Goal: Communication & Community: Answer question/provide support

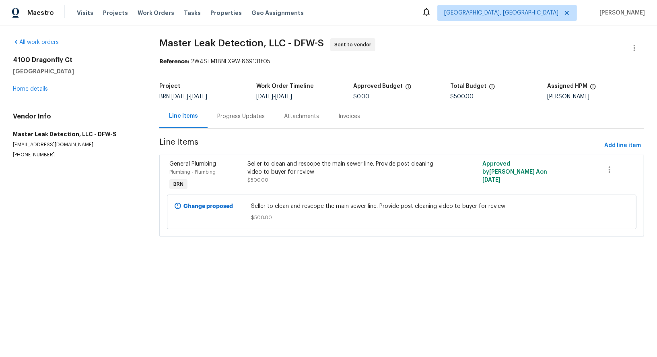
click at [238, 114] on div "Progress Updates" at bounding box center [240, 116] width 47 height 8
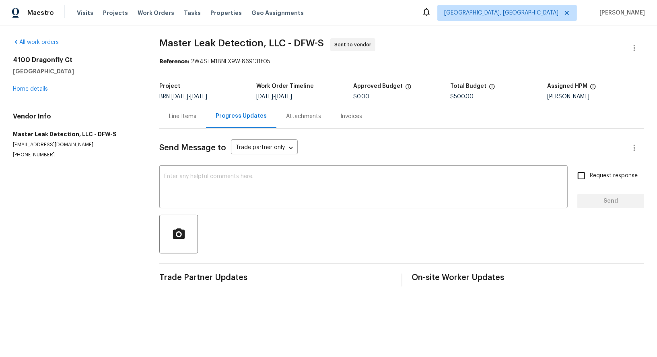
click at [184, 110] on div "Line Items" at bounding box center [182, 116] width 47 height 24
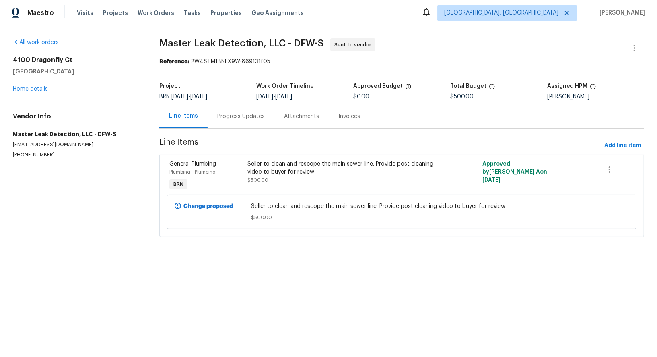
click at [34, 84] on div "4100 Dragonfly Ct Heartland, TX 75126 Home details" at bounding box center [76, 74] width 127 height 37
click at [34, 87] on link "Home details" at bounding box center [30, 89] width 35 height 6
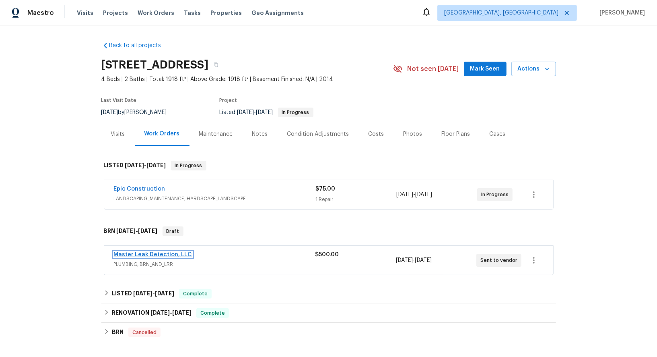
click at [151, 252] on link "Master Leak Detection, LLC" at bounding box center [153, 255] width 78 height 6
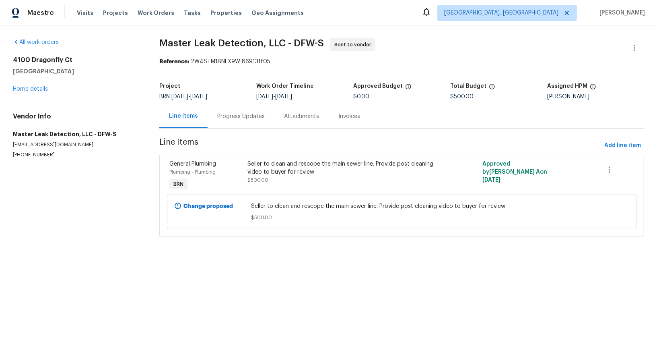
click at [230, 121] on div "Progress Updates" at bounding box center [241, 116] width 67 height 24
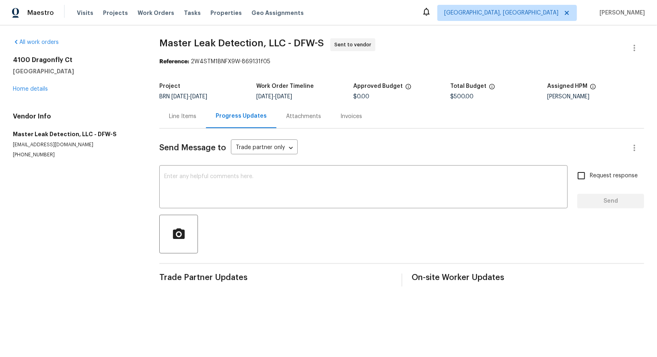
click at [186, 120] on div "Line Items" at bounding box center [182, 116] width 47 height 24
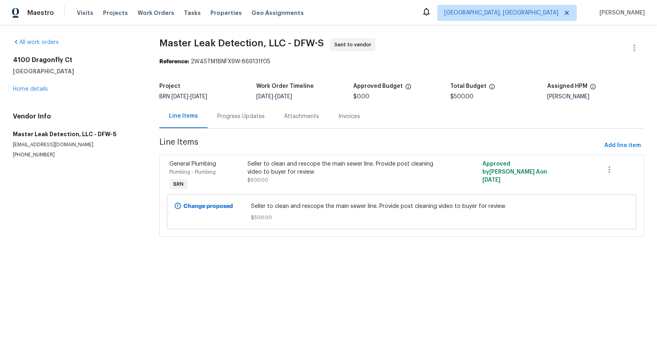
click at [242, 118] on div "Progress Updates" at bounding box center [240, 116] width 47 height 8
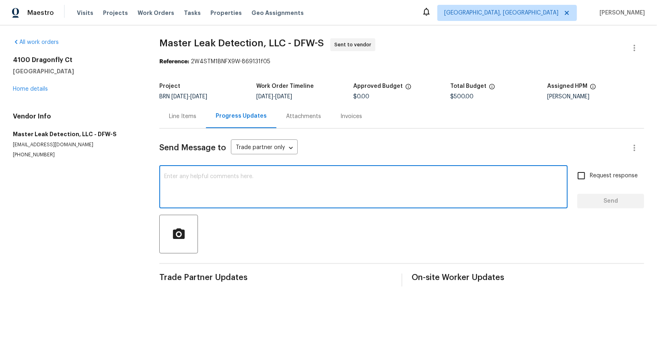
click at [212, 185] on textarea at bounding box center [363, 187] width 399 height 28
click at [188, 112] on div "Line Items" at bounding box center [182, 116] width 27 height 8
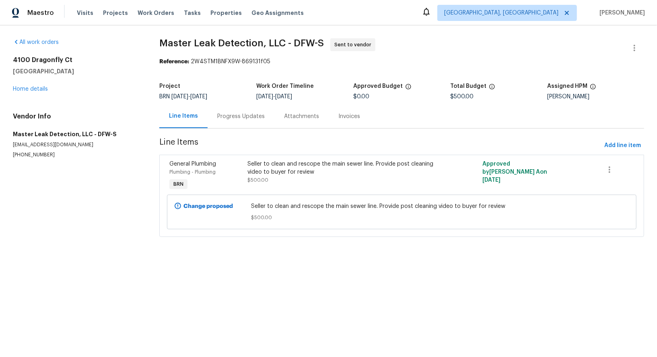
click at [224, 121] on div "Progress Updates" at bounding box center [241, 116] width 67 height 24
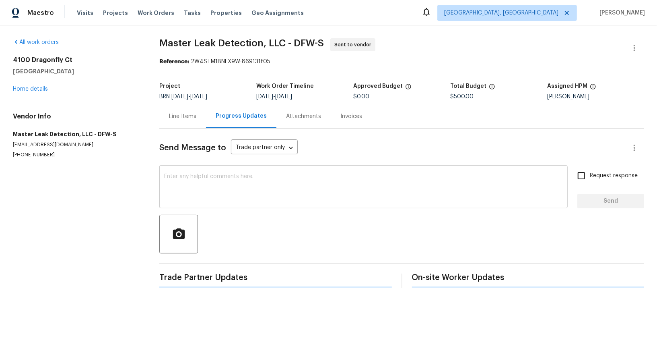
click at [236, 190] on textarea at bounding box center [363, 187] width 399 height 28
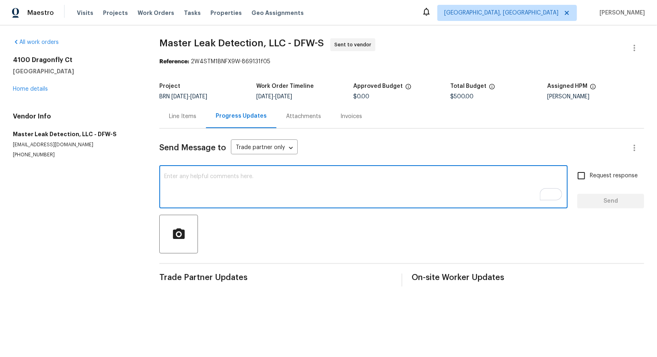
click at [315, 189] on textarea "To enrich screen reader interactions, please activate Accessibility in Grammarl…" at bounding box center [363, 187] width 399 height 28
paste textarea "Hi, I'm Padmapriya from Opendoor. Just wanted to check if you received the WO f…"
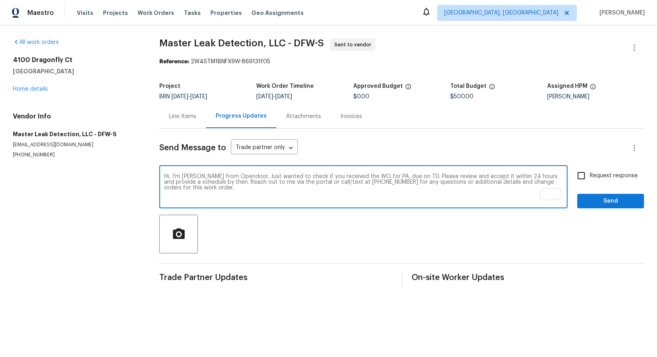
click at [393, 175] on textarea "Hi, I'm Padmapriya from Opendoor. Just wanted to check if you received the WO f…" at bounding box center [363, 187] width 399 height 28
paste textarea "4100 Dragonfly Ct, Heartland, TX 75126"
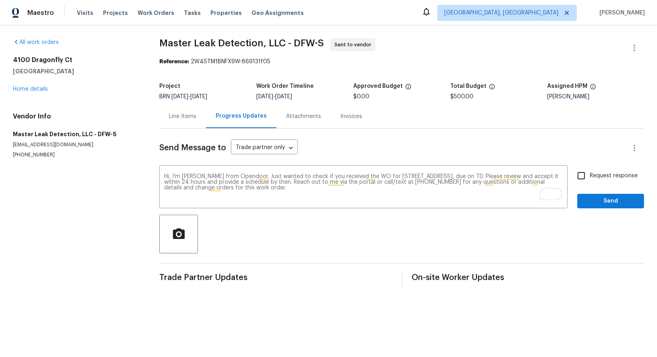
drag, startPoint x: 289, startPoint y: 95, endPoint x: 345, endPoint y: 95, distance: 56.7
click at [345, 95] on div "9/15/2025 - 9/16/2025" at bounding box center [304, 97] width 97 height 6
copy span "9/16/2025"
click at [518, 177] on textarea "Hi, I'm Padmapriya from Opendoor. Just wanted to check if you received the WO f…" at bounding box center [363, 187] width 399 height 28
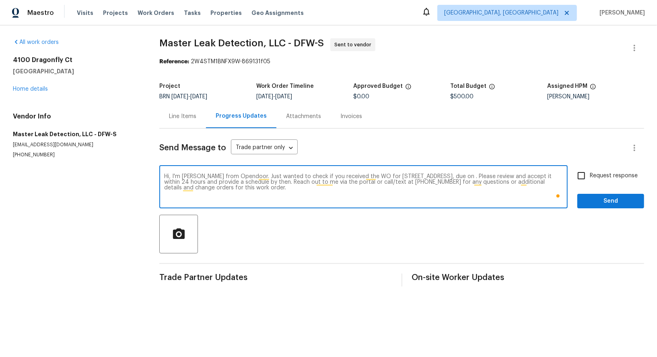
paste textarea "9/16/2025"
type textarea "Hi, I'm Padmapriya from Opendoor. Just wanted to check if you received the WO f…"
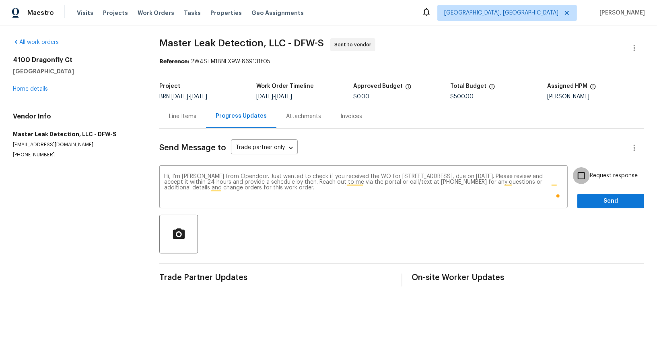
click at [576, 175] on input "Request response" at bounding box center [581, 175] width 17 height 17
checkbox input "true"
click at [591, 188] on div "Request response Send" at bounding box center [610, 187] width 67 height 41
click at [592, 193] on div "Request response Send" at bounding box center [610, 187] width 67 height 41
click at [582, 196] on button "Send" at bounding box center [610, 201] width 67 height 15
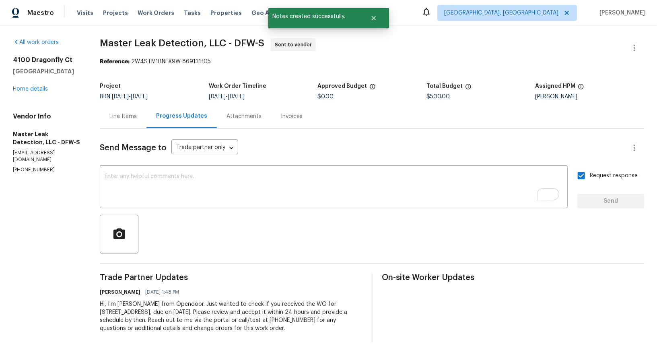
click at [145, 121] on div "Line Items" at bounding box center [123, 116] width 47 height 24
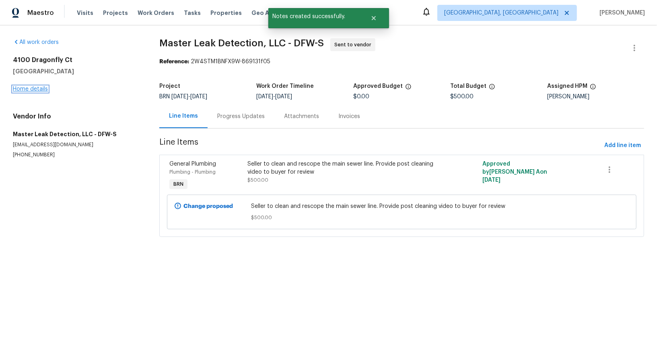
click at [29, 90] on link "Home details" at bounding box center [30, 89] width 35 height 6
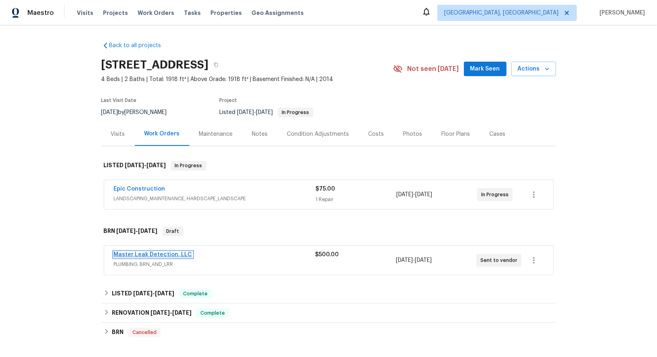
click at [159, 254] on link "Master Leak Detection, LLC" at bounding box center [153, 255] width 78 height 6
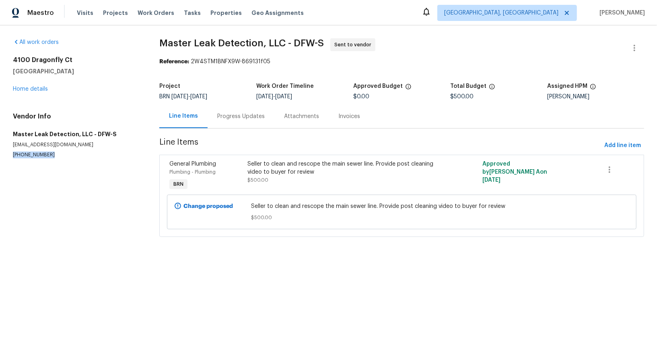
drag, startPoint x: 54, startPoint y: 157, endPoint x: 0, endPoint y: 155, distance: 54.3
click at [0, 155] on div "All work orders 4100 Dragonfly Ct Heartland, TX 75126 Home details Vendor Info …" at bounding box center [328, 142] width 657 height 234
copy p "(972) 916-1261"
click at [237, 124] on div "Progress Updates" at bounding box center [241, 116] width 67 height 24
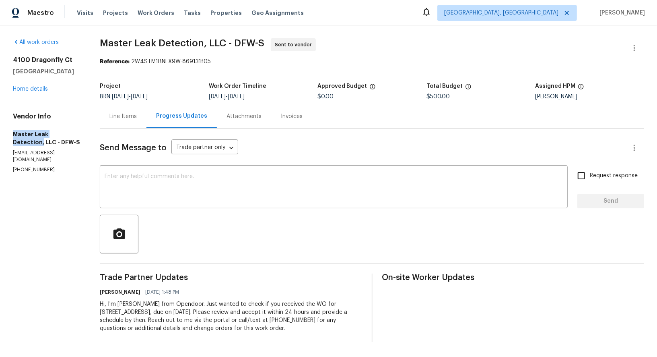
drag, startPoint x: 6, startPoint y: 136, endPoint x: 74, endPoint y: 135, distance: 68.0
click at [74, 135] on div "All work orders 4100 Dragonfly Ct Heartland, TX 75126 Home details Vendor Info …" at bounding box center [328, 189] width 657 height 329
copy h5 "Master Leak Detection,"
click at [123, 122] on div "Line Items" at bounding box center [123, 116] width 47 height 24
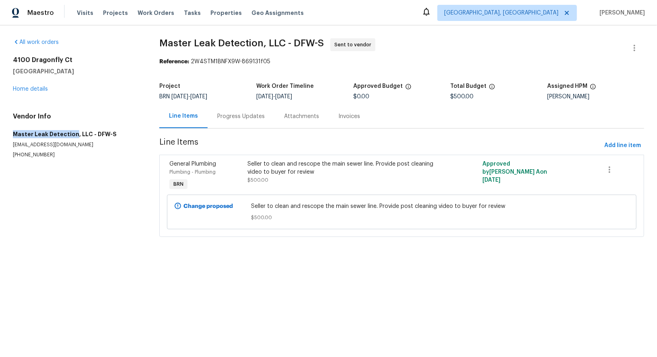
drag, startPoint x: 1, startPoint y: 132, endPoint x: 72, endPoint y: 132, distance: 71.2
click at [73, 132] on div "All work orders 4100 Dragonfly Ct Heartland, TX 75126 Home details Vendor Info …" at bounding box center [328, 142] width 657 height 234
copy h5 "Master Leak Detection"
click at [239, 122] on div "Progress Updates" at bounding box center [241, 116] width 67 height 24
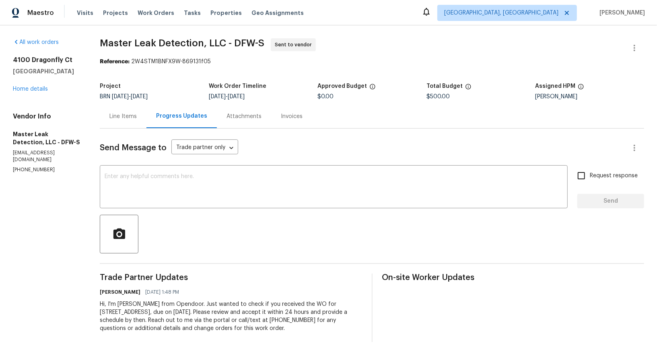
click at [130, 113] on div "Line Items" at bounding box center [122, 116] width 27 height 8
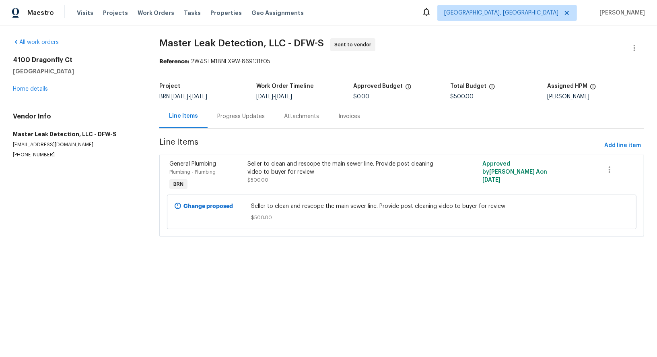
click at [243, 122] on div "Progress Updates" at bounding box center [241, 116] width 67 height 24
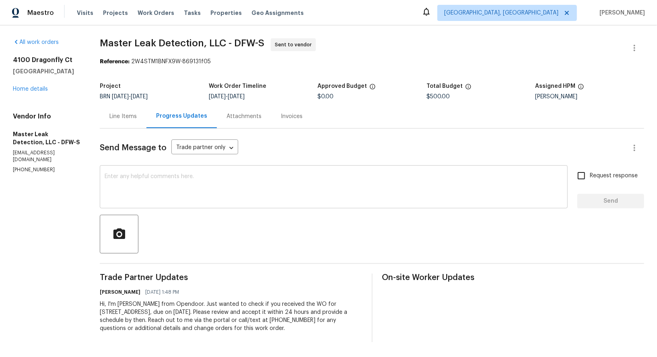
click at [215, 193] on textarea at bounding box center [334, 187] width 458 height 28
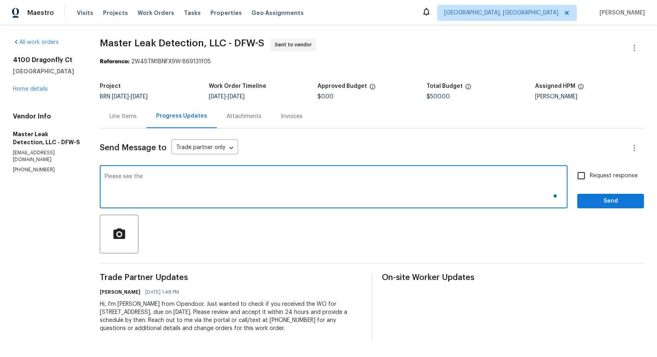
type textarea "Please see the"
click at [129, 117] on div "Line Items" at bounding box center [122, 116] width 27 height 8
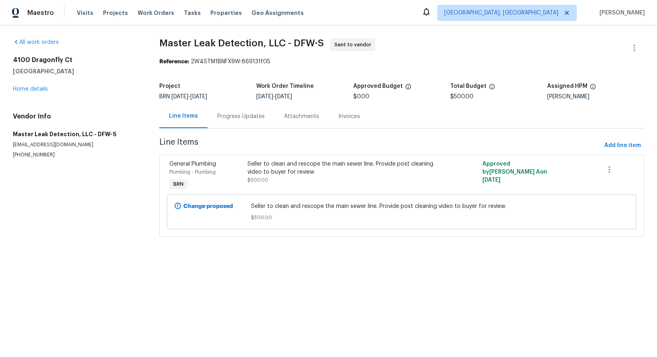
click at [227, 127] on div "Progress Updates" at bounding box center [241, 116] width 67 height 24
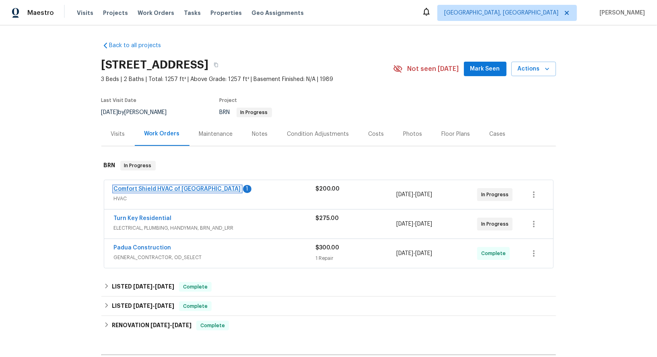
click at [154, 188] on link "Comfort Shield HVAC of NC" at bounding box center [177, 189] width 127 height 6
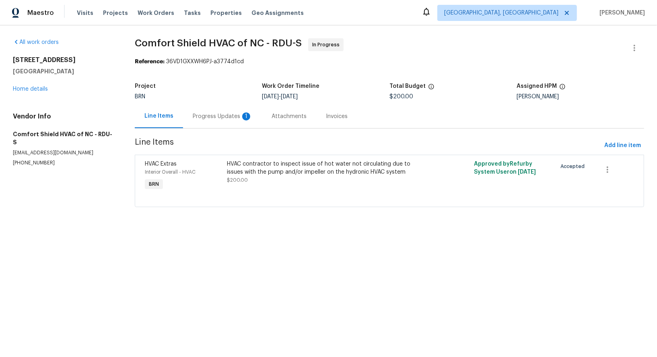
click at [222, 118] on div "Progress Updates 1" at bounding box center [223, 116] width 60 height 8
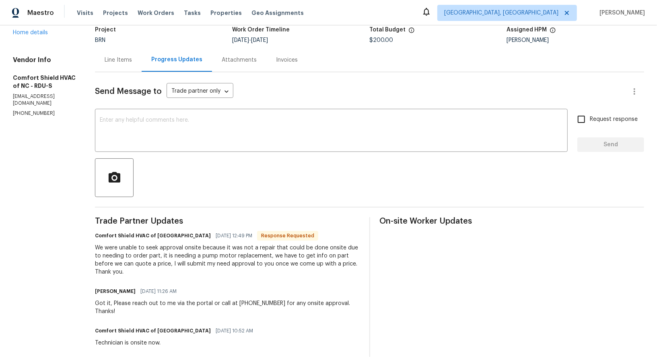
scroll to position [51, 0]
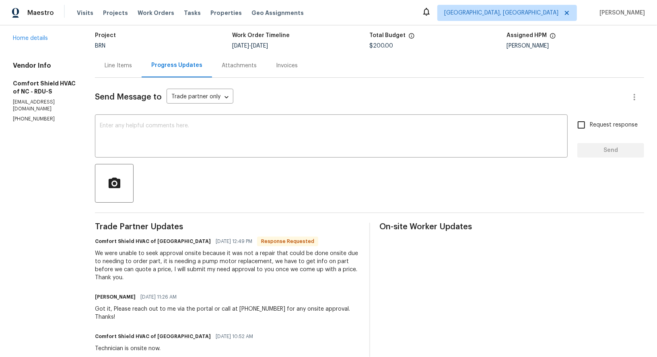
click at [230, 162] on div "Send Message to Trade partner only Trade partner only ​ x ​ Request response Se…" at bounding box center [369, 339] width 549 height 522
click at [226, 145] on textarea at bounding box center [331, 137] width 463 height 28
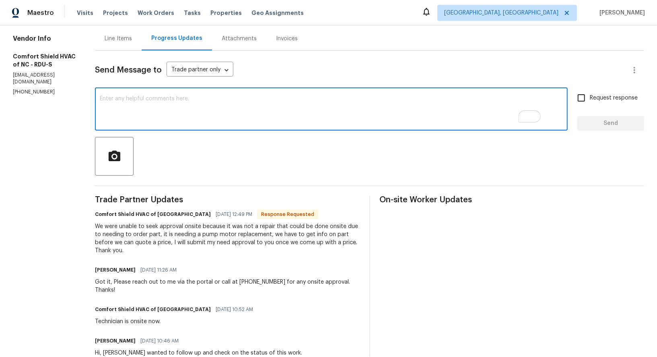
scroll to position [80, 0]
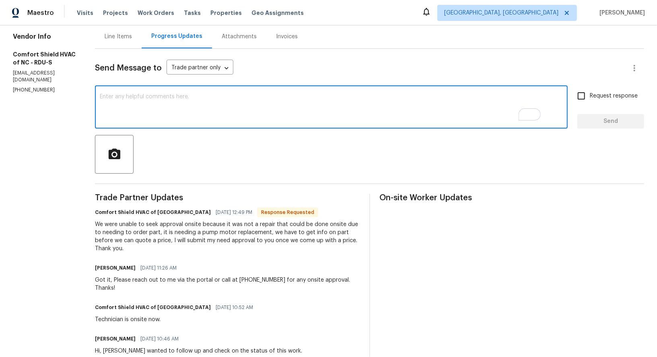
click at [197, 126] on div "x ​" at bounding box center [331, 107] width 473 height 41
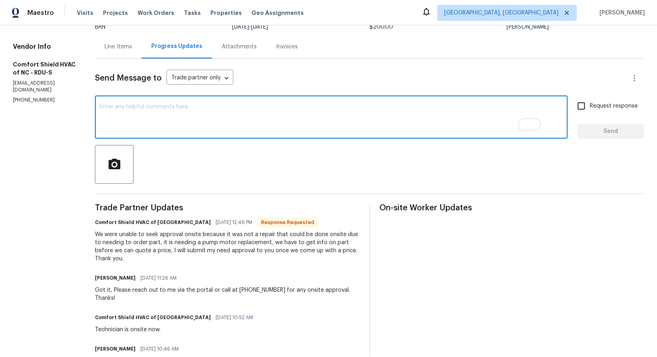
click at [188, 118] on textarea "To enrich screen reader interactions, please activate Accessibility in Grammarl…" at bounding box center [331, 118] width 463 height 28
type textarea "H"
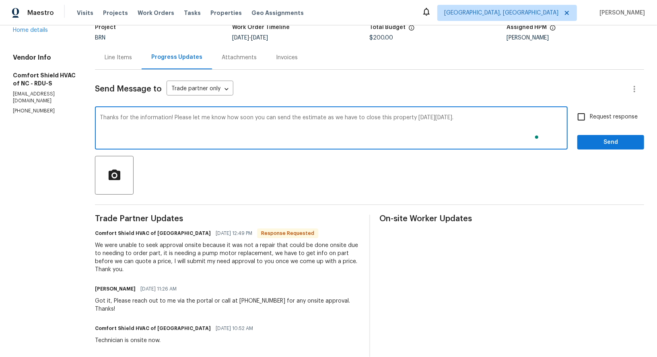
scroll to position [53, 0]
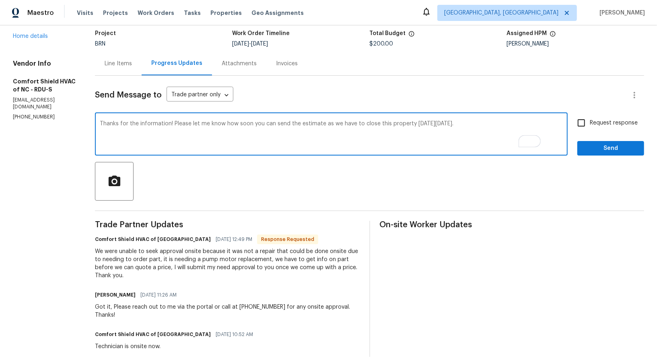
drag, startPoint x: 194, startPoint y: 122, endPoint x: 113, endPoint y: 122, distance: 80.9
click at [113, 122] on html "Maestro Visits Projects Work Orders Tasks Properties Geo Assignments Albuquerqu…" at bounding box center [328, 178] width 657 height 357
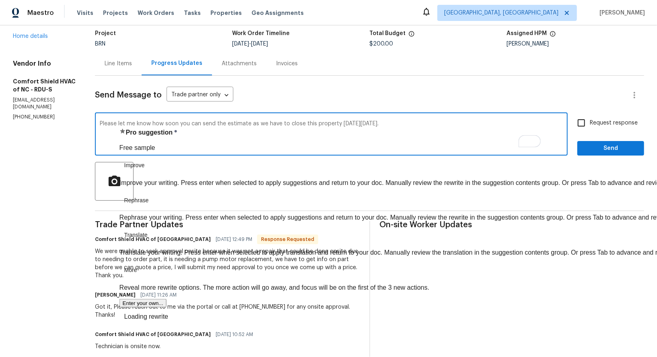
click at [448, 136] on textarea "Please let me know how soon you can send the estimate as we have to close this …" at bounding box center [331, 135] width 463 height 28
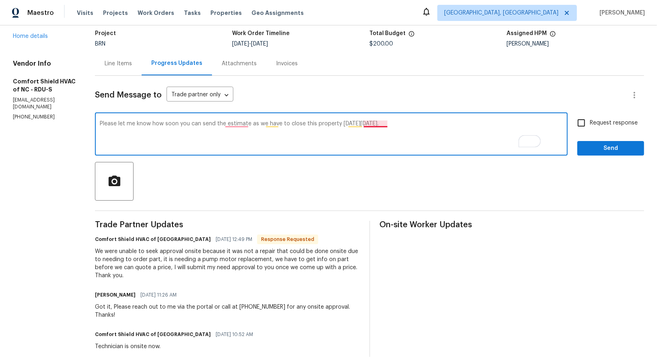
click at [396, 122] on textarea "Please let me know how soon you can send the estimate as we have to close this …" at bounding box center [331, 135] width 463 height 28
click at [258, 123] on textarea "Please let me know how soon you can send the estimate as we have to close this …" at bounding box center [331, 135] width 463 height 28
type textarea "Please let me know how soon you can send the estimate, as we have to close this…"
click at [588, 124] on input "Request response" at bounding box center [581, 122] width 17 height 17
checkbox input "true"
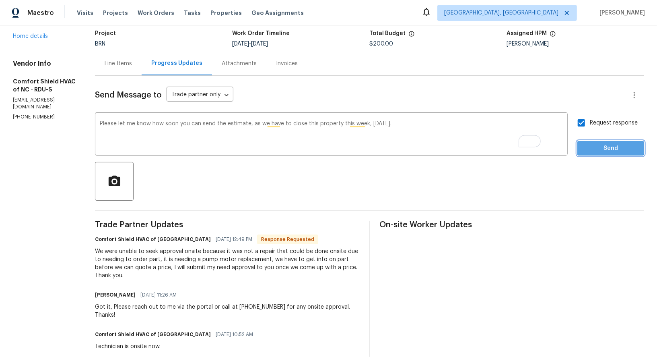
click at [590, 145] on span "Send" at bounding box center [611, 148] width 54 height 10
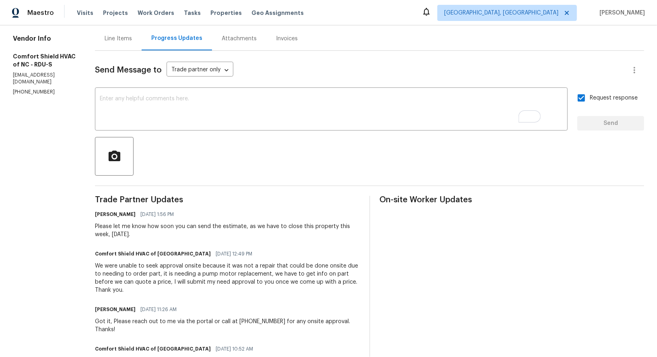
scroll to position [0, 0]
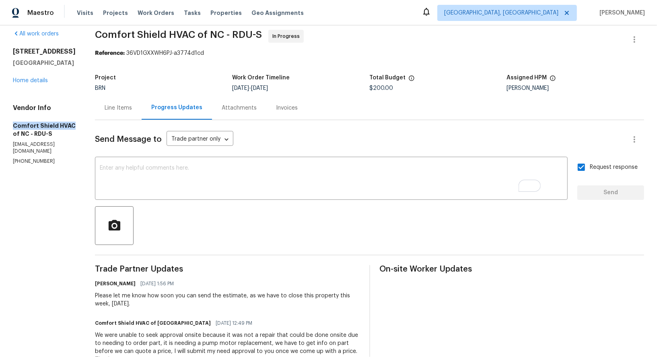
drag, startPoint x: 9, startPoint y: 125, endPoint x: 70, endPoint y: 127, distance: 60.8
click at [70, 127] on div "All work orders 2705 Ramblegate Ln Durham, NC 27705 Home details Vendor Info Co…" at bounding box center [328, 355] width 657 height 677
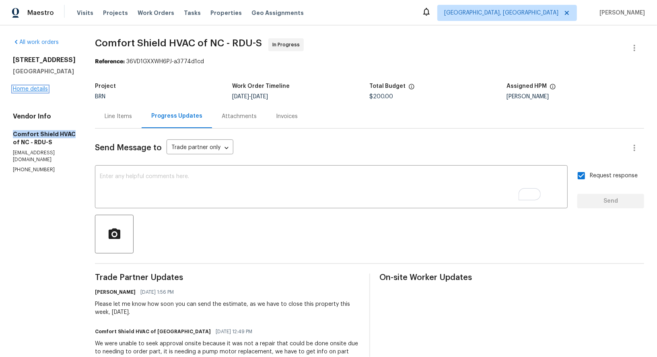
click at [31, 89] on link "Home details" at bounding box center [30, 89] width 35 height 6
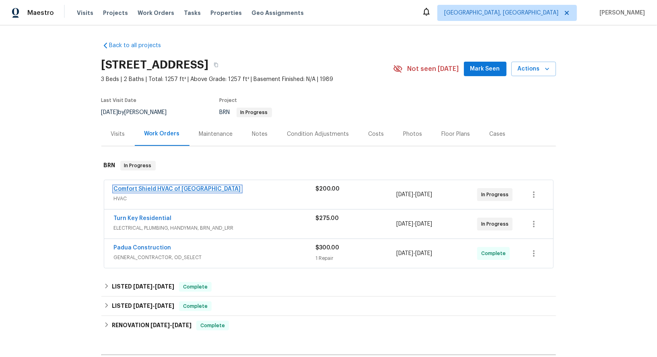
click at [157, 188] on link "Comfort Shield HVAC of NC" at bounding box center [177, 189] width 127 height 6
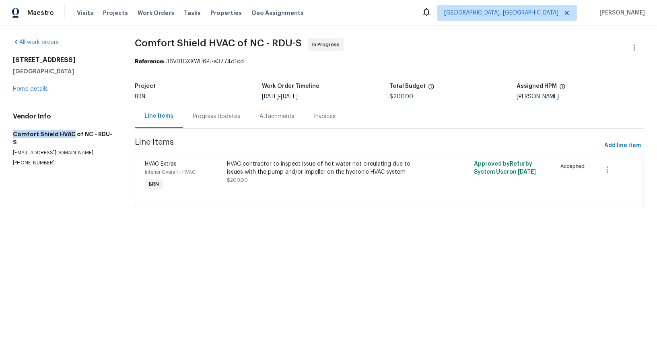
drag, startPoint x: 2, startPoint y: 137, endPoint x: 71, endPoint y: 134, distance: 68.5
click at [71, 134] on div "All work orders 2705 Ramblegate Ln Durham, NC 27705 Home details Vendor Info Co…" at bounding box center [328, 127] width 657 height 204
copy h5 "Comfort Shield HVAC"
click at [202, 126] on div "Progress Updates" at bounding box center [216, 116] width 67 height 24
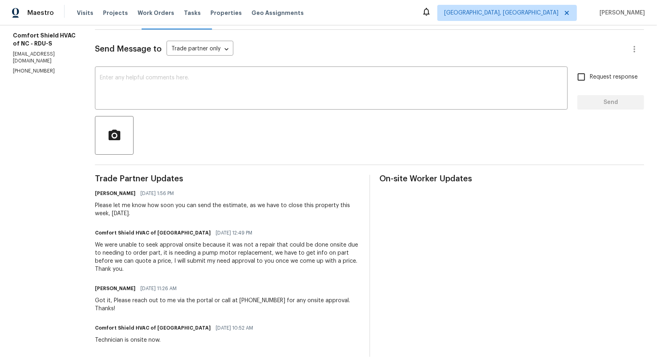
scroll to position [99, 0]
drag, startPoint x: 233, startPoint y: 252, endPoint x: 300, endPoint y: 251, distance: 67.6
click at [300, 251] on div "We were unable to seek approval onsite because it was not a repair that could b…" at bounding box center [227, 256] width 265 height 32
copy div "pump motor replacement"
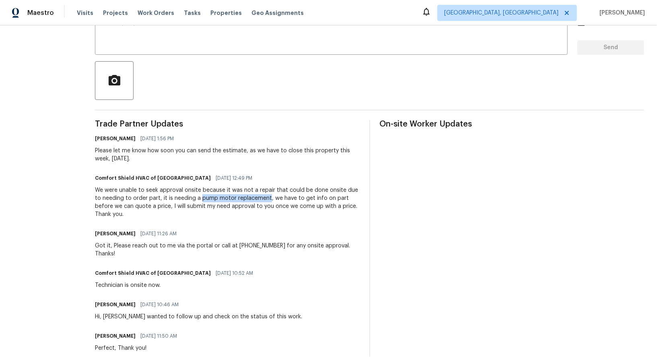
scroll to position [158, 0]
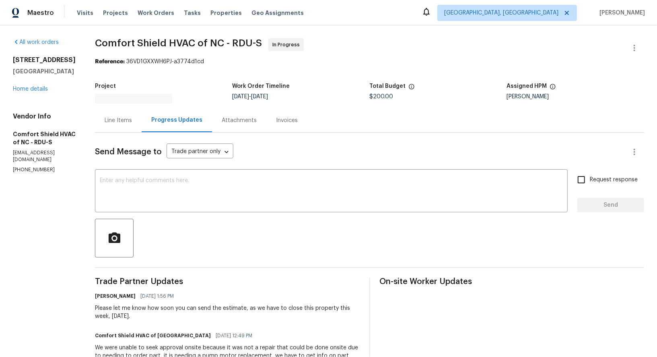
scroll to position [52, 0]
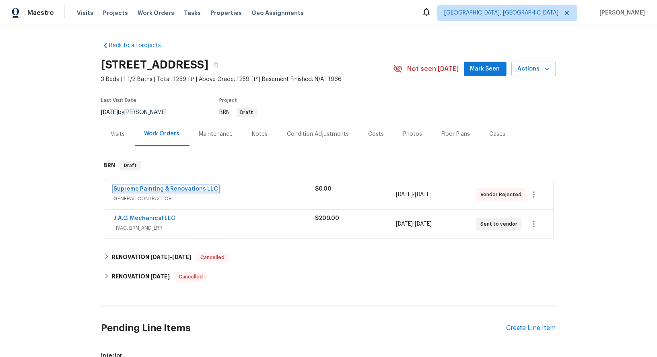
click at [172, 186] on link "Supreme Painting & Renovations LLC" at bounding box center [166, 189] width 105 height 6
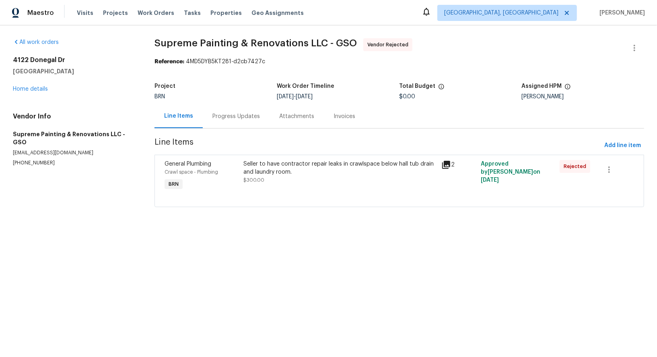
click at [243, 114] on div "Progress Updates" at bounding box center [235, 116] width 47 height 8
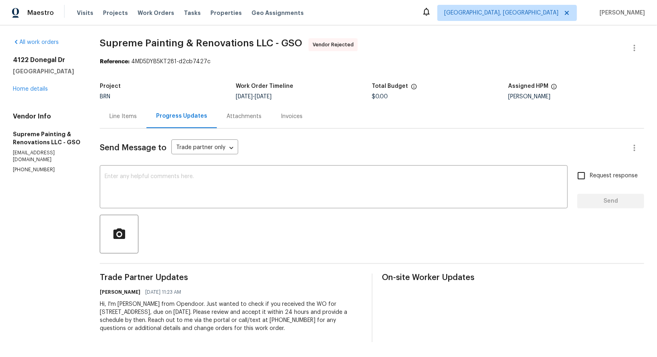
drag, startPoint x: 55, startPoint y: 162, endPoint x: 0, endPoint y: 165, distance: 55.2
click at [0, 165] on div "All work orders 4122 Donegal Dr Greensboro, NC 27406 Home details Vendor Info S…" at bounding box center [328, 189] width 657 height 329
copy p "(336) 405-0188"
click at [137, 118] on div "Line Items" at bounding box center [122, 116] width 27 height 8
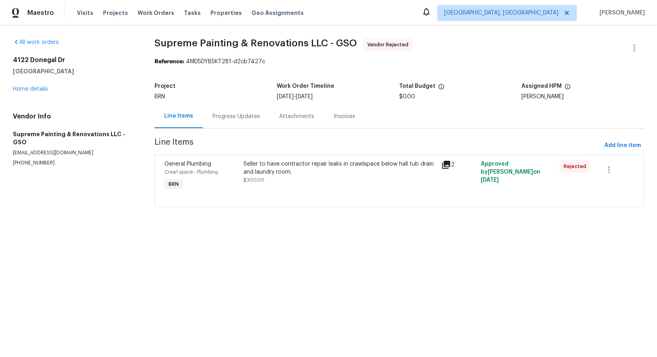
click at [274, 175] on div "Seller to have contractor repair leaks in crawlspace below hall tub drain and l…" at bounding box center [340, 168] width 193 height 16
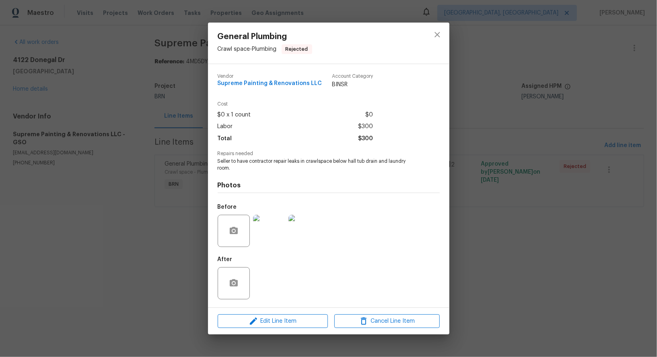
click at [270, 220] on img at bounding box center [269, 230] width 32 height 32
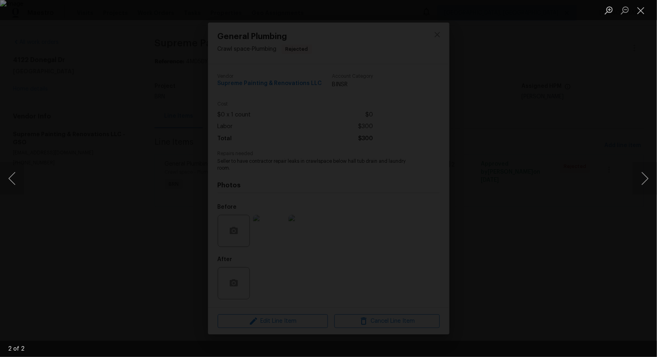
click at [590, 236] on div "Lightbox" at bounding box center [328, 178] width 657 height 357
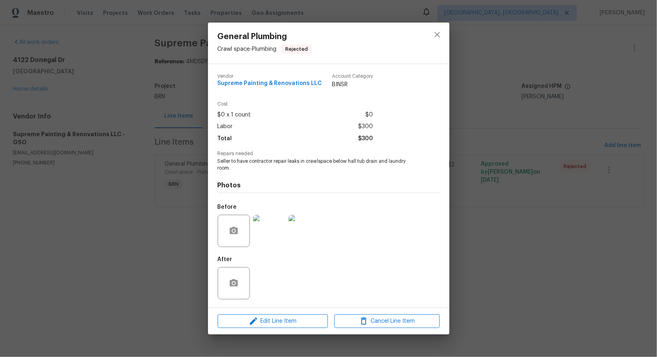
click at [590, 236] on div "General Plumbing Crawl space - Plumbing Rejected Vendor Supreme Painting & Reno…" at bounding box center [328, 178] width 657 height 357
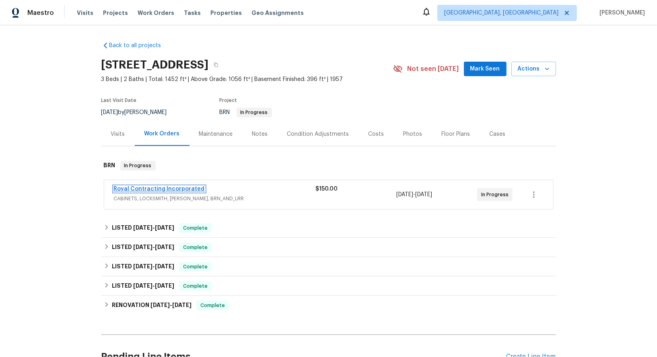
click at [151, 190] on link "Royal Contracting Incorporated" at bounding box center [159, 189] width 91 height 6
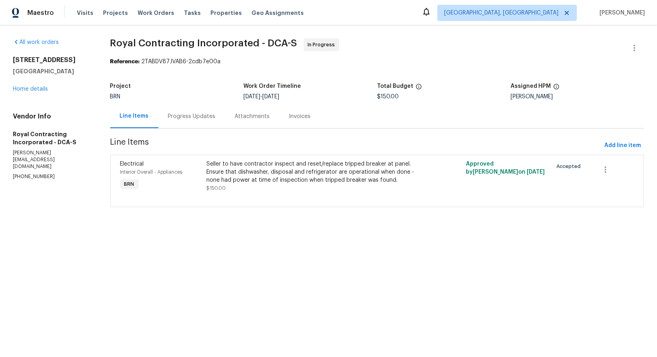
click at [206, 118] on div "Progress Updates" at bounding box center [191, 116] width 47 height 8
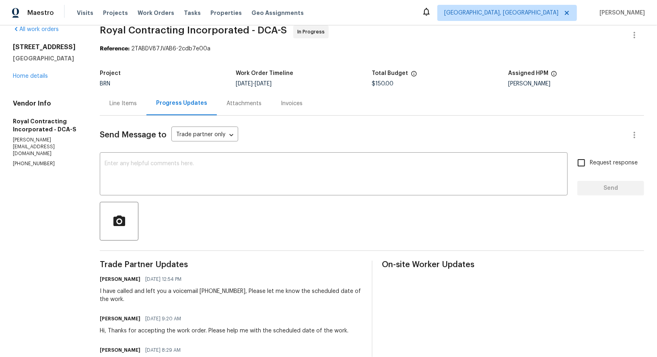
scroll to position [20, 0]
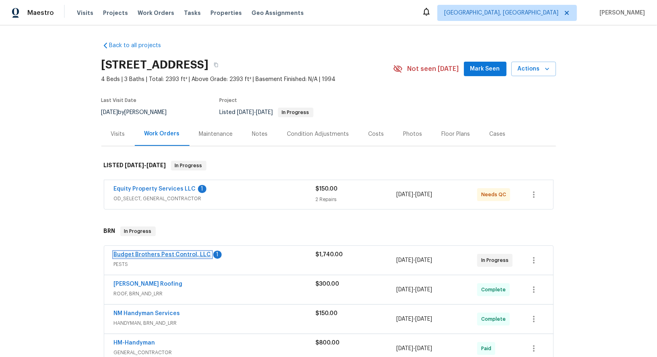
click at [196, 255] on link "Budget Brothers Pest Control, LLC" at bounding box center [162, 255] width 97 height 6
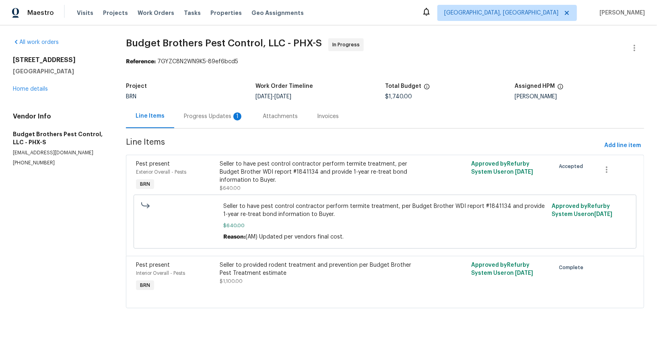
click at [213, 121] on div "Progress Updates 1" at bounding box center [213, 116] width 79 height 24
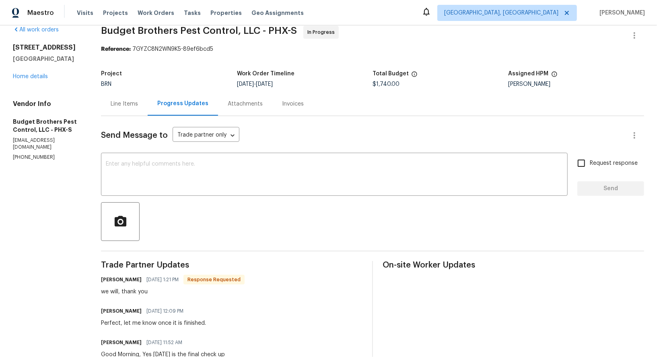
scroll to position [23, 0]
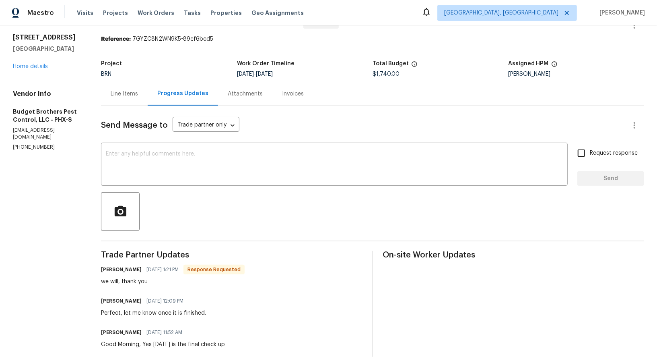
click at [144, 98] on div "Line Items" at bounding box center [124, 94] width 47 height 24
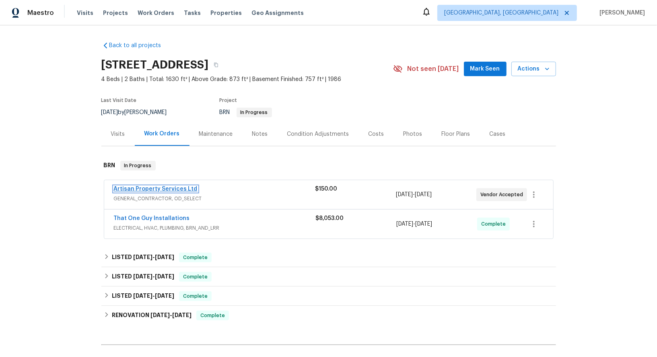
click at [173, 188] on link "Artisan Property Services Ltd" at bounding box center [156, 189] width 84 height 6
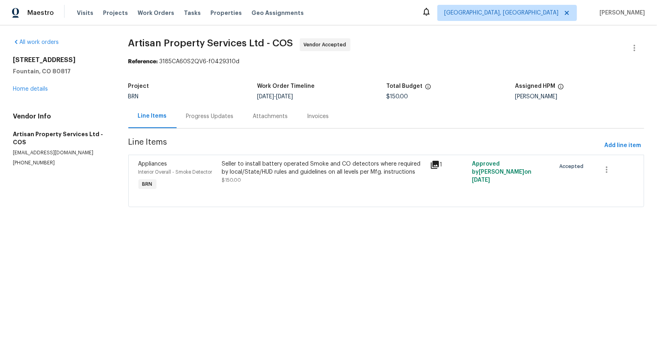
click at [196, 117] on div "Progress Updates" at bounding box center [209, 116] width 47 height 8
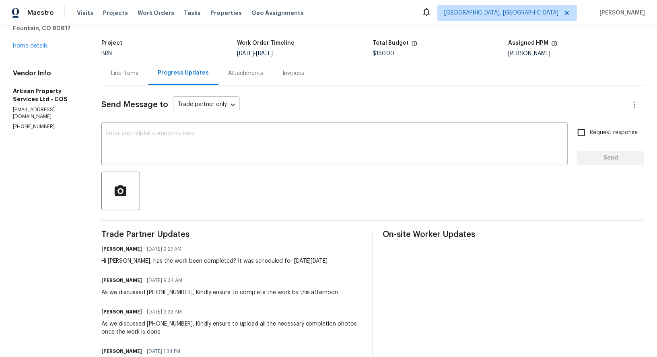
scroll to position [49, 0]
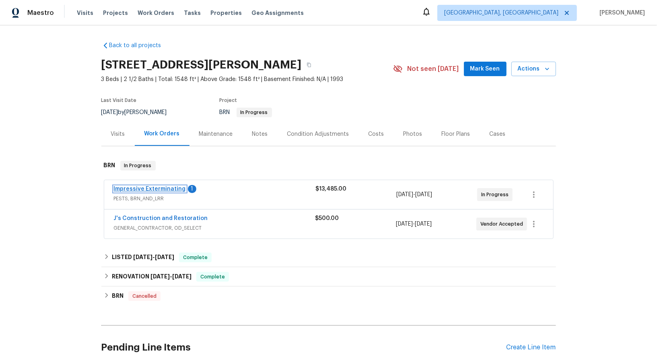
click at [171, 187] on link "Impressive Exterminating" at bounding box center [150, 189] width 72 height 6
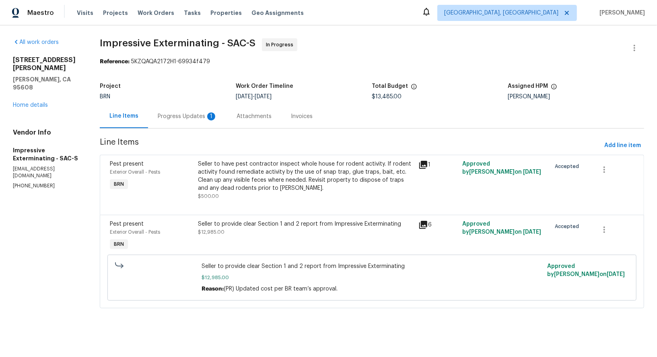
click at [233, 115] on div "Attachments" at bounding box center [254, 116] width 54 height 24
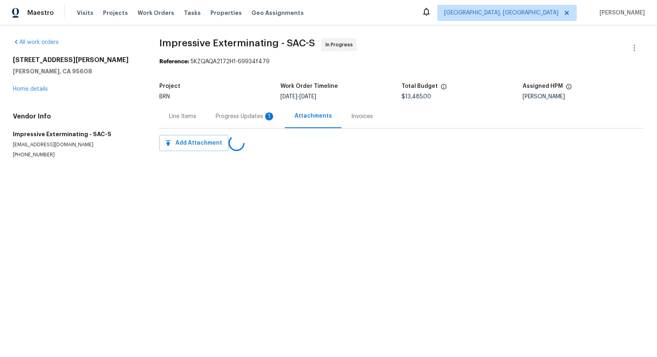
click at [214, 115] on div "Progress Updates 1" at bounding box center [245, 116] width 79 height 24
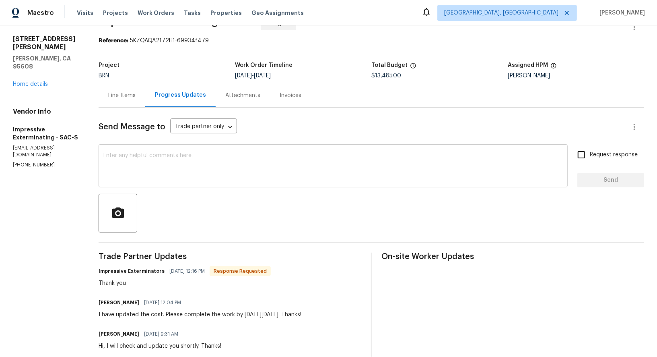
click at [199, 165] on textarea at bounding box center [333, 167] width 460 height 28
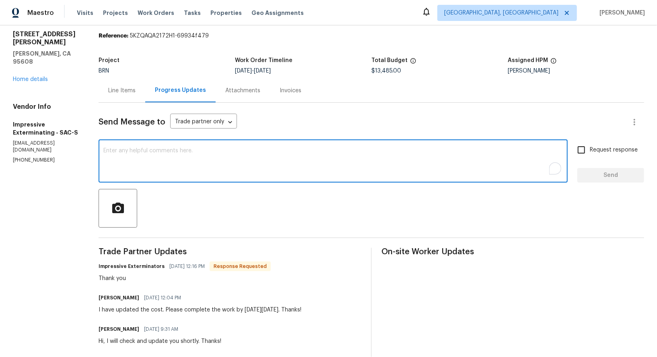
scroll to position [25, 0]
click at [132, 92] on div "Line Items" at bounding box center [121, 91] width 27 height 8
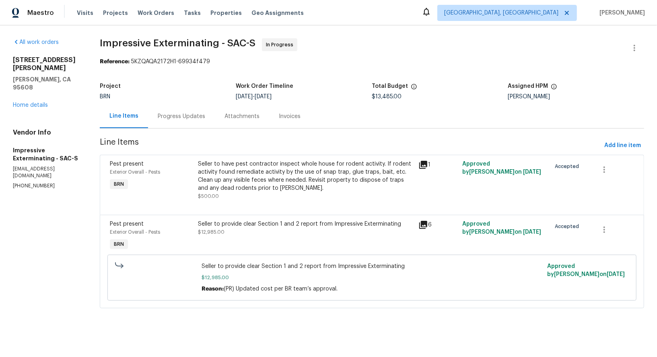
click at [260, 231] on div "Seller to provide clear Section 1 and 2 report from Impressive Exterminating $1…" at bounding box center [306, 228] width 216 height 16
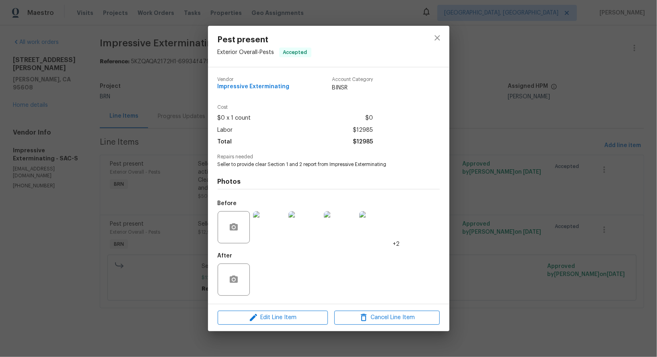
click at [171, 240] on div "Pest present Exterior Overall - Pests Accepted Vendor Impressive Exterminating …" at bounding box center [328, 178] width 657 height 357
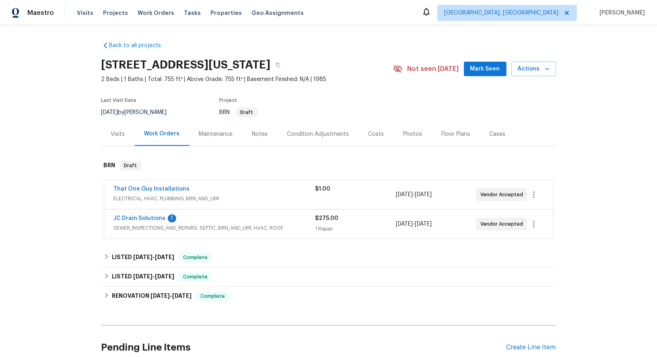
click at [152, 212] on div "JC Drain Solutions 1 SEWER_INSPECTIONS_AND_REPAIRS, SEPTIC, BRN_AND_LRR, HVAC, …" at bounding box center [328, 223] width 449 height 29
click at [146, 220] on span "JC Drain Solutions" at bounding box center [140, 218] width 52 height 8
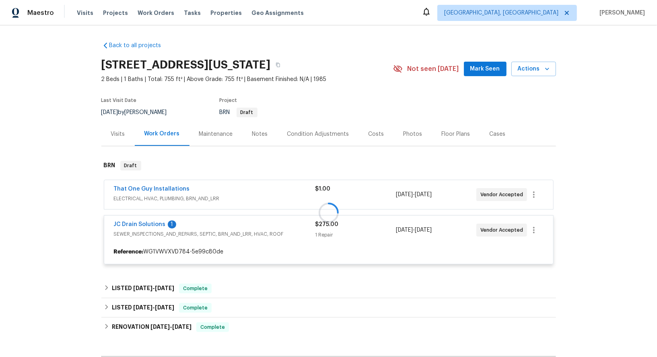
click at [146, 223] on div at bounding box center [328, 213] width 455 height 120
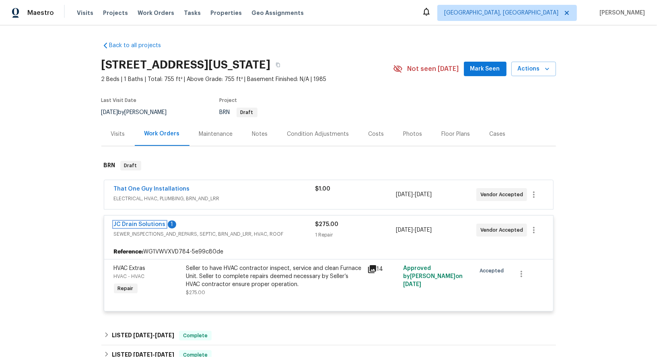
click at [146, 223] on link "JC Drain Solutions" at bounding box center [140, 224] width 52 height 6
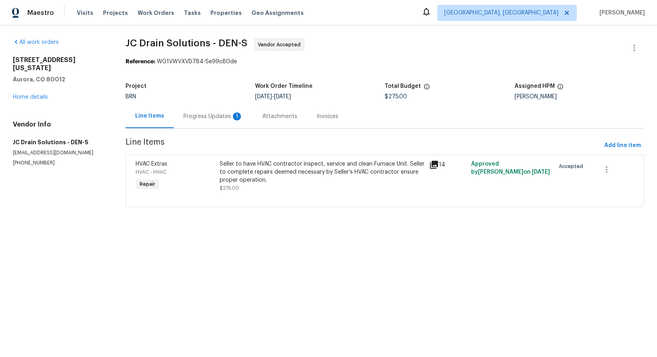
click at [196, 107] on div "Progress Updates 1" at bounding box center [213, 116] width 79 height 24
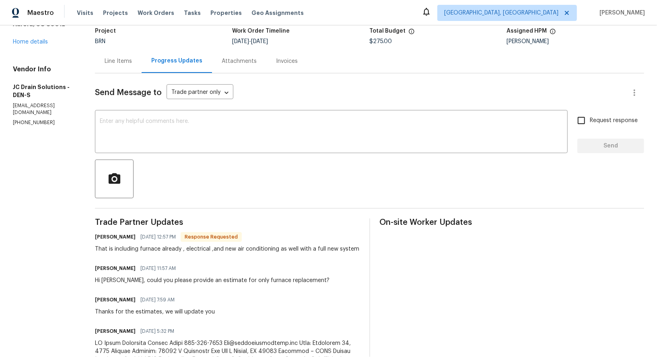
scroll to position [57, 0]
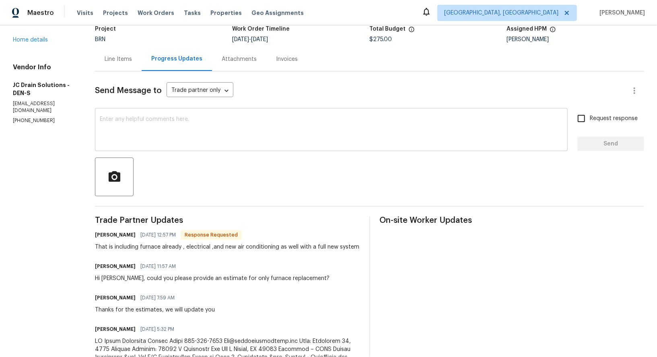
click at [175, 136] on textarea at bounding box center [331, 130] width 463 height 28
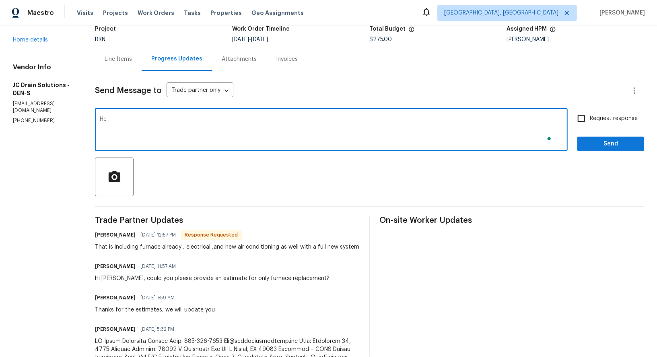
type textarea "H"
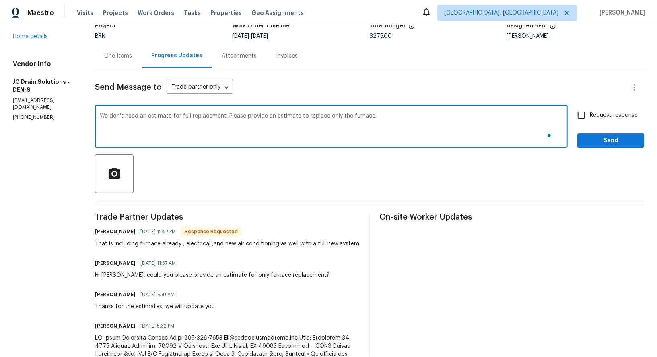
scroll to position [53, 0]
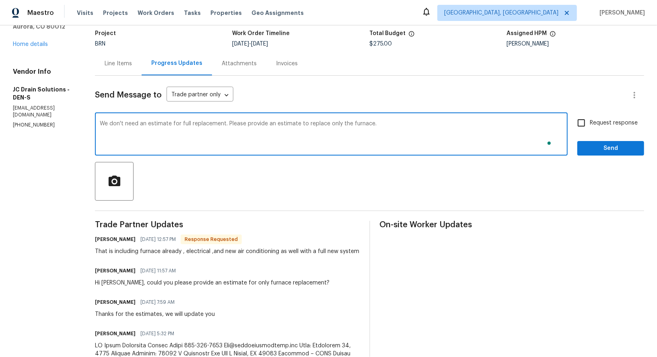
click at [187, 124] on textarea "We don't need an estimate for full replacement. Please provide an estimate to r…" at bounding box center [331, 135] width 463 height 28
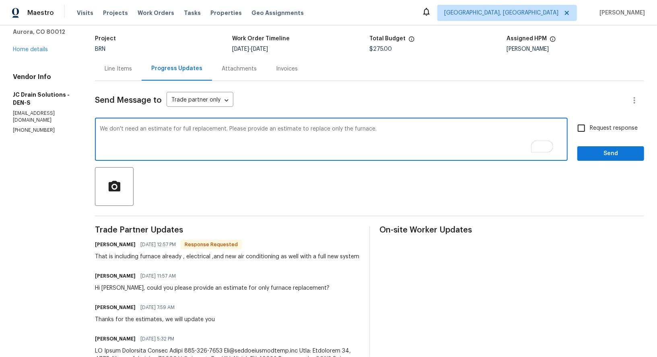
scroll to position [120, 0]
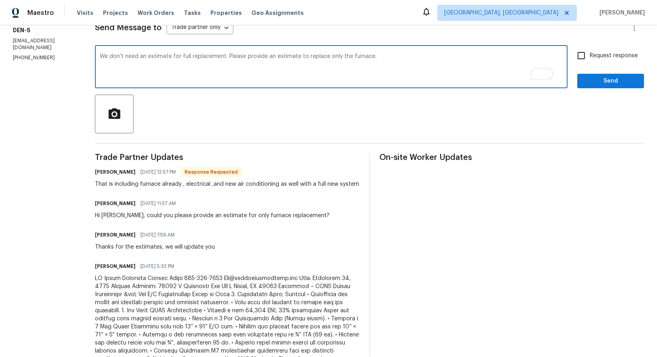
click at [200, 56] on textarea "We don't need an estimate for full replacement. Please provide an estimate to r…" at bounding box center [331, 68] width 463 height 28
click at [198, 56] on textarea "We don't need an estimate for full system replacement. Please provide an estima…" at bounding box center [331, 68] width 463 height 28
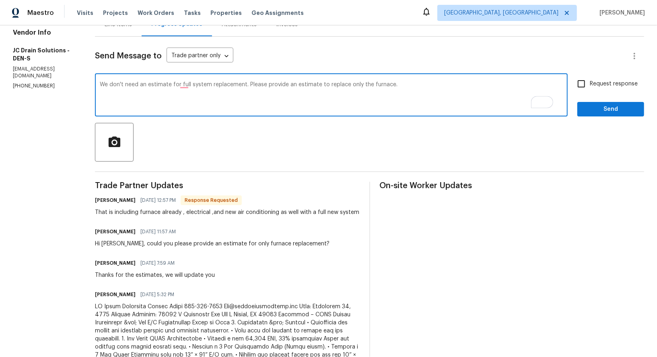
scroll to position [0, 0]
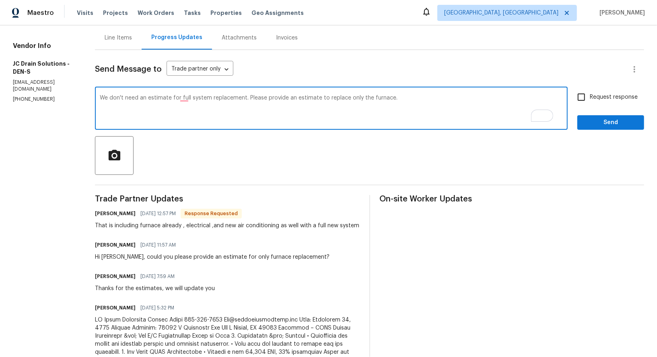
click at [194, 99] on textarea "We don't need an estimate for full system replacement. Please provide an estima…" at bounding box center [331, 109] width 463 height 28
click at [397, 105] on textarea "We don't need an estimate for a full system replacement. Please provide an esti…" at bounding box center [331, 109] width 463 height 28
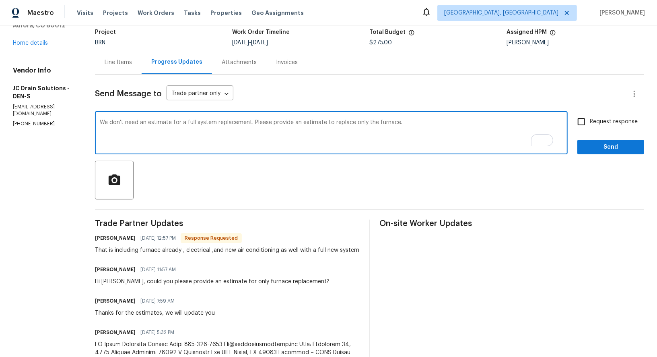
type textarea "We don't need an estimate for a full system replacement. Please provide an esti…"
click at [590, 118] on input "Request response" at bounding box center [581, 121] width 17 height 17
checkbox input "true"
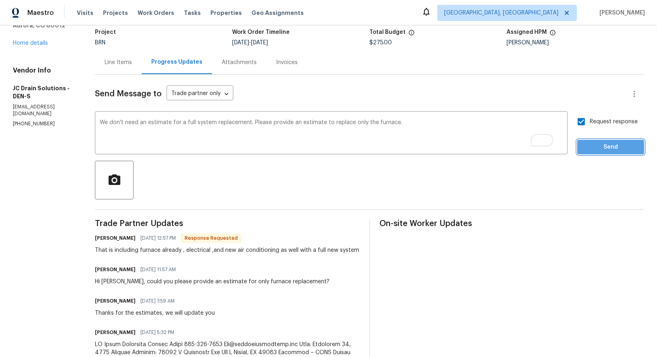
click at [597, 142] on span "Send" at bounding box center [611, 147] width 54 height 10
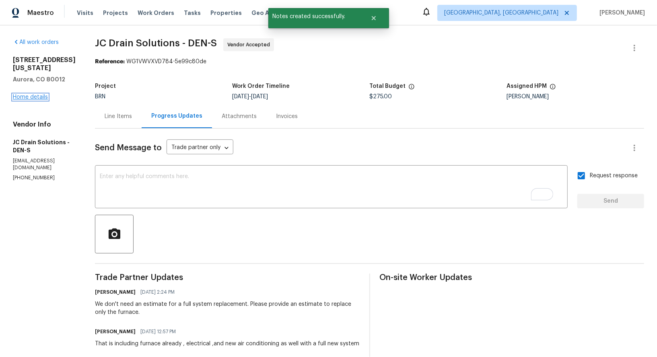
click at [44, 97] on link "Home details" at bounding box center [30, 97] width 35 height 6
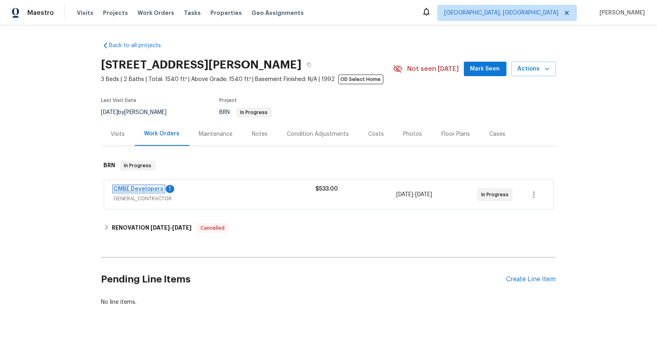
click at [140, 191] on link "CMBE Developers" at bounding box center [139, 189] width 50 height 6
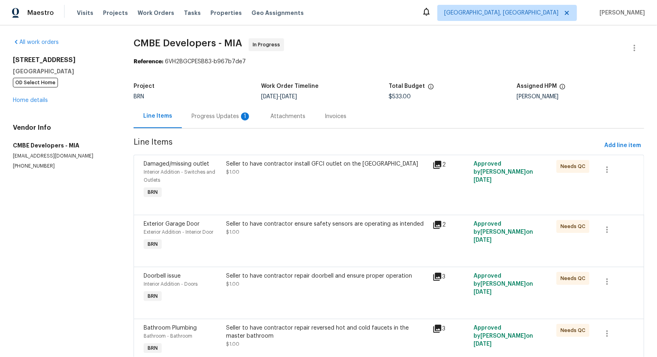
click at [219, 120] on div "Progress Updates 1" at bounding box center [221, 116] width 79 height 24
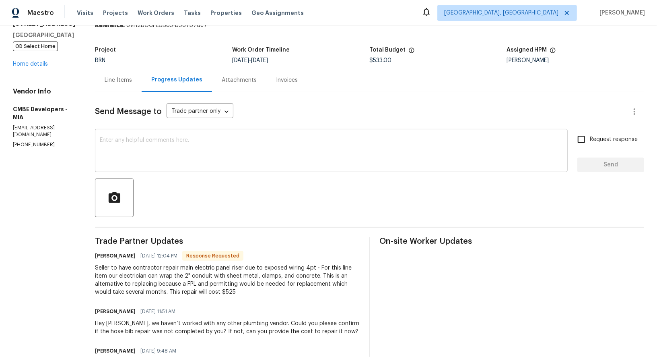
scroll to position [31, 0]
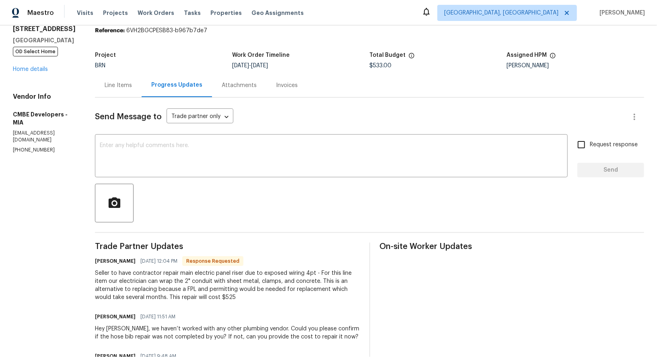
click at [132, 83] on div "Line Items" at bounding box center [118, 85] width 27 height 8
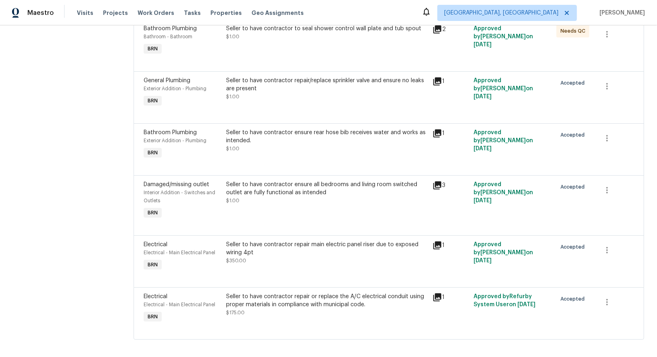
scroll to position [356, 0]
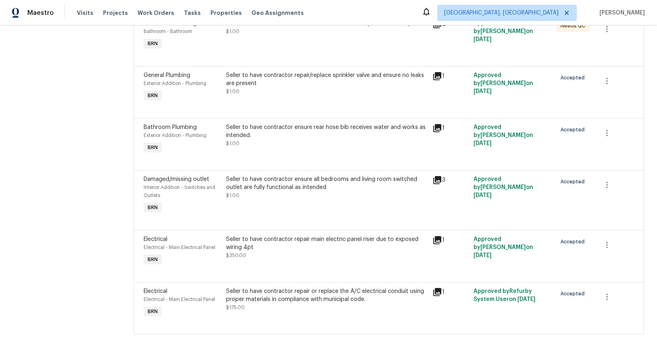
click at [267, 245] on div "Seller to have contractor repair main electric panel riser due to exposed wirin…" at bounding box center [327, 243] width 202 height 16
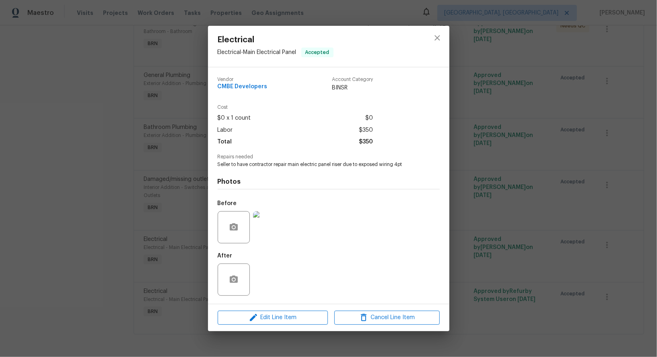
click at [267, 233] on img at bounding box center [269, 227] width 32 height 32
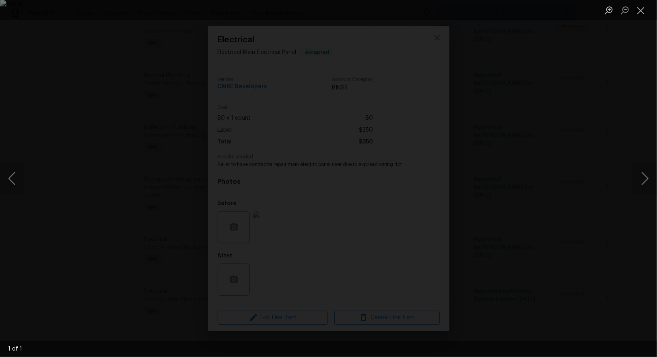
click at [491, 258] on div "Lightbox" at bounding box center [328, 178] width 657 height 357
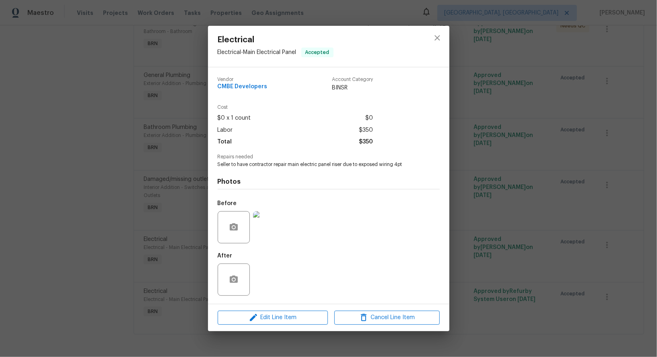
click at [491, 258] on div "Electrical Electrical - Main Electrical Panel Accepted Vendor CMBE Developers A…" at bounding box center [328, 178] width 657 height 357
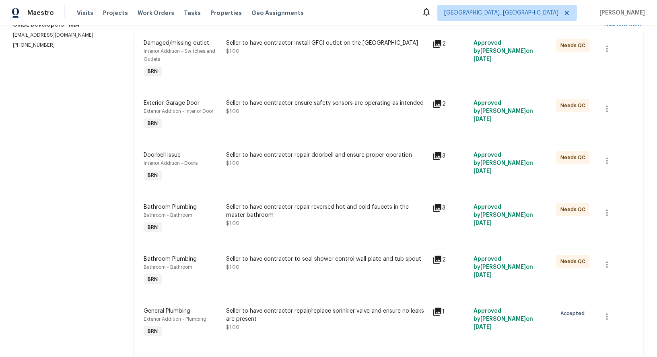
scroll to position [0, 0]
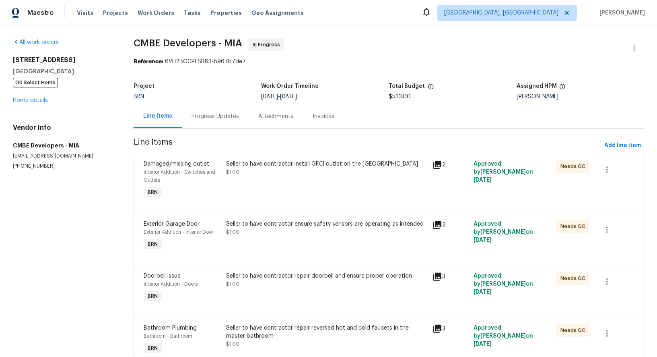
click at [212, 116] on div "Progress Updates" at bounding box center [215, 116] width 47 height 8
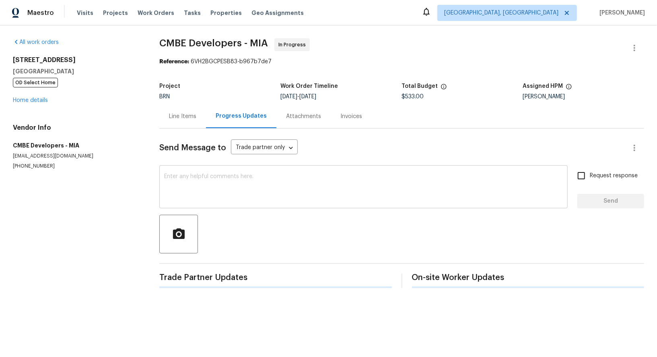
click at [213, 184] on textarea at bounding box center [363, 187] width 399 height 28
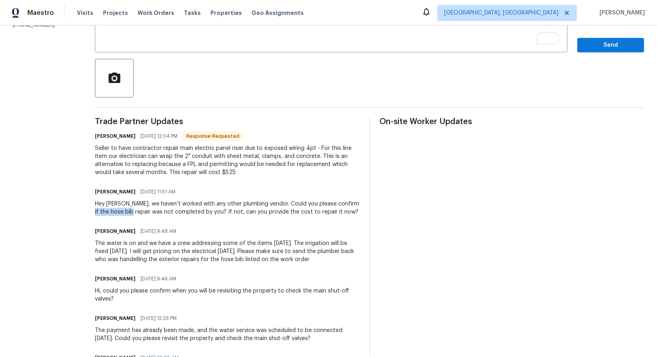
drag, startPoint x: 96, startPoint y: 212, endPoint x: 137, endPoint y: 211, distance: 41.1
click at [137, 211] on div "All work orders 12785 Meadowbreeze Dr Wellington, FL 33414 OD Select Home Home …" at bounding box center [328, 295] width 657 height 851
copy div "hose bib repair"
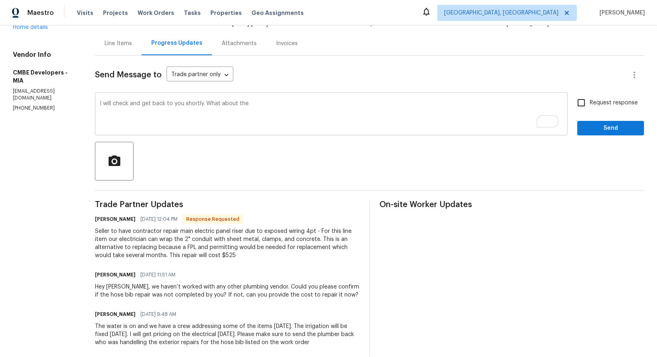
click at [272, 113] on textarea "I will check and get back to you shortly. What about the" at bounding box center [331, 115] width 463 height 28
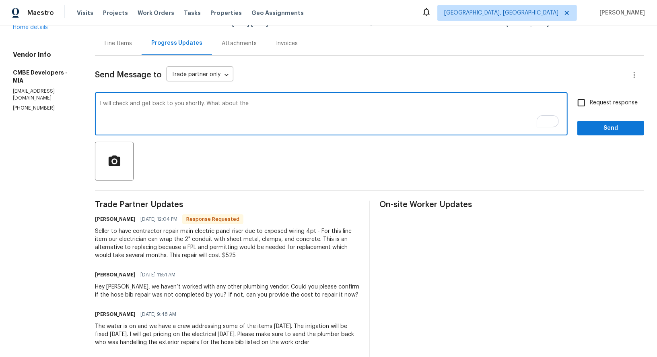
paste textarea "hose bib repair"
type textarea "I will check and get back to you shortly. What about the hose bib repair?"
click at [595, 102] on span "Request response" at bounding box center [614, 103] width 48 height 8
click at [590, 102] on input "Request response" at bounding box center [581, 102] width 17 height 17
checkbox input "true"
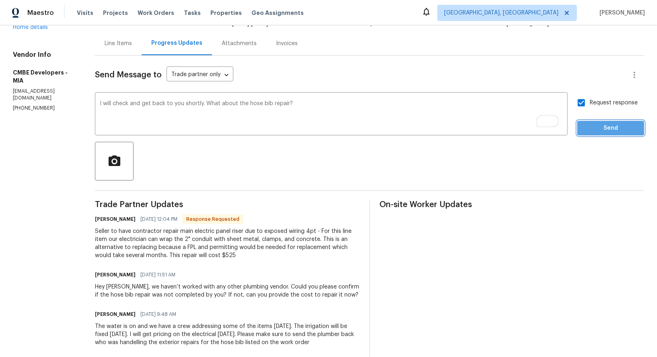
click at [601, 124] on span "Send" at bounding box center [611, 128] width 54 height 10
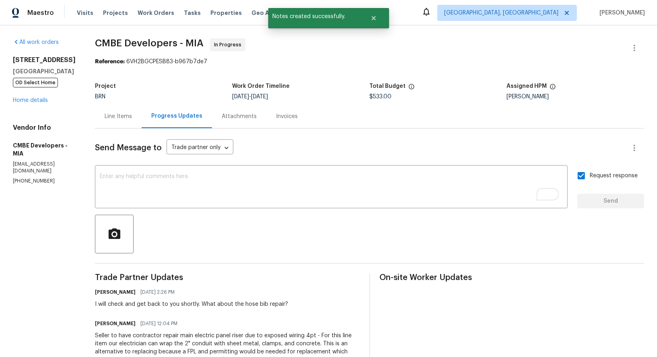
click at [132, 113] on div "Line Items" at bounding box center [118, 116] width 27 height 8
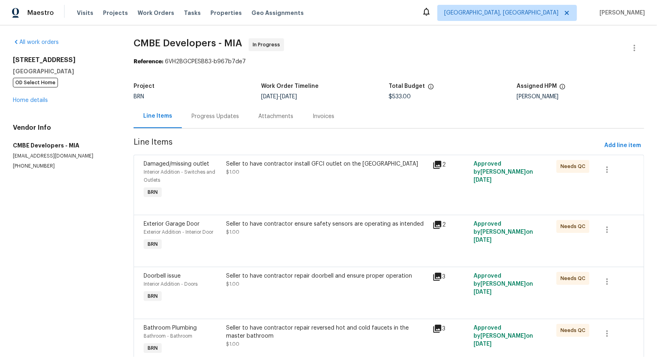
scroll to position [10, 0]
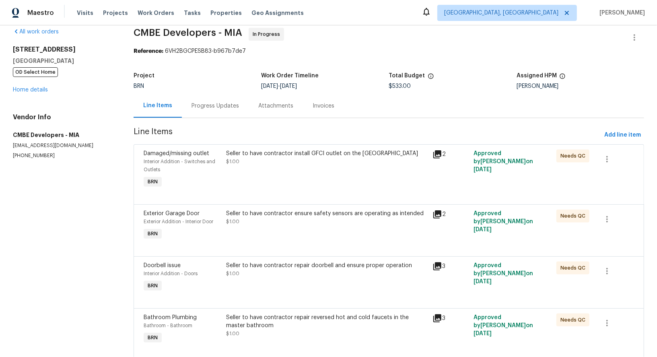
click at [221, 109] on div "Progress Updates" at bounding box center [215, 106] width 47 height 8
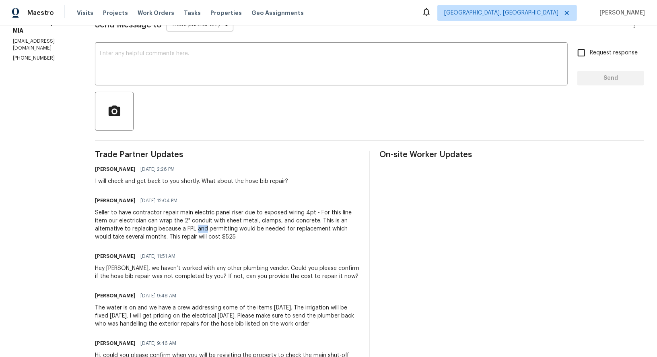
scroll to position [126, 0]
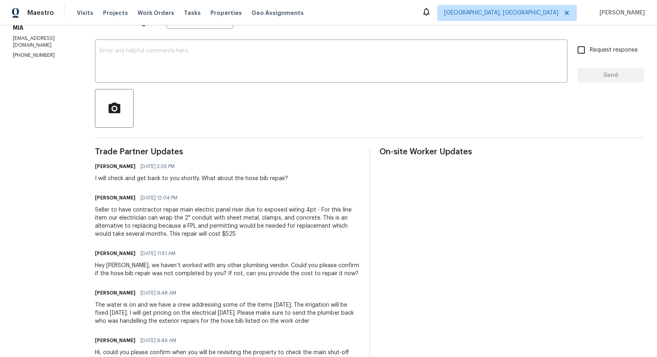
click at [287, 228] on div "Seller to have contractor repair main electric panel riser due to exposed wirin…" at bounding box center [227, 222] width 265 height 32
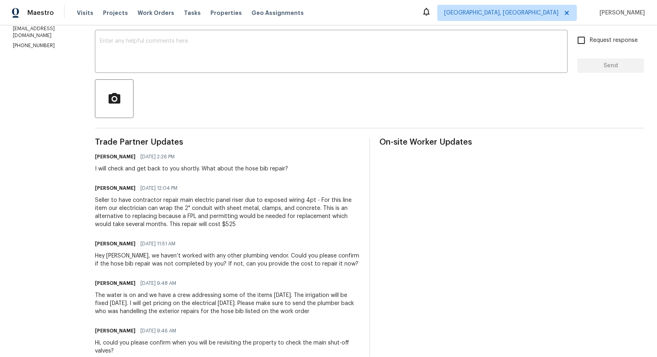
scroll to position [136, 0]
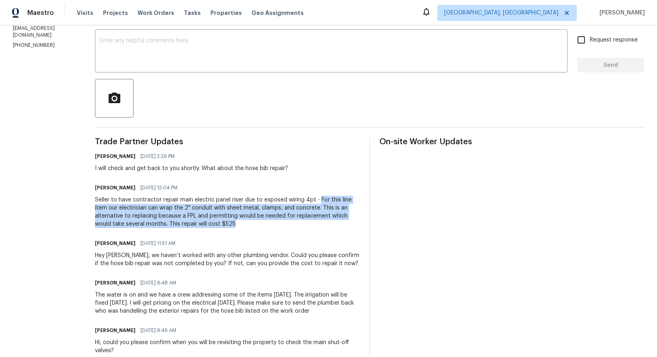
drag, startPoint x: 322, startPoint y: 198, endPoint x: 339, endPoint y: 226, distance: 33.1
click at [339, 226] on div "Seller to have contractor repair main electric panel riser due to exposed wirin…" at bounding box center [227, 212] width 265 height 32
copy div "For this line item our electrician can wrap the 2" conduit with sheet metal, cl…"
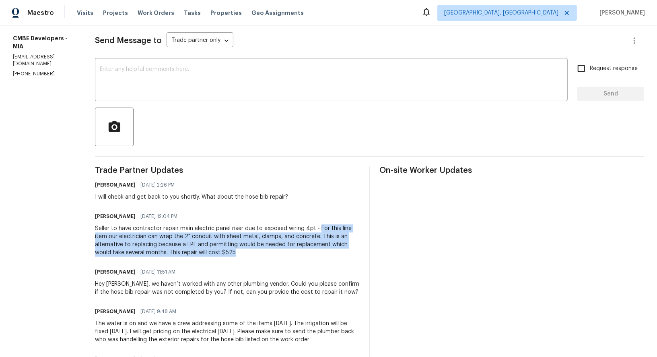
scroll to position [83, 0]
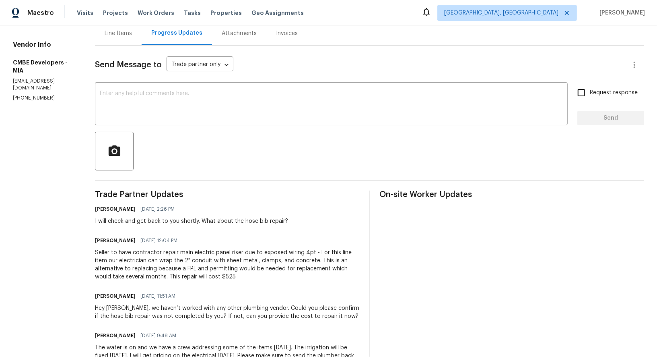
click at [128, 40] on div "Line Items" at bounding box center [118, 33] width 47 height 24
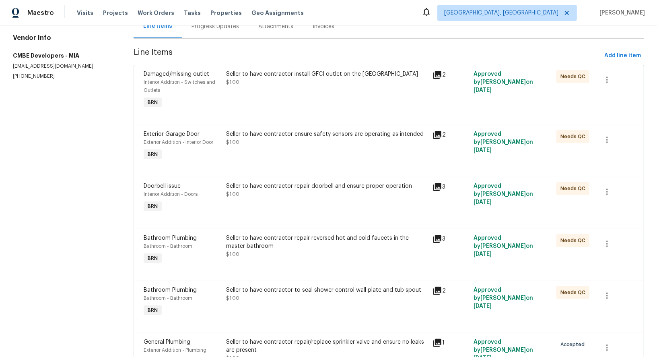
scroll to position [38, 0]
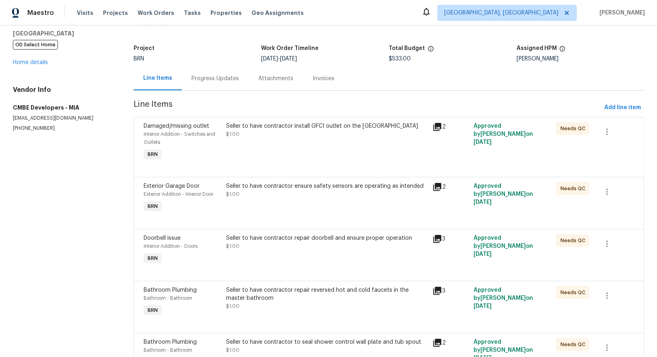
click at [214, 80] on div "Progress Updates" at bounding box center [215, 78] width 47 height 8
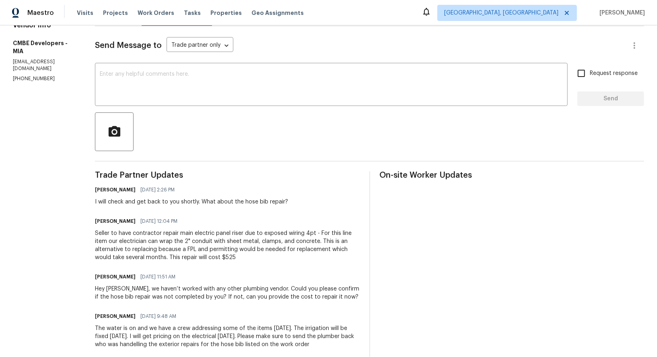
scroll to position [5, 0]
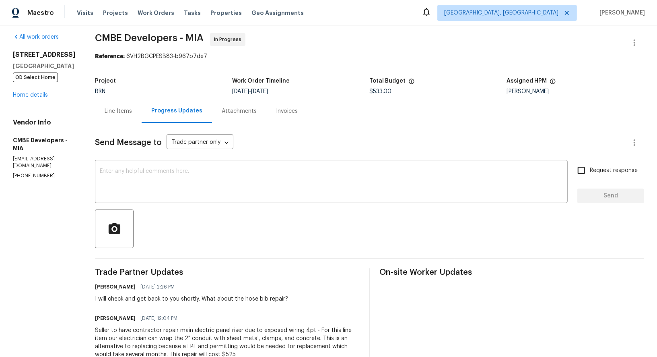
click at [136, 102] on div "Line Items" at bounding box center [118, 111] width 47 height 24
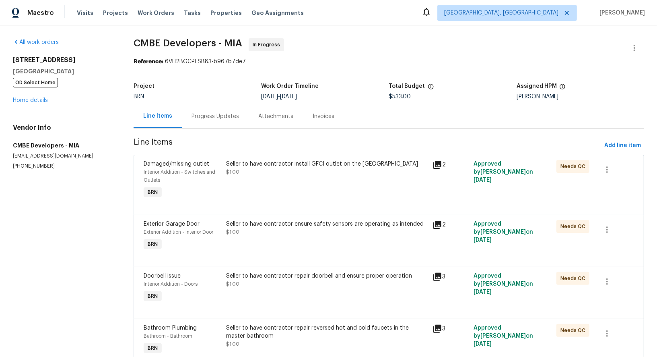
click at [214, 113] on div "Progress Updates" at bounding box center [215, 116] width 47 height 8
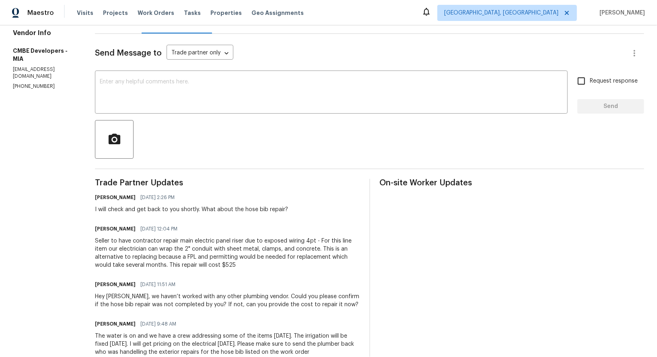
scroll to position [128, 0]
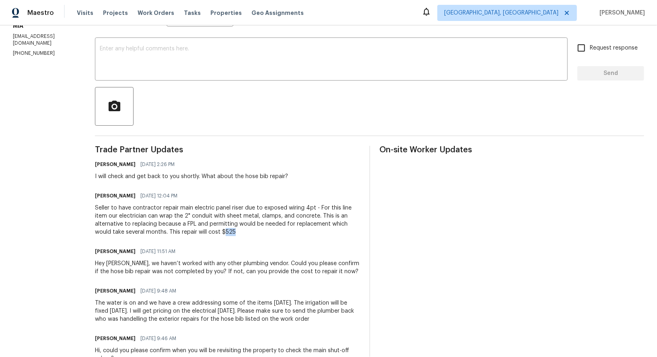
drag, startPoint x: 227, startPoint y: 233, endPoint x: 258, endPoint y: 232, distance: 31.0
click at [258, 232] on div "Seller to have contractor repair main electric panel riser due to exposed wirin…" at bounding box center [227, 220] width 265 height 32
copy div "525"
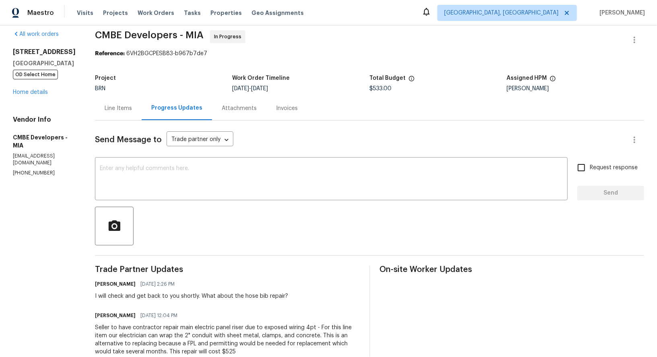
click at [128, 103] on div "Line Items" at bounding box center [118, 108] width 47 height 24
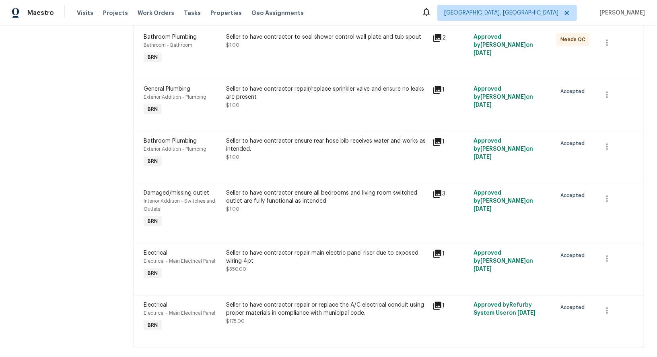
scroll to position [356, 0]
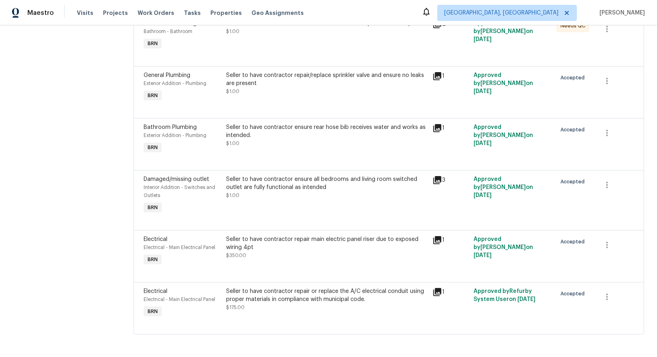
click at [264, 249] on div "Seller to have contractor repair main electric panel riser due to exposed wirin…" at bounding box center [327, 243] width 202 height 16
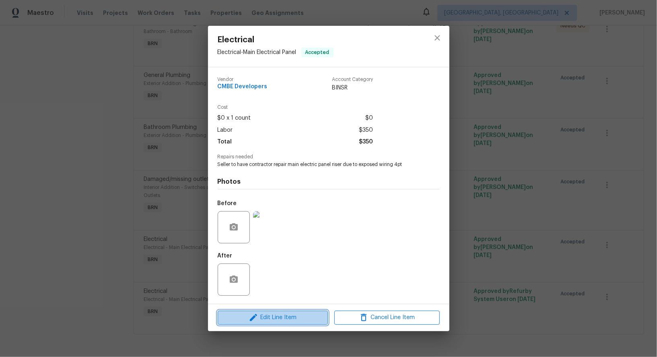
click at [263, 318] on span "Edit Line Item" at bounding box center [272, 317] width 105 height 10
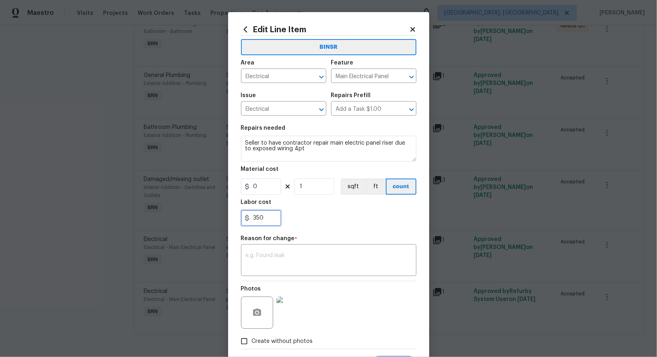
click at [272, 213] on input "350" at bounding box center [261, 218] width 40 height 16
paste input "525"
type input "525"
click at [298, 264] on textarea at bounding box center [329, 260] width 166 height 17
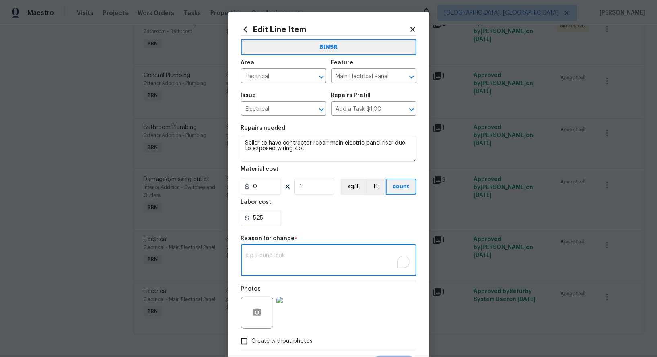
paste textarea "(PR) Updated per vendors final cost."
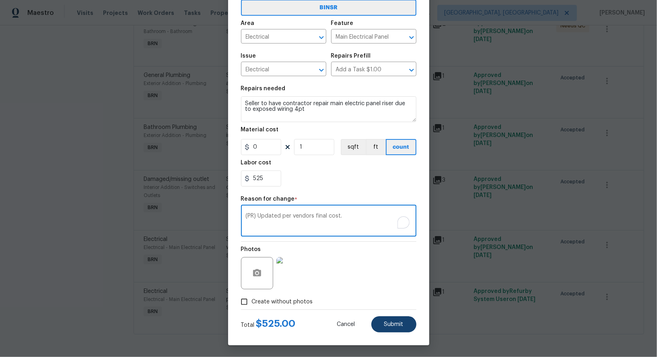
type textarea "(PR) Updated per vendors final cost."
click at [378, 330] on button "Submit" at bounding box center [393, 324] width 45 height 16
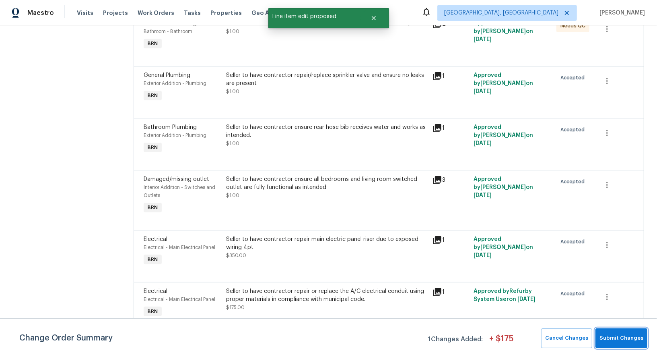
scroll to position [0, 0]
click at [627, 338] on span "Submit Changes" at bounding box center [622, 337] width 44 height 9
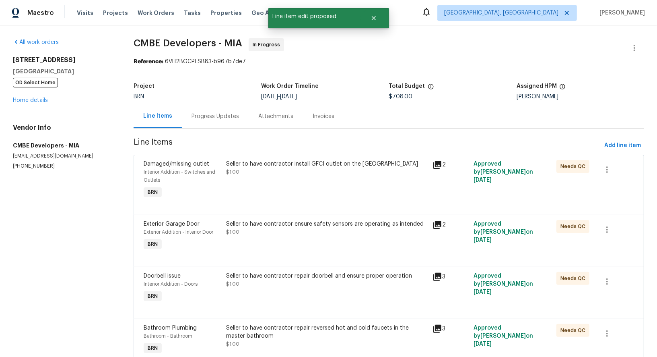
click at [198, 107] on div "Progress Updates" at bounding box center [215, 116] width 67 height 24
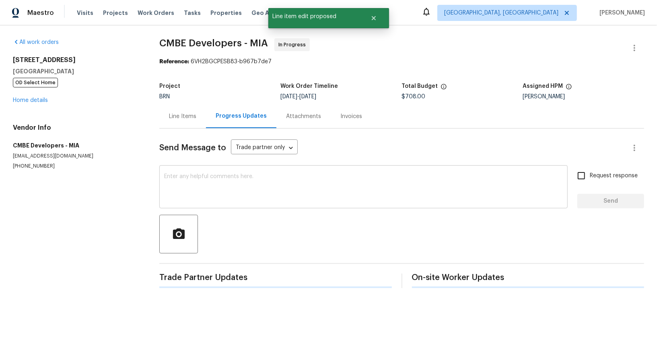
click at [217, 185] on textarea at bounding box center [363, 187] width 399 height 28
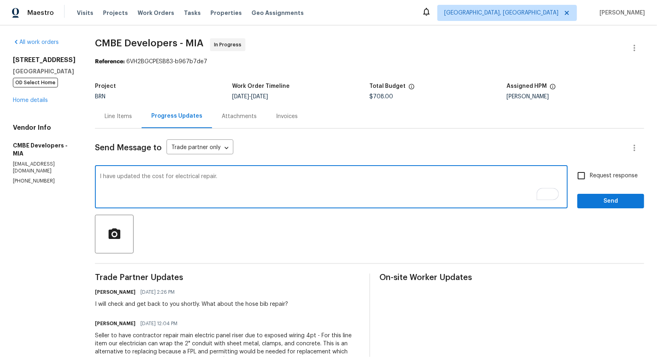
type textarea "I have updated the cost for electrical repair."
click at [586, 180] on input "Request response" at bounding box center [581, 175] width 17 height 17
checkbox input "true"
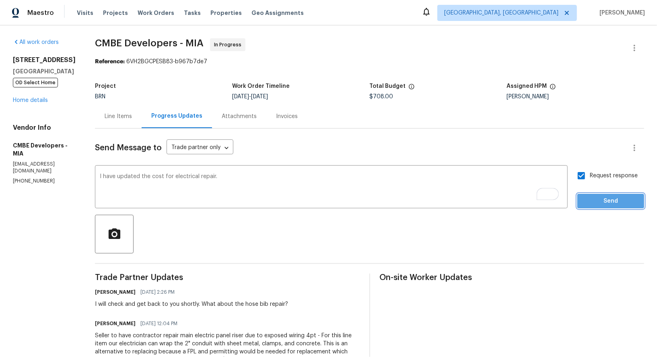
click at [593, 198] on span "Send" at bounding box center [611, 201] width 54 height 10
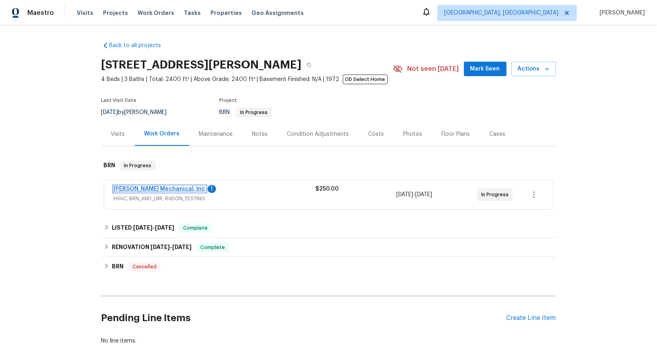
click at [173, 189] on link "[PERSON_NAME] Mechanical, Inc" at bounding box center [160, 189] width 92 height 6
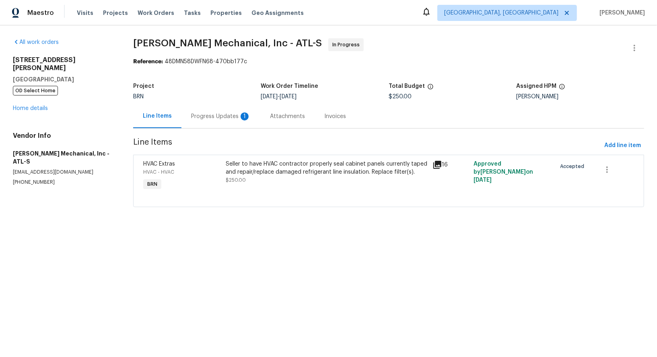
click at [224, 120] on div "Progress Updates 1" at bounding box center [220, 116] width 79 height 24
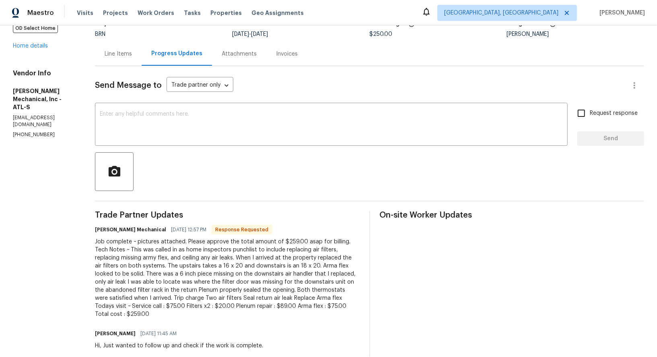
scroll to position [81, 0]
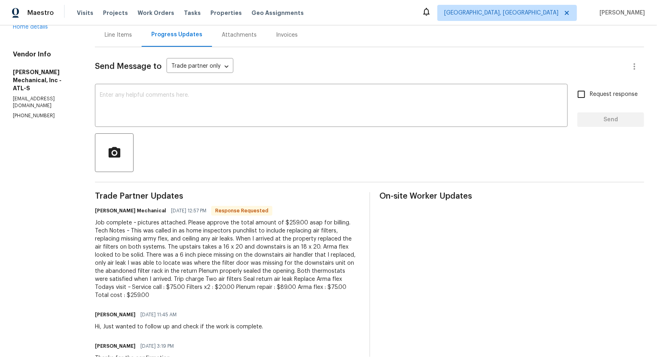
click at [132, 35] on div "Line Items" at bounding box center [118, 35] width 27 height 8
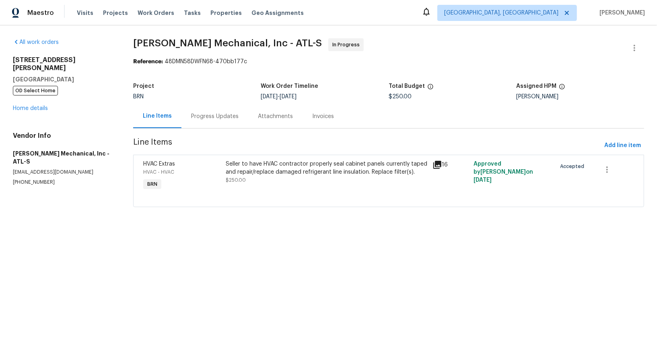
click at [296, 176] on div "Seller to have HVAC contractor properly seal cabinet panels currently taped and…" at bounding box center [327, 172] width 202 height 24
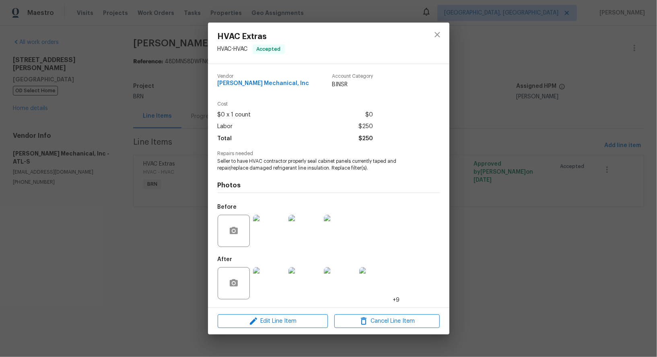
click at [265, 241] on img at bounding box center [269, 230] width 32 height 32
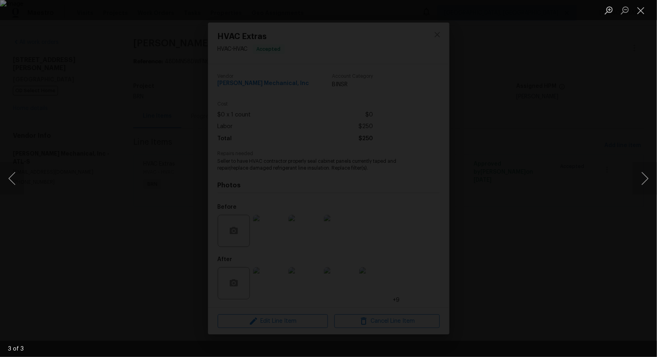
click at [487, 309] on div "Lightbox" at bounding box center [328, 178] width 657 height 357
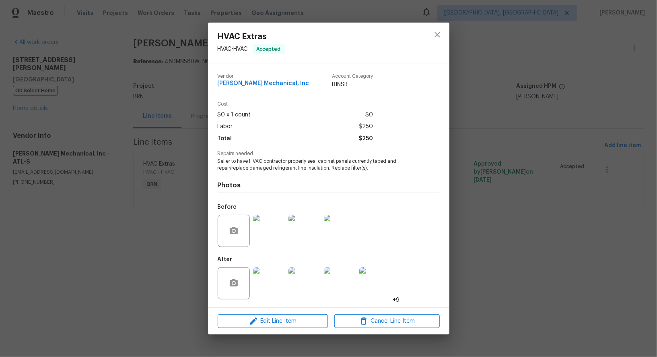
click at [487, 309] on div "HVAC Extras HVAC - HVAC Accepted Vendor [PERSON_NAME] Mechanical, Inc Account C…" at bounding box center [328, 178] width 657 height 357
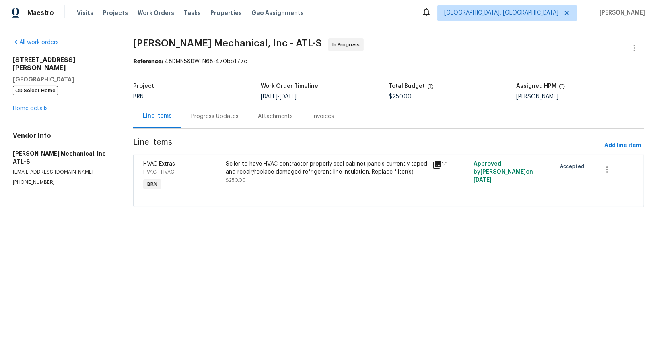
click at [281, 185] on div "Seller to have HVAC contractor properly seal cabinet panels currently taped and…" at bounding box center [326, 175] width 206 height 37
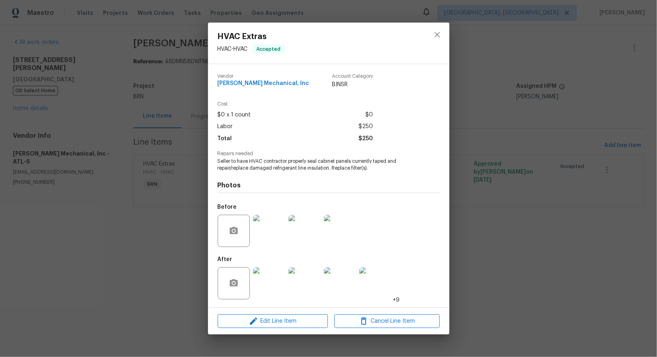
click at [271, 229] on img at bounding box center [269, 230] width 32 height 32
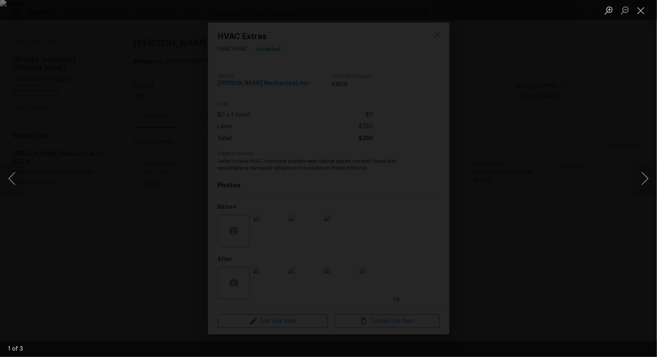
click at [562, 212] on div "Lightbox" at bounding box center [328, 178] width 657 height 357
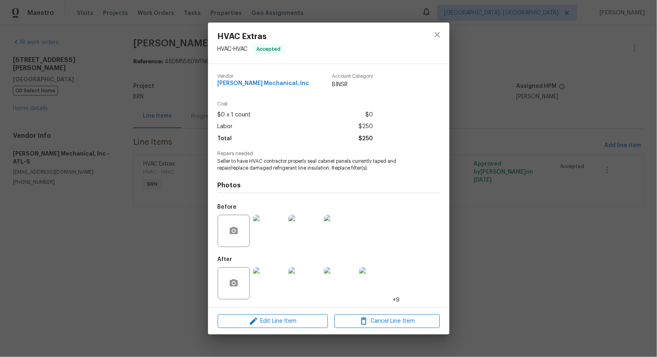
click at [562, 212] on div "HVAC Extras HVAC - HVAC Accepted Vendor [PERSON_NAME] Mechanical, Inc Account C…" at bounding box center [328, 178] width 657 height 357
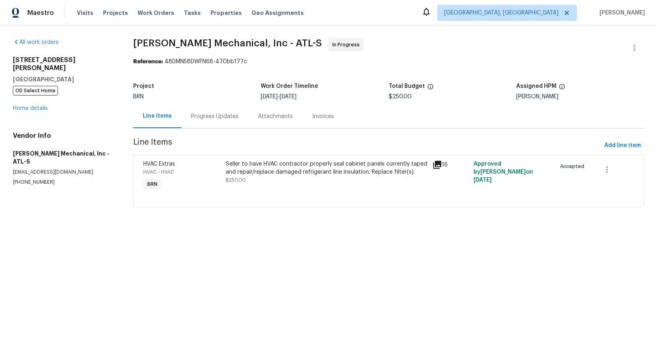
click at [228, 120] on div "Progress Updates" at bounding box center [214, 116] width 67 height 24
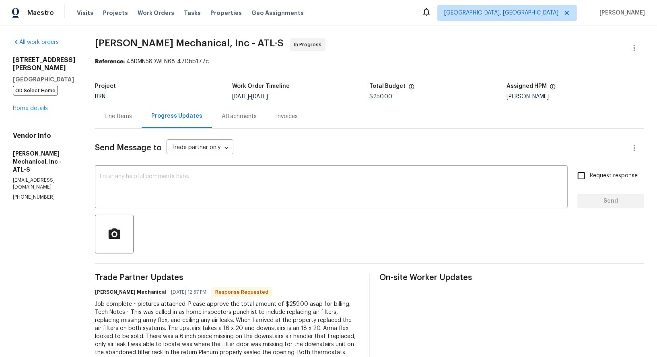
click at [139, 111] on div "Line Items" at bounding box center [118, 116] width 47 height 24
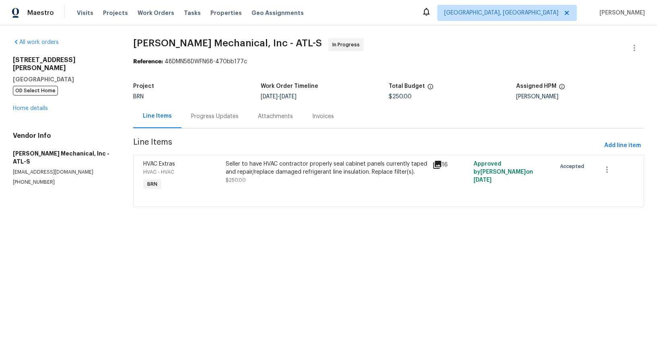
click at [249, 177] on div "Seller to have HVAC contractor properly seal cabinet panels currently taped and…" at bounding box center [327, 172] width 202 height 24
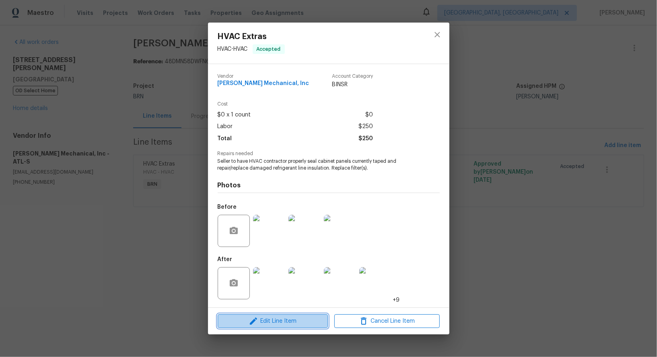
click at [268, 325] on span "Edit Line Item" at bounding box center [272, 321] width 105 height 10
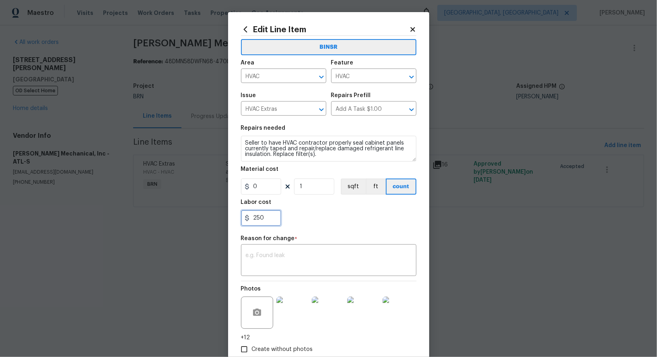
click at [269, 219] on input "250" at bounding box center [261, 218] width 40 height 16
type input "259"
click at [267, 255] on textarea at bounding box center [329, 260] width 166 height 17
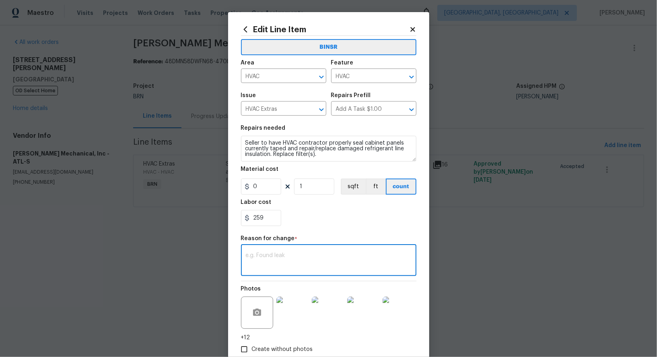
paste textarea "(PR) Updated per vendors final cost."
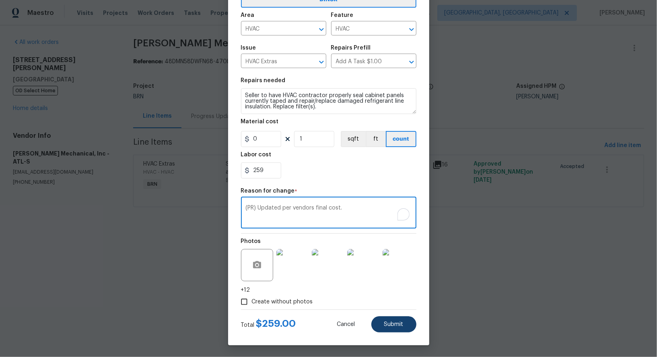
type textarea "(PR) Updated per vendors final cost."
click at [400, 321] on span "Submit" at bounding box center [393, 324] width 19 height 6
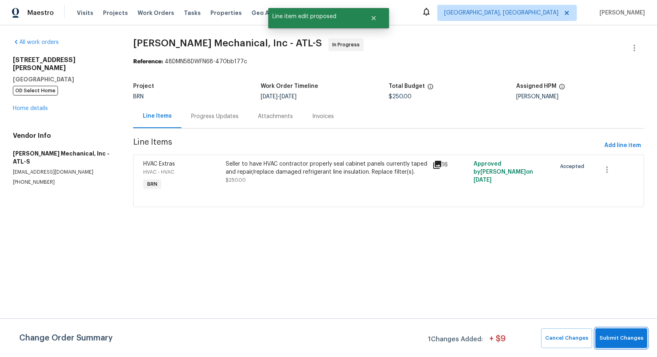
scroll to position [0, 0]
click at [619, 337] on span "Submit Changes" at bounding box center [622, 337] width 44 height 9
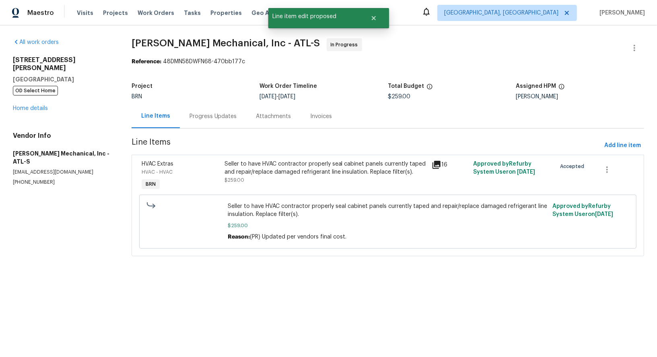
click at [206, 114] on div "Progress Updates" at bounding box center [213, 116] width 47 height 8
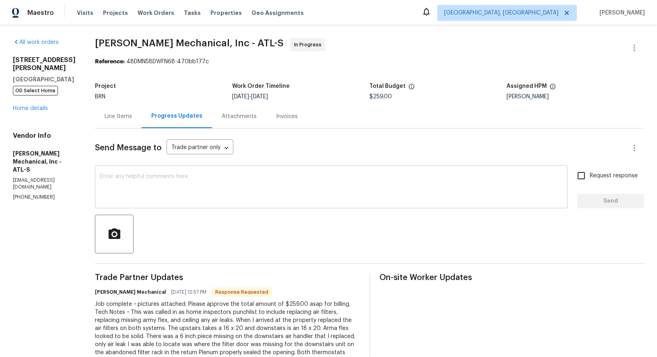
click at [188, 197] on textarea at bounding box center [331, 187] width 463 height 28
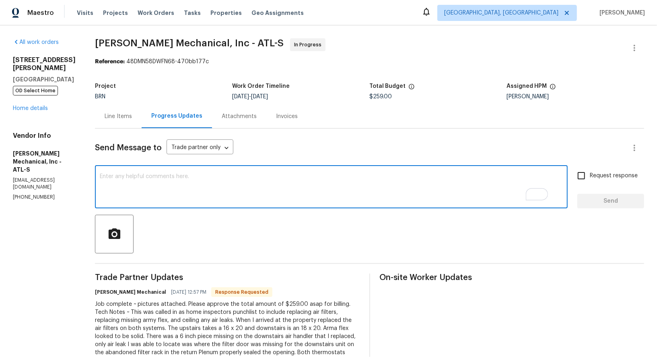
click at [132, 114] on div "Line Items" at bounding box center [118, 116] width 27 height 8
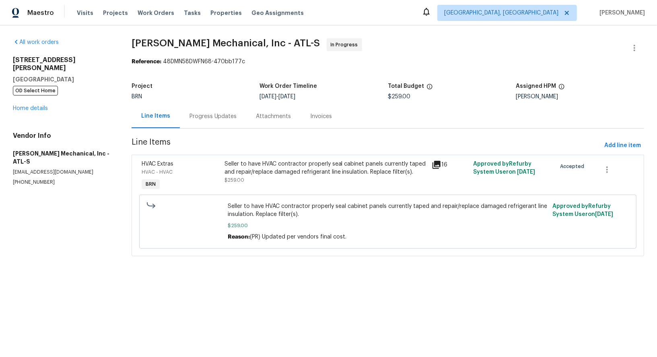
click at [212, 101] on div "Project BRN Work Order Timeline 9/12/2025 - 9/16/2025 Total Budget $259.00 Assi…" at bounding box center [388, 91] width 513 height 26
click at [215, 113] on div "Progress Updates" at bounding box center [213, 116] width 47 height 8
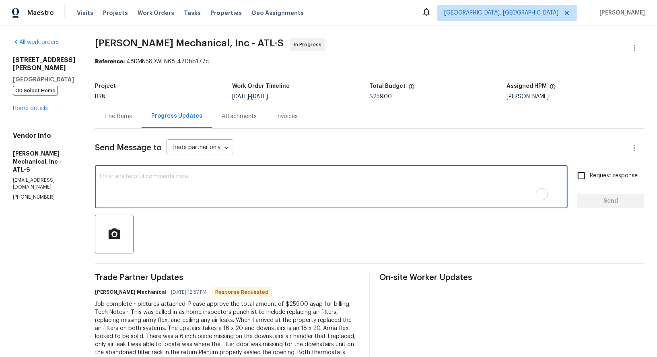
click at [169, 174] on textarea "To enrich screen reader interactions, please activate Accessibility in Grammarl…" at bounding box center [331, 187] width 463 height 28
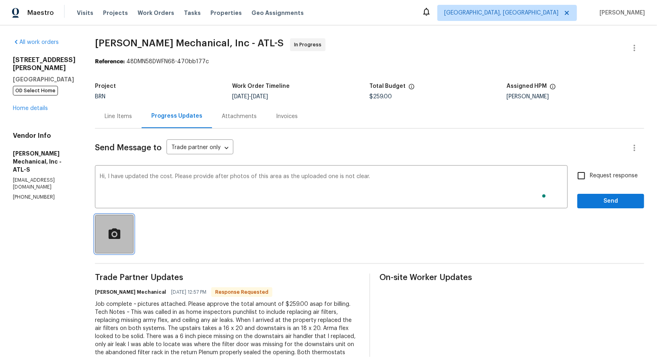
click at [122, 227] on icon "button" at bounding box center [114, 234] width 14 height 14
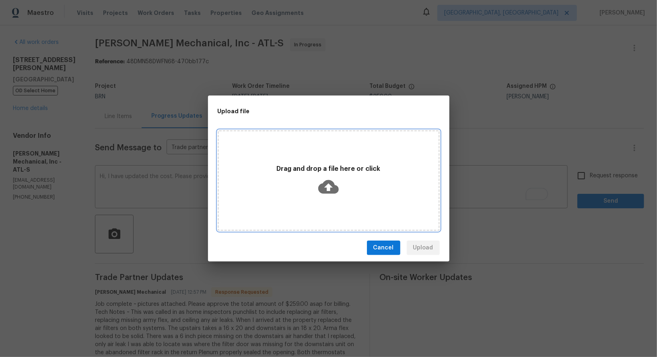
click at [340, 191] on div "Drag and drop a file here or click" at bounding box center [329, 180] width 220 height 38
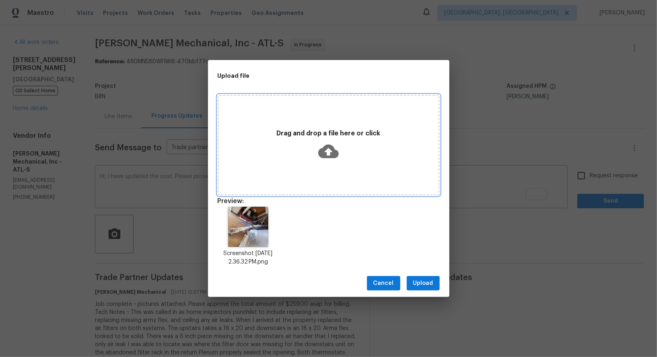
scroll to position [6, 0]
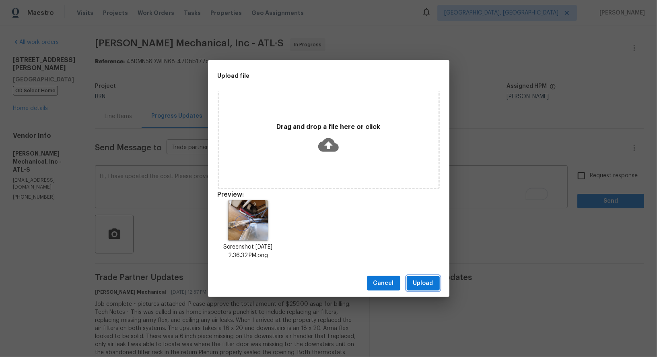
click at [429, 283] on span "Upload" at bounding box center [423, 283] width 20 height 10
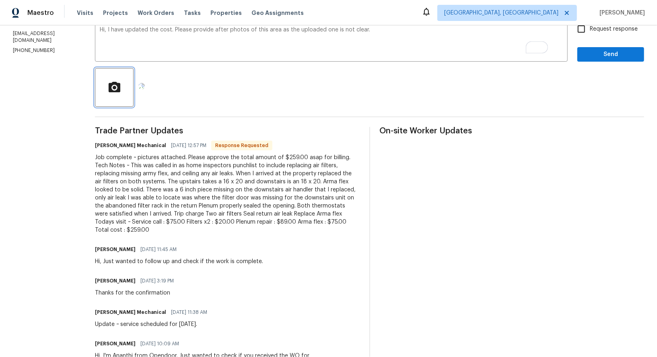
scroll to position [0, 0]
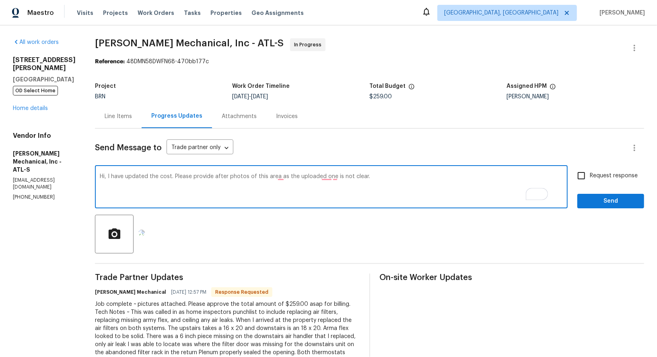
drag, startPoint x: 122, startPoint y: 177, endPoint x: 99, endPoint y: 177, distance: 23.3
click at [99, 177] on div "All work orders 3224 Clairmont North NE Brookhaven, GA 30329 OD Select Home Hom…" at bounding box center [328, 288] width 657 height 527
click at [287, 177] on textarea "I have updated the cost. Please provide after photos of this area as the upload…" at bounding box center [331, 187] width 463 height 28
click at [337, 175] on textarea "I have updated the cost. Please provide after photos of this area, as the uploa…" at bounding box center [331, 187] width 463 height 28
click at [336, 179] on textarea "I have updated the cost. Please provide after photos of this area, as the uploa…" at bounding box center [331, 187] width 463 height 28
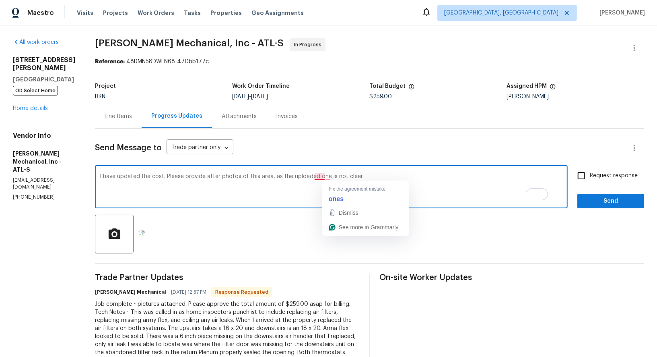
click at [343, 176] on textarea "I have updated the cost. Please provide after photos of this area, as the uploa…" at bounding box center [331, 187] width 463 height 28
click at [341, 174] on textarea "I have updated the cost. Please provide after photos of this area, as the uploa…" at bounding box center [331, 187] width 463 height 28
click at [330, 177] on textarea "I have updated the cost. Please provide after photos of this area, as the uploa…" at bounding box center [331, 187] width 463 height 28
type textarea "I have updated the cost. Please provide after photos of this area, as the uploa…"
click at [579, 183] on input "Request response" at bounding box center [581, 175] width 17 height 17
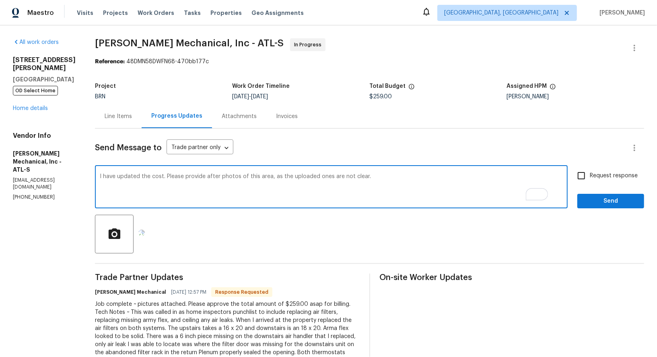
checkbox input "true"
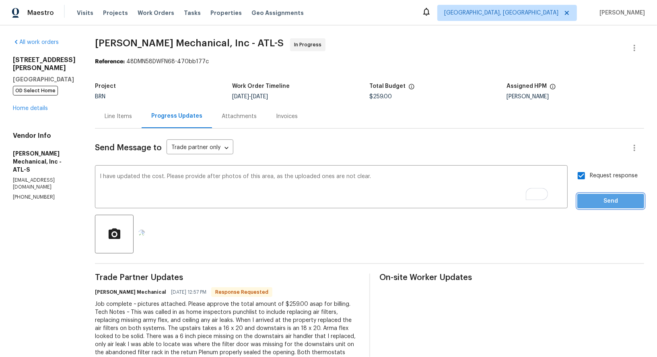
click at [597, 204] on span "Send" at bounding box center [611, 201] width 54 height 10
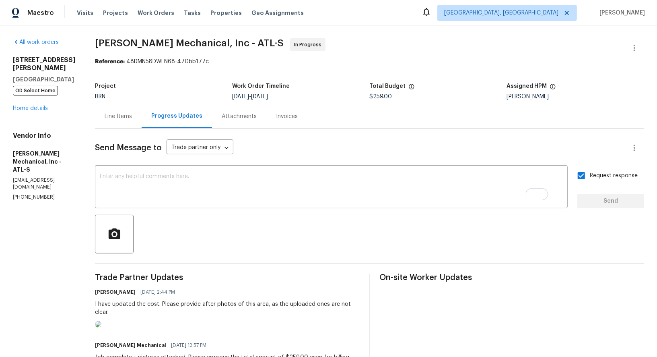
click at [132, 114] on div "Line Items" at bounding box center [118, 116] width 27 height 8
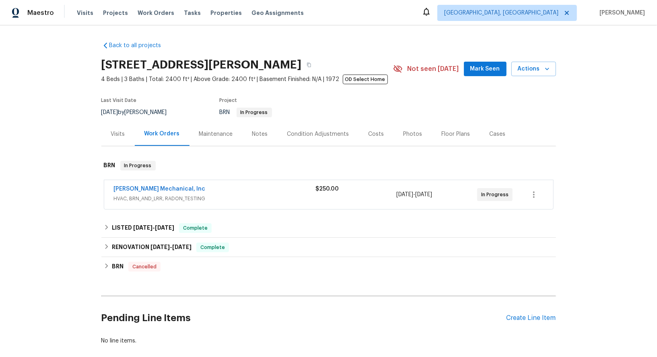
scroll to position [41, 0]
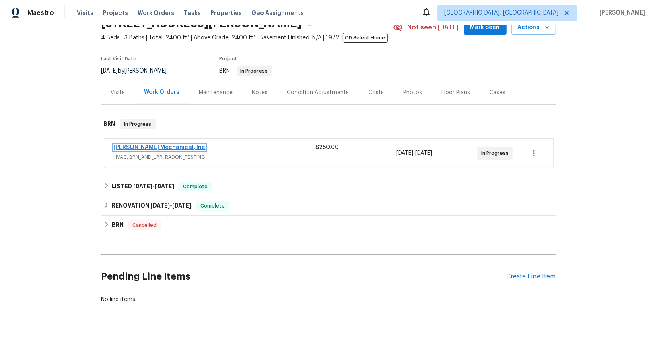
click at [164, 146] on link "[PERSON_NAME] Mechanical, Inc" at bounding box center [160, 147] width 92 height 6
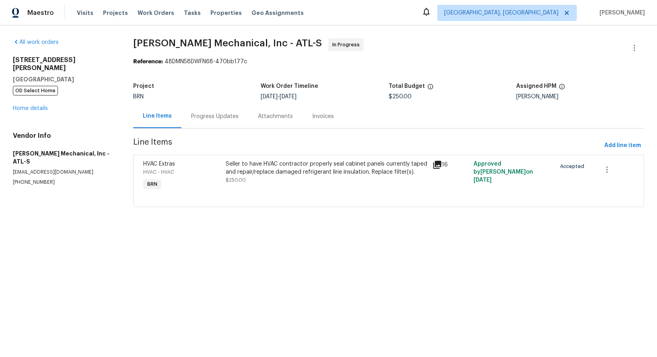
click at [254, 184] on div "Seller to have HVAC contractor properly seal cabinet panels currently taped and…" at bounding box center [326, 175] width 206 height 37
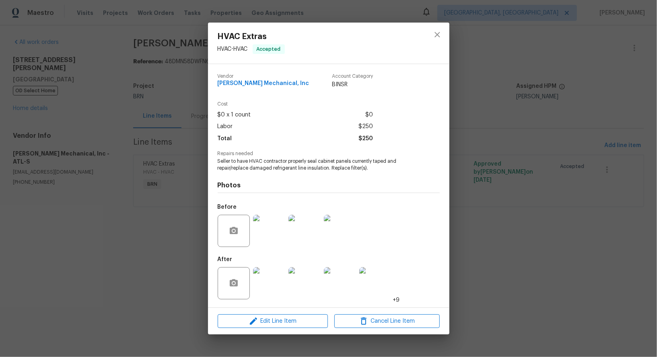
click at [266, 291] on img at bounding box center [269, 283] width 32 height 32
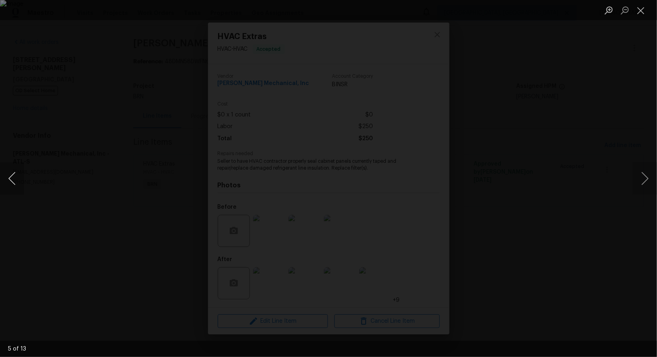
click at [6, 188] on button "Previous image" at bounding box center [12, 178] width 24 height 32
click at [334, 192] on img "Lightbox" at bounding box center [328, 178] width 657 height 357
click at [10, 179] on button "Previous image" at bounding box center [12, 178] width 24 height 32
click at [539, 199] on div "Lightbox" at bounding box center [328, 178] width 657 height 357
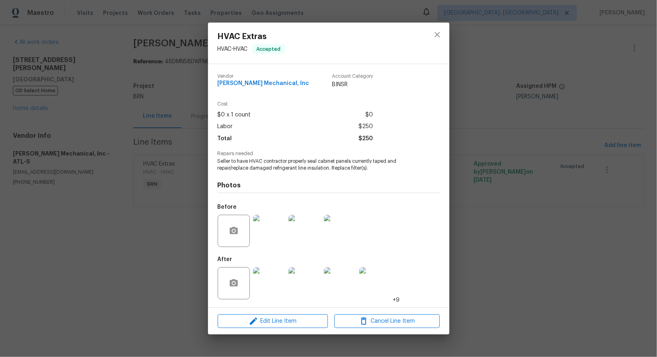
click at [184, 249] on div "HVAC Extras HVAC - HVAC Accepted Vendor [PERSON_NAME] Mechanical, Inc Account C…" at bounding box center [328, 178] width 657 height 357
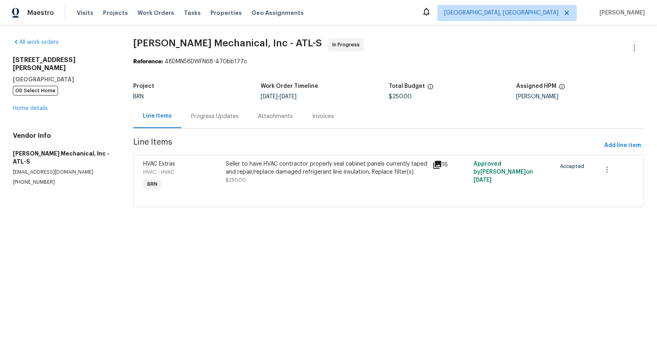
click at [206, 126] on div "Progress Updates" at bounding box center [214, 116] width 67 height 24
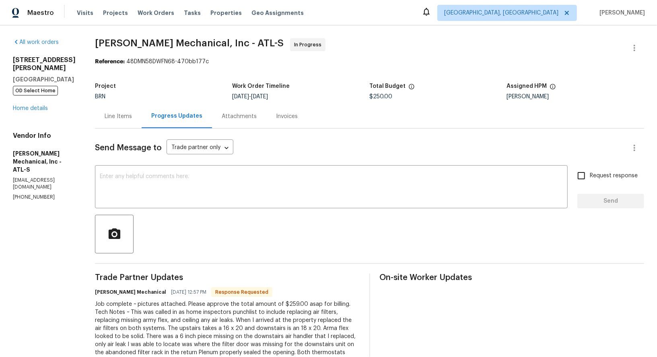
click at [130, 116] on div "Line Items" at bounding box center [118, 116] width 27 height 8
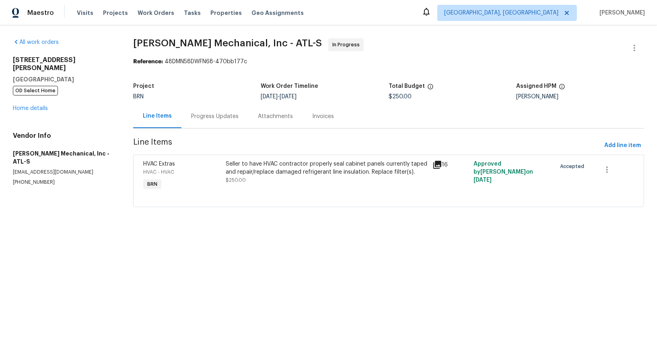
click at [313, 179] on div "Seller to have HVAC contractor properly seal cabinet panels currently taped and…" at bounding box center [327, 172] width 202 height 24
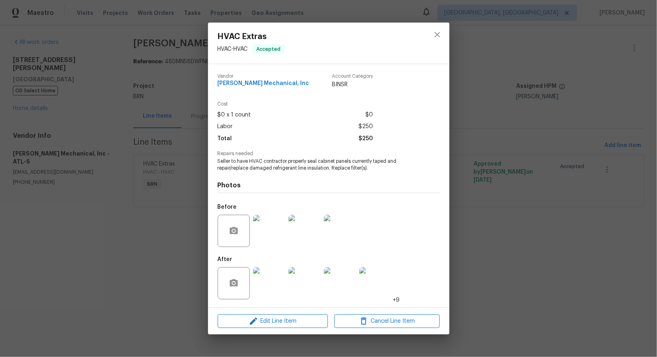
click at [278, 288] on img at bounding box center [269, 283] width 32 height 32
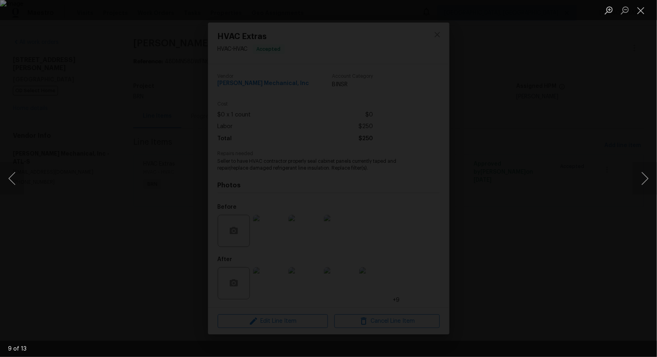
click at [478, 231] on div "Lightbox" at bounding box center [328, 178] width 657 height 357
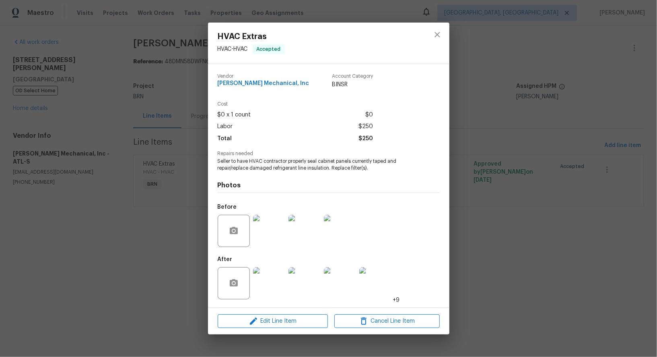
click at [478, 231] on div "HVAC Extras HVAC - HVAC Accepted Vendor [PERSON_NAME] Mechanical, Inc Account C…" at bounding box center [328, 178] width 657 height 357
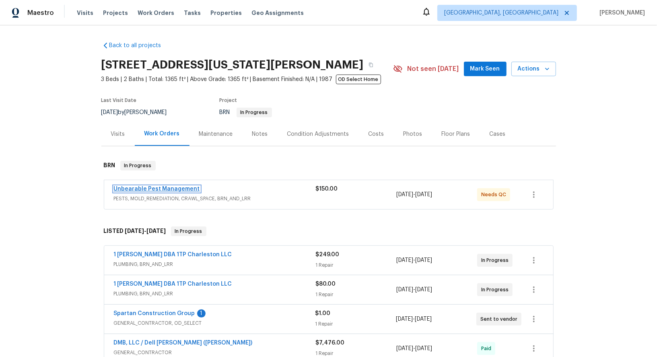
click at [141, 186] on link "Unbearable Pest Management" at bounding box center [157, 189] width 86 height 6
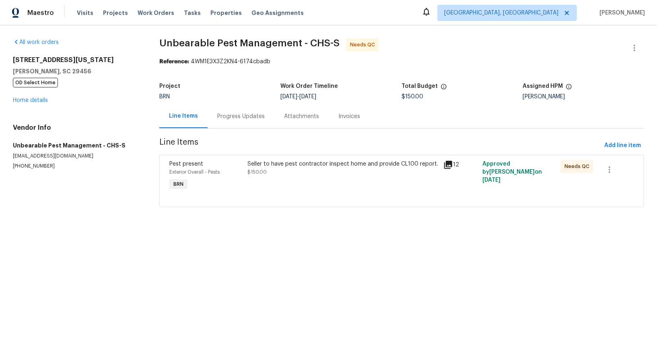
click at [283, 178] on div "Seller to have pest contractor inspect home and provide CL100 report. $150.00" at bounding box center [343, 175] width 196 height 37
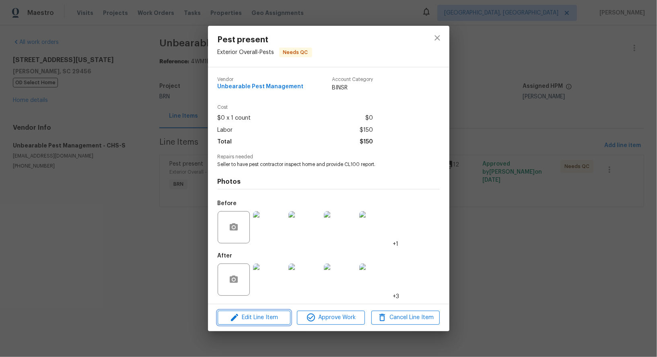
click at [268, 321] on span "Edit Line Item" at bounding box center [254, 317] width 68 height 10
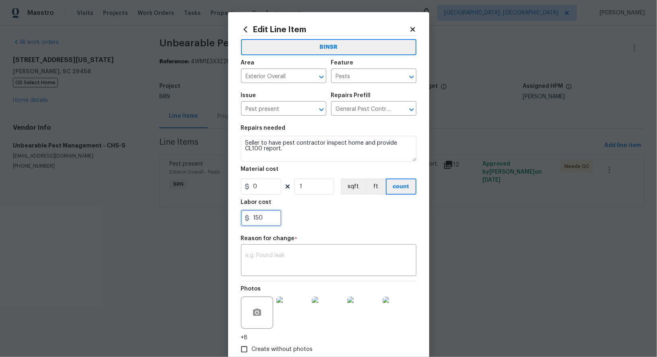
click at [267, 216] on input "150" at bounding box center [261, 218] width 40 height 16
paste input "4500"
type input "4500"
click at [279, 274] on div "x ​" at bounding box center [328, 261] width 175 height 30
paste textarea "(PR) Updated cost per BR team’s approval."
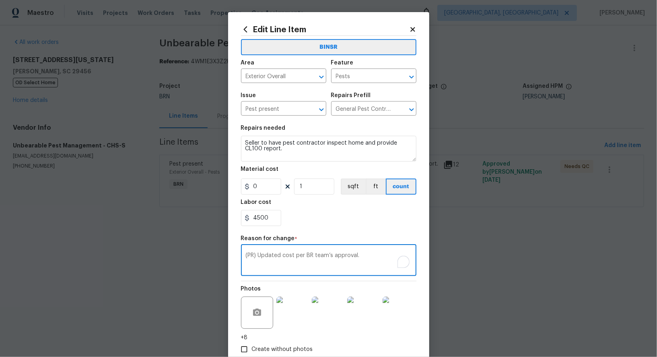
scroll to position [47, 0]
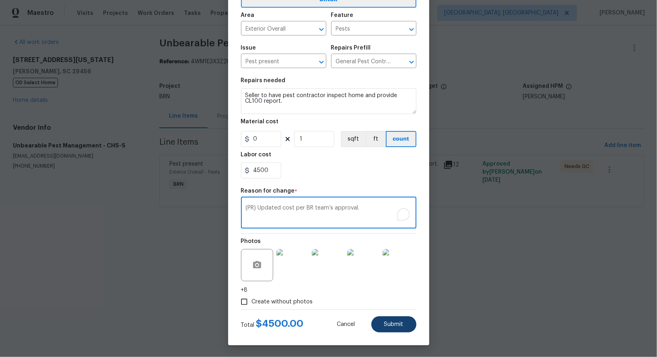
type textarea "(PR) Updated cost per BR team’s approval."
click at [398, 327] on button "Submit" at bounding box center [393, 324] width 45 height 16
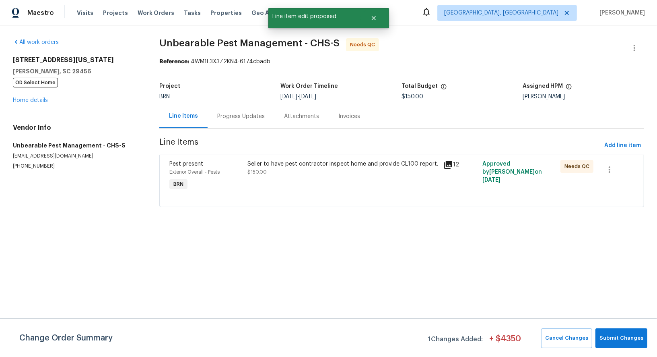
scroll to position [0, 0]
click at [634, 335] on span "Submit Changes" at bounding box center [622, 337] width 44 height 9
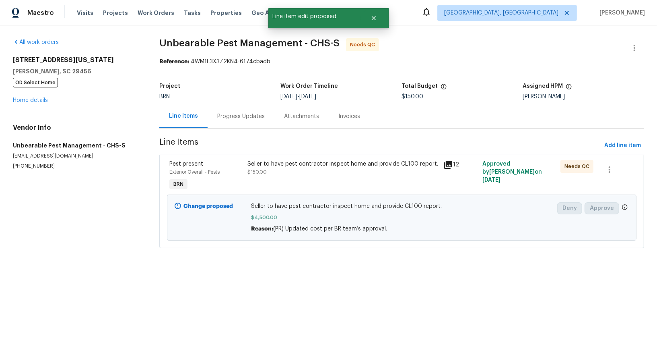
click at [250, 118] on div "Progress Updates" at bounding box center [240, 116] width 47 height 8
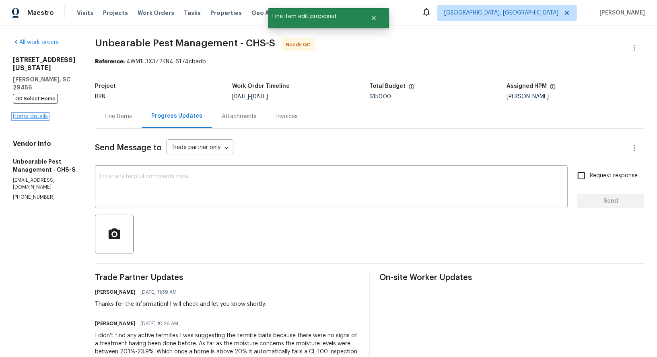
click at [38, 113] on link "Home details" at bounding box center [30, 116] width 35 height 6
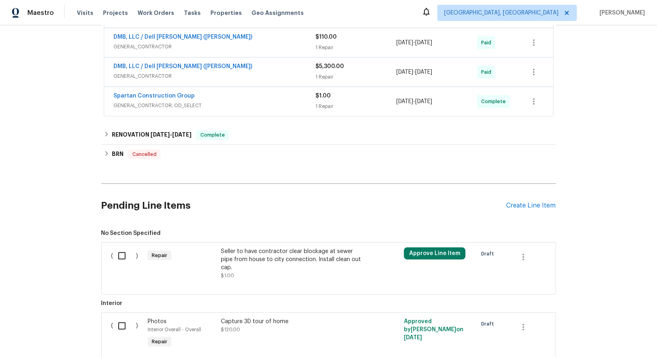
scroll to position [433, 0]
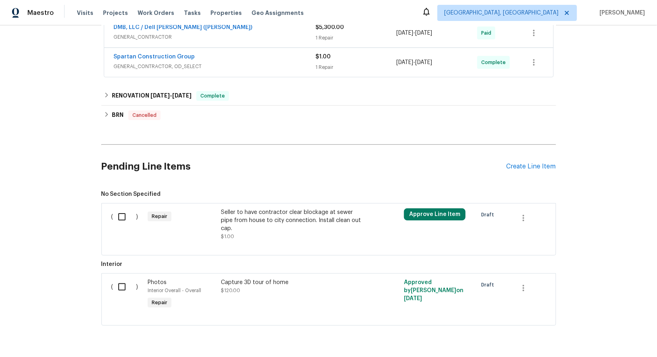
click at [525, 167] on div "Pending Line Items Create Line Item" at bounding box center [328, 166] width 455 height 37
click at [524, 163] on div "Create Line Item" at bounding box center [531, 167] width 49 height 8
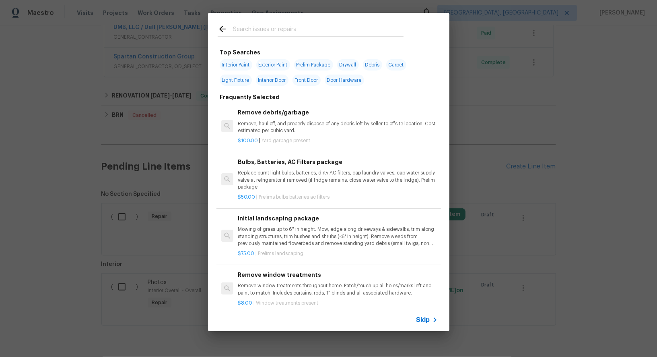
click at [424, 331] on div "Top Searches Interior Paint Exterior Paint Prelim Package Drywall Debris Carpet…" at bounding box center [328, 172] width 657 height 344
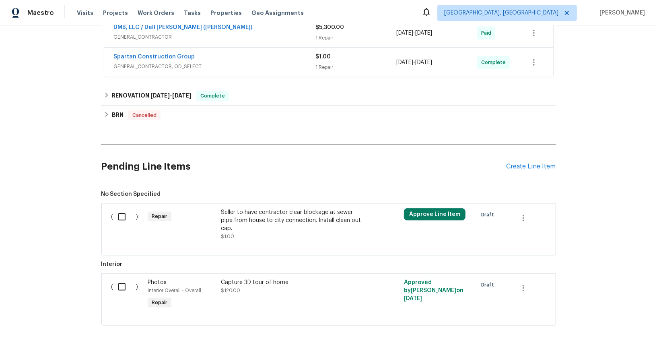
click at [422, 321] on div "( ) Photos Interior Overall - Overall Repair Capture 3D tour of home $120.00 Ap…" at bounding box center [328, 299] width 455 height 52
click at [528, 164] on div "Create Line Item" at bounding box center [531, 167] width 49 height 8
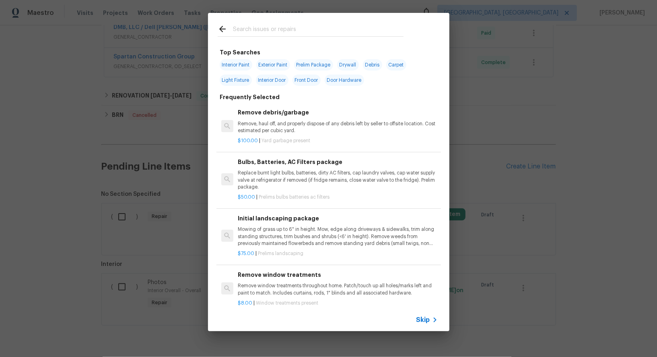
click at [429, 316] on span "Skip" at bounding box center [423, 319] width 14 height 8
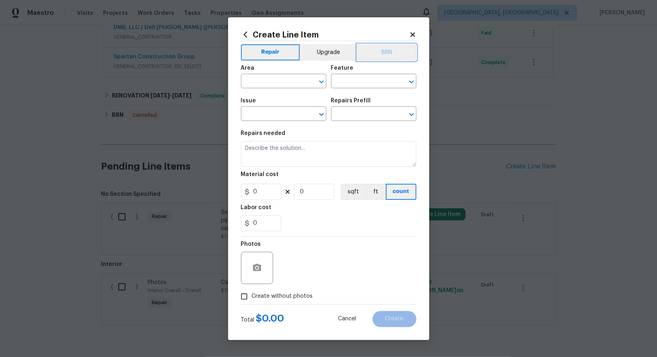
click at [394, 48] on button "BRN" at bounding box center [386, 52] width 59 height 16
click at [265, 81] on input "text" at bounding box center [272, 82] width 63 height 12
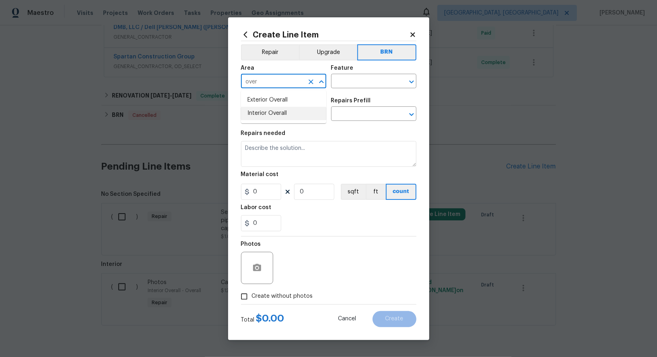
click at [268, 110] on li "Interior Overall" at bounding box center [283, 113] width 85 height 13
type input "Interior Overall"
click at [362, 81] on input "text" at bounding box center [362, 82] width 63 height 12
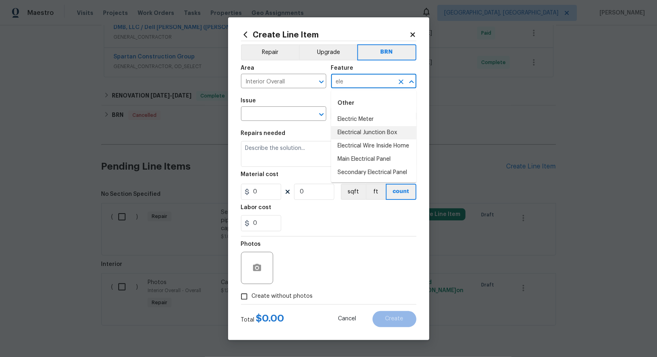
type input "ele"
click at [359, 143] on li "Switches and Outlets" at bounding box center [373, 145] width 85 height 13
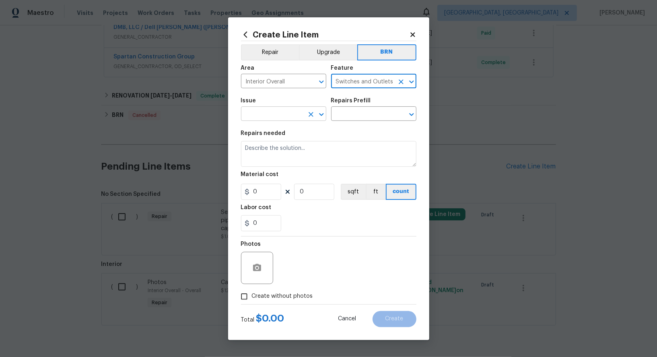
type input "Switches and Outlets"
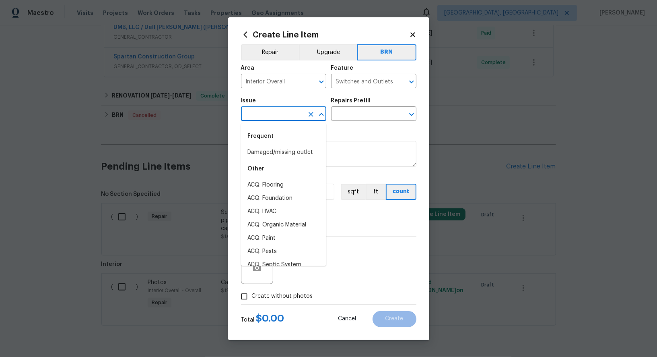
click at [292, 112] on input "text" at bounding box center [272, 114] width 63 height 12
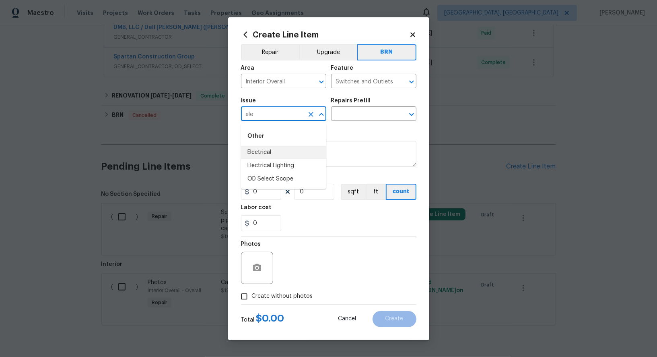
click at [289, 155] on li "Electrical" at bounding box center [283, 152] width 85 height 13
type input "Electrical"
click at [359, 118] on input "text" at bounding box center [362, 114] width 63 height 12
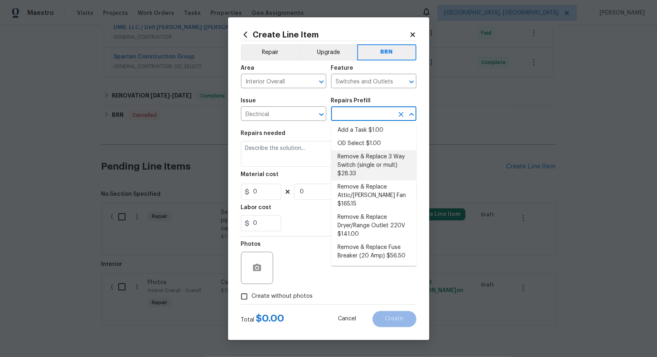
scroll to position [0, 0]
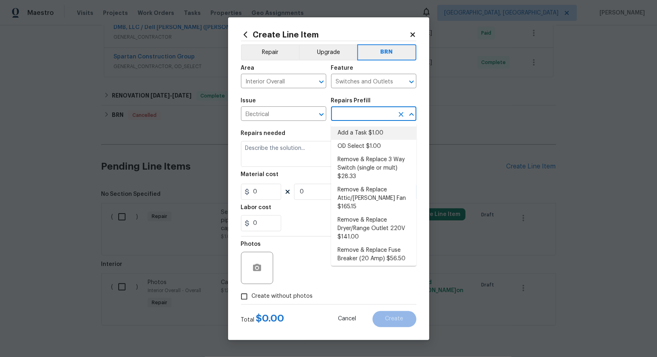
click at [367, 133] on li "Add a Task $1.00" at bounding box center [373, 132] width 85 height 13
type input "Add a Task $1.00"
type textarea "HPM to detail"
type input "1"
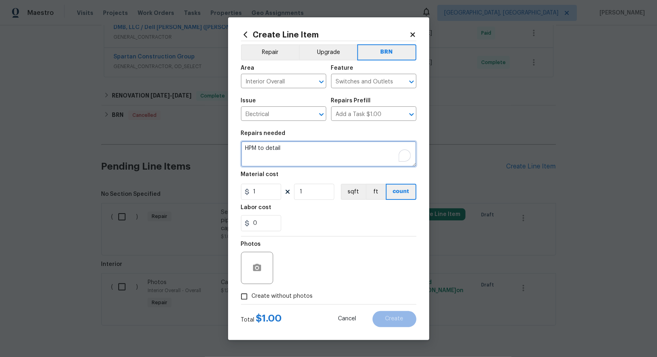
click at [338, 146] on textarea "HPM to detail" at bounding box center [328, 154] width 175 height 26
paste textarea "Contractor to install outlet underneath the home to power condensate pump and d…"
type textarea "Contractor to install outlet underneath the home to power condensate pump and d…"
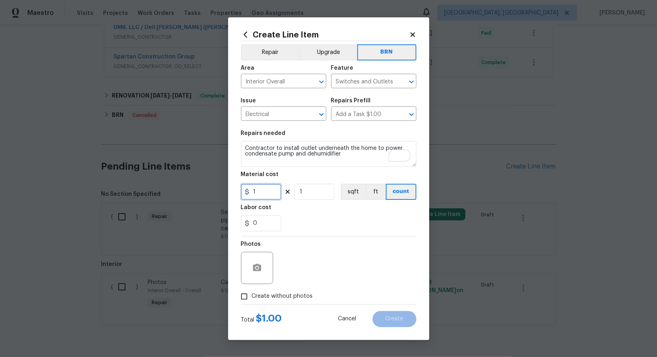
click at [258, 194] on input "1" at bounding box center [261, 192] width 40 height 16
type input "0"
click at [265, 217] on input "0" at bounding box center [261, 223] width 40 height 16
type input "400"
click at [243, 295] on input "Create without photos" at bounding box center [244, 296] width 15 height 15
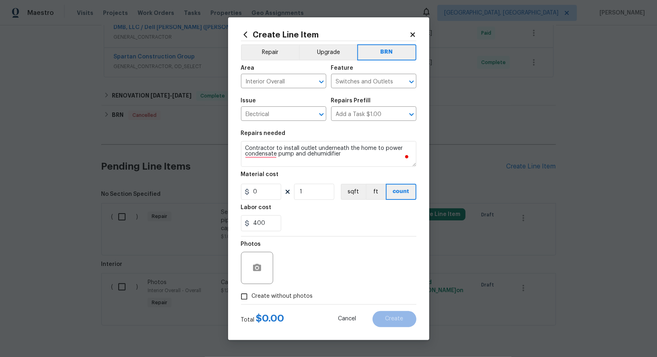
checkbox input "true"
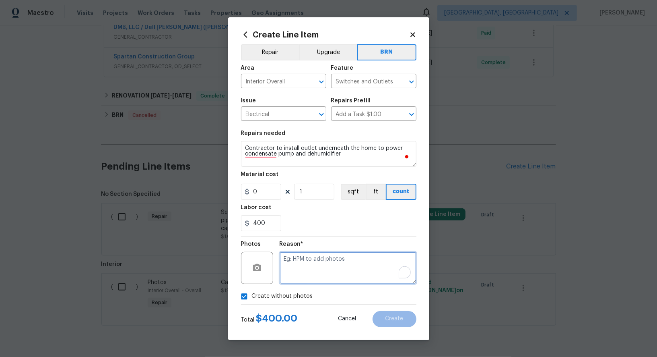
click at [313, 264] on textarea "To enrich screen reader interactions, please activate Accessibility in Grammarl…" at bounding box center [348, 268] width 137 height 32
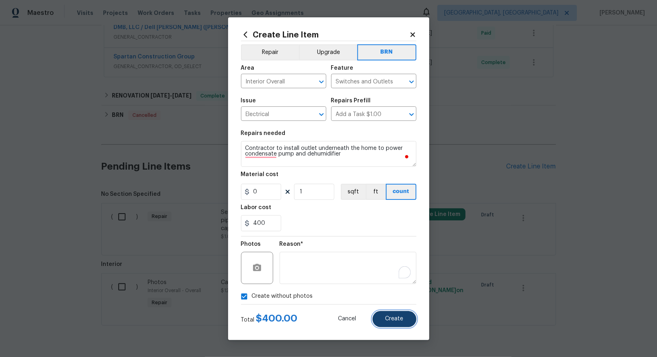
click at [380, 319] on button "Create" at bounding box center [395, 319] width 44 height 16
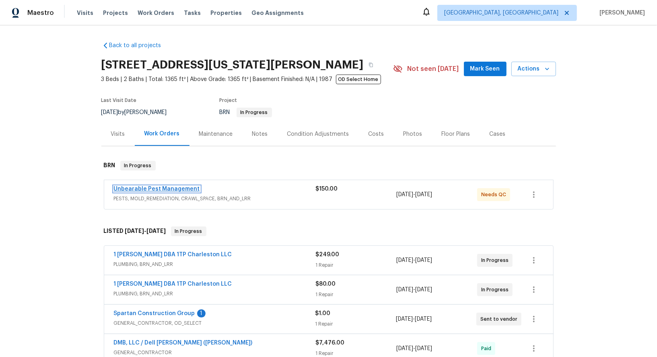
click at [152, 187] on link "Unbearable Pest Management" at bounding box center [157, 189] width 86 height 6
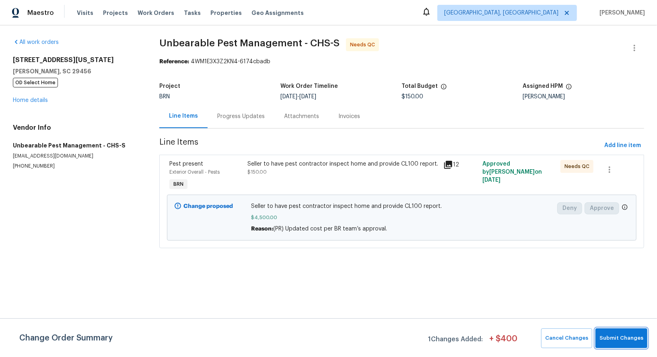
click at [618, 330] on button "Submit Changes" at bounding box center [622, 338] width 52 height 20
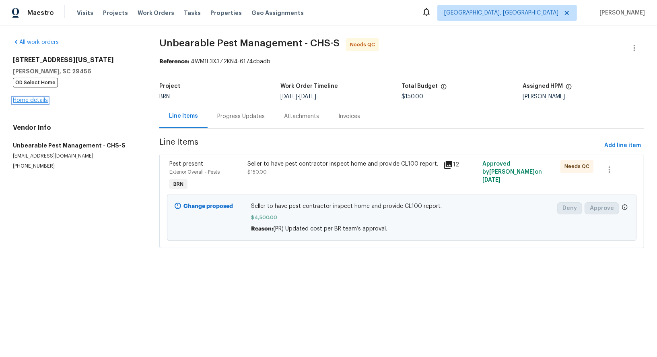
click at [15, 97] on link "Home details" at bounding box center [30, 100] width 35 height 6
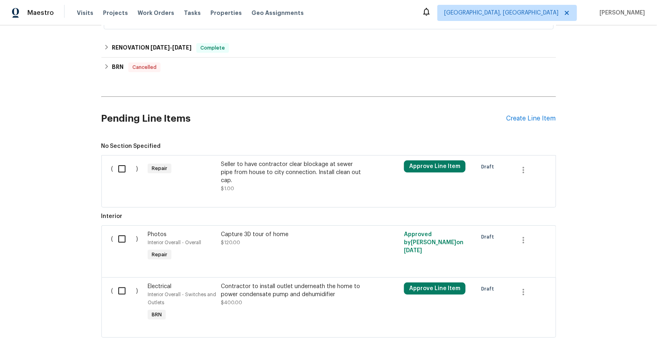
scroll to position [511, 0]
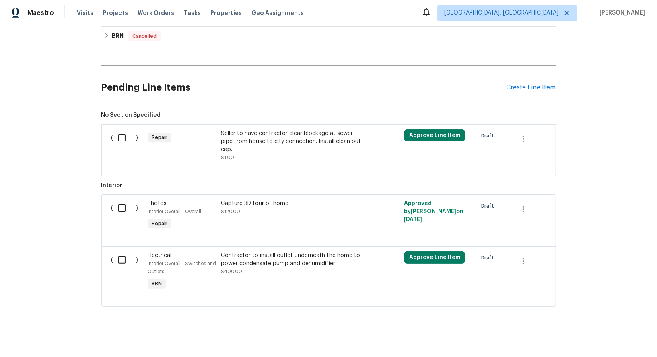
click at [126, 256] on input "checkbox" at bounding box center [124, 259] width 23 height 17
checkbox input "true"
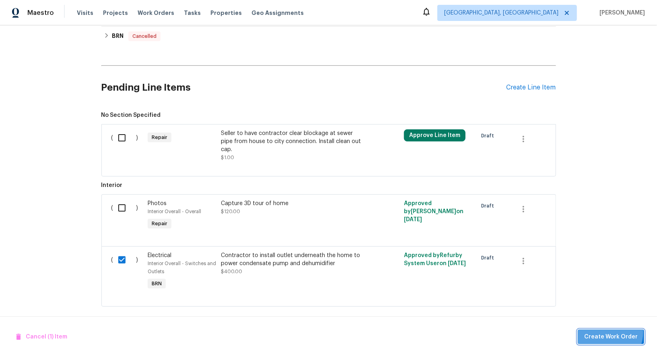
click at [608, 332] on span "Create Work Order" at bounding box center [611, 337] width 54 height 10
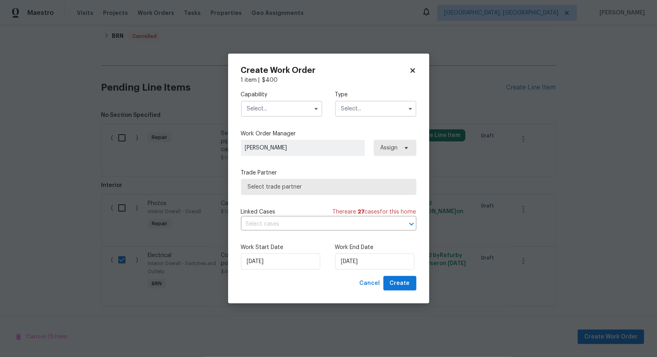
click at [303, 105] on input "text" at bounding box center [281, 109] width 81 height 16
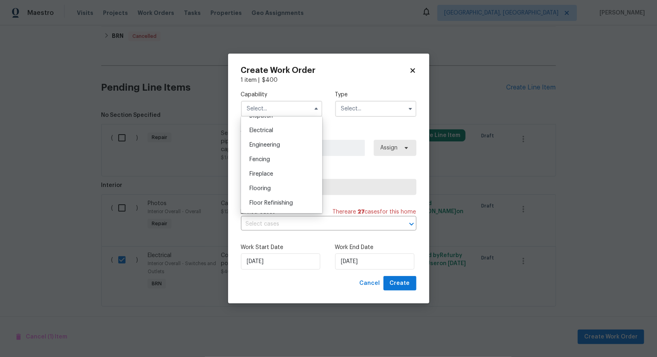
scroll to position [247, 0]
click at [267, 134] on span "Electrical" at bounding box center [261, 133] width 24 height 6
type input "Electrical"
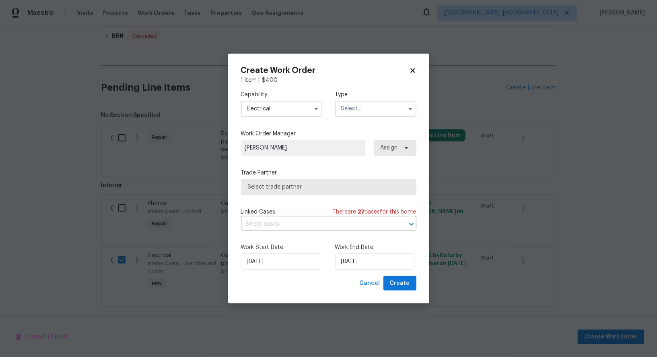
click at [366, 109] on input "text" at bounding box center [375, 109] width 81 height 16
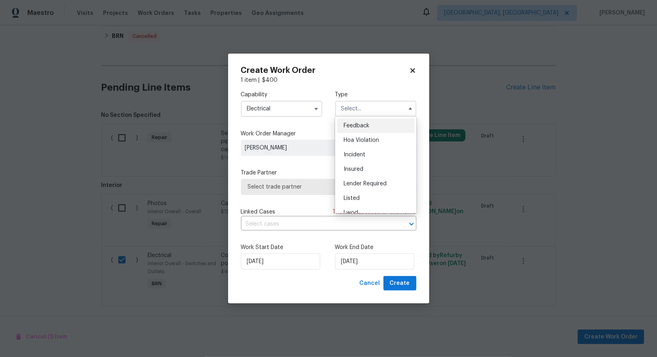
scroll to position [95, 0]
click at [351, 170] on div "Resale" at bounding box center [375, 175] width 77 height 14
type input "Resale"
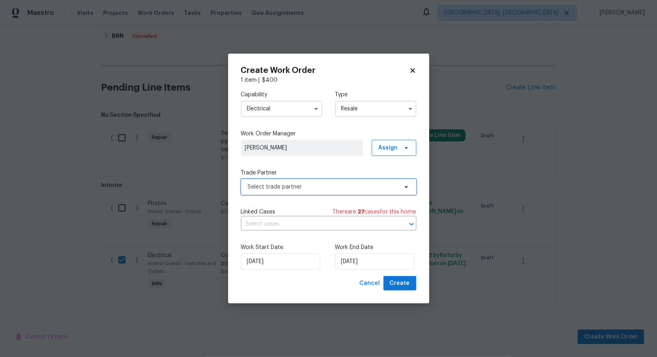
click at [344, 184] on span "Select trade partner" at bounding box center [323, 187] width 150 height 8
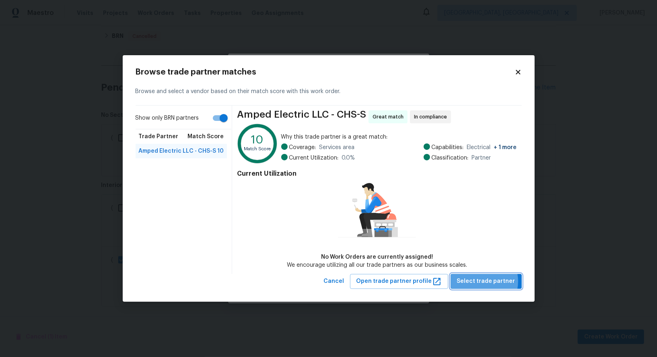
click at [484, 281] on span "Select trade partner" at bounding box center [486, 281] width 58 height 10
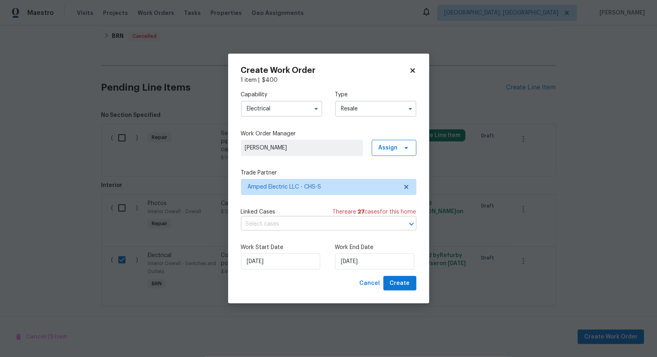
click at [309, 224] on input "text" at bounding box center [317, 224] width 153 height 12
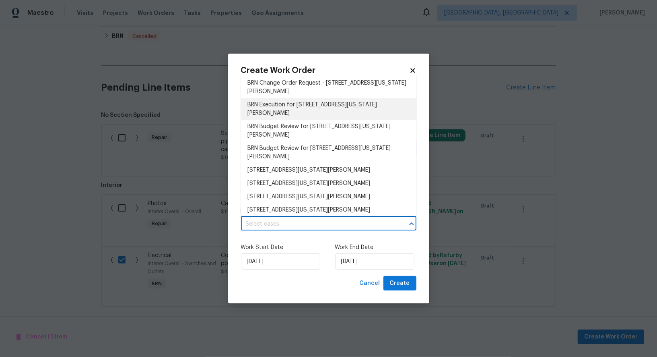
click at [306, 101] on li "BRN Execution for 109 Washington Dr, Ladson, SC 29456" at bounding box center [328, 109] width 175 height 22
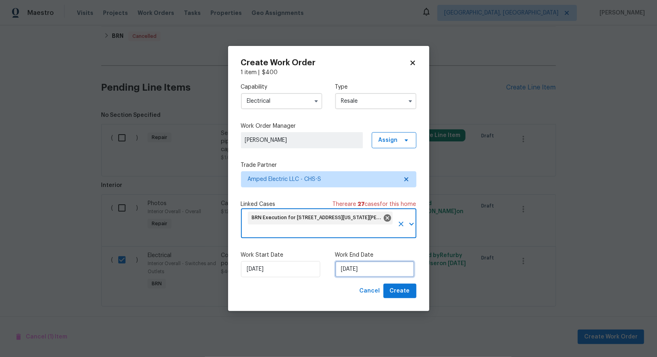
click at [361, 263] on input "15/09/2025" at bounding box center [374, 269] width 79 height 16
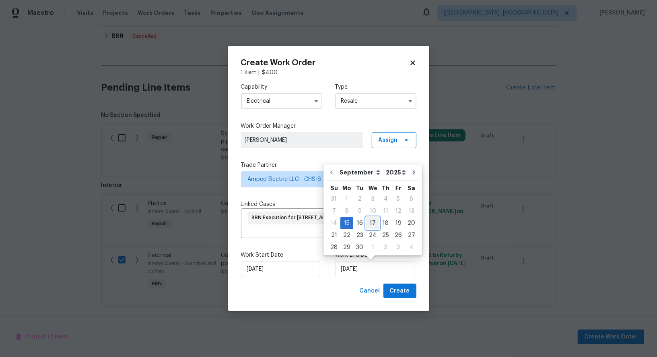
click at [367, 223] on div "17" at bounding box center [372, 222] width 13 height 11
type input "17/09/2025"
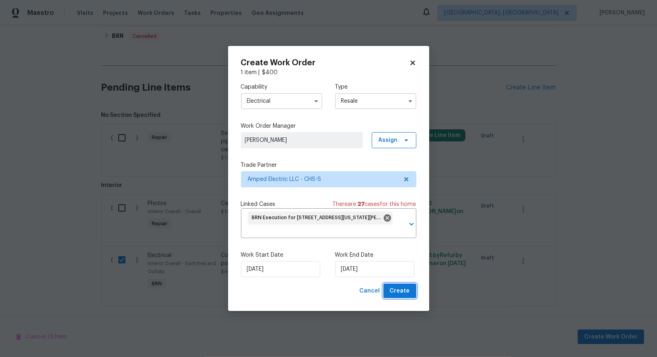
click at [393, 293] on span "Create" at bounding box center [400, 291] width 20 height 10
checkbox input "false"
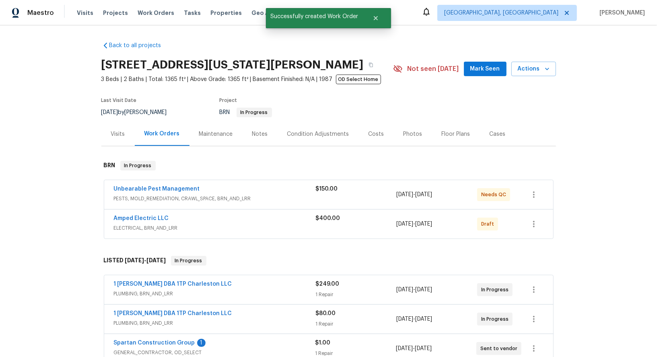
click at [153, 214] on span "Amped Electric LLC" at bounding box center [141, 218] width 55 height 8
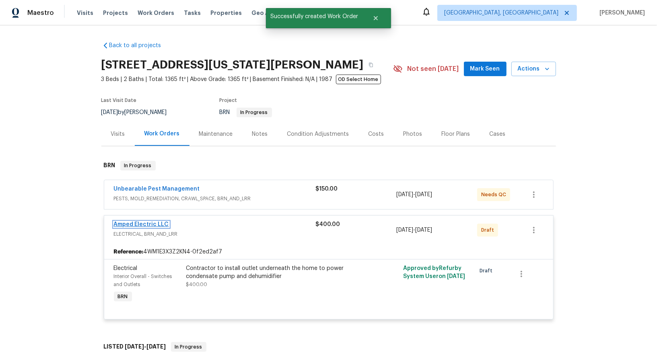
click at [145, 223] on link "Amped Electric LLC" at bounding box center [141, 224] width 55 height 6
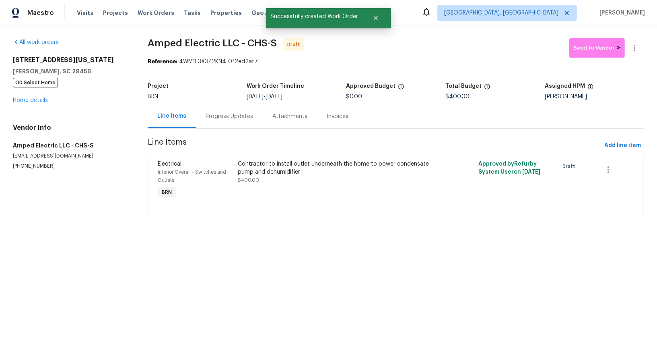
click at [224, 119] on div "Progress Updates" at bounding box center [229, 116] width 47 height 8
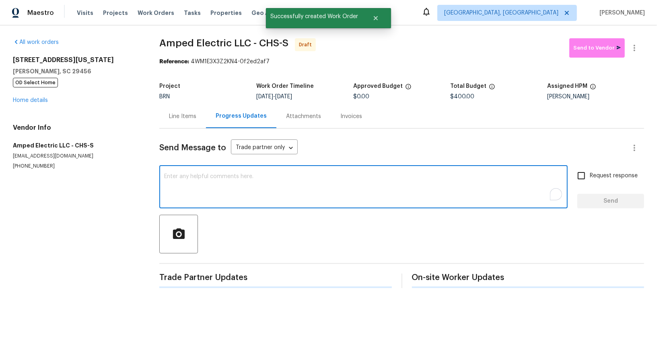
click at [253, 181] on textarea "To enrich screen reader interactions, please activate Accessibility in Grammarl…" at bounding box center [363, 187] width 399 height 28
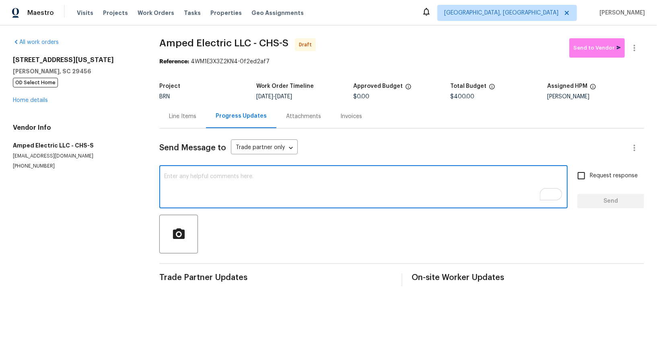
click at [313, 189] on textarea "To enrich screen reader interactions, please activate Accessibility in Grammarl…" at bounding box center [363, 187] width 399 height 28
paste textarea "Hi, I'm Padmapriya from Opendoor. Just wanted to check if you received the WO f…"
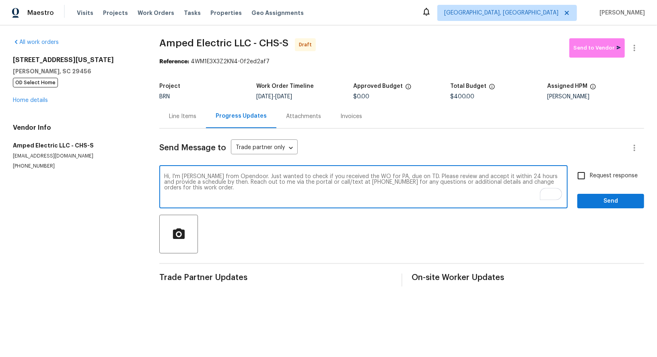
click at [392, 176] on textarea "Hi, I'm Padmapriya from Opendoor. Just wanted to check if you received the WO f…" at bounding box center [363, 187] width 399 height 28
paste textarea "109 Washington Dr, Ladson, SC 29456"
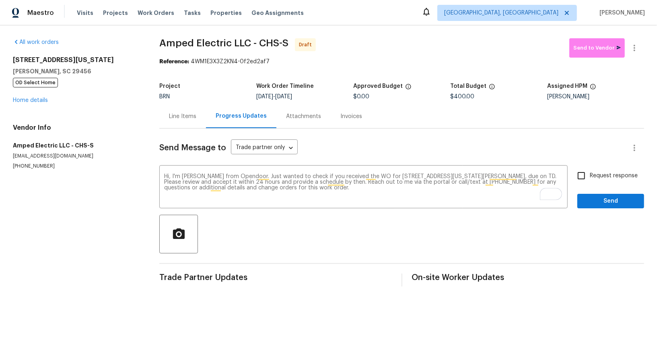
drag, startPoint x: 288, startPoint y: 96, endPoint x: 337, endPoint y: 96, distance: 49.1
click at [337, 96] on div "9/15/2025 - 9/17/2025" at bounding box center [304, 97] width 97 height 6
copy span "[DATE]"
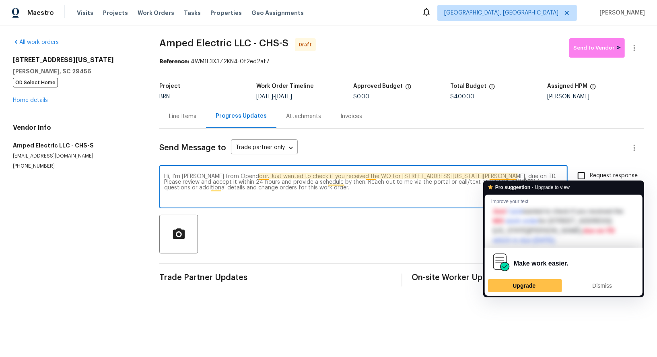
click at [516, 174] on textarea "Hi, I'm Padmapriya from Opendoor. Just wanted to check if you received the WO f…" at bounding box center [363, 187] width 399 height 28
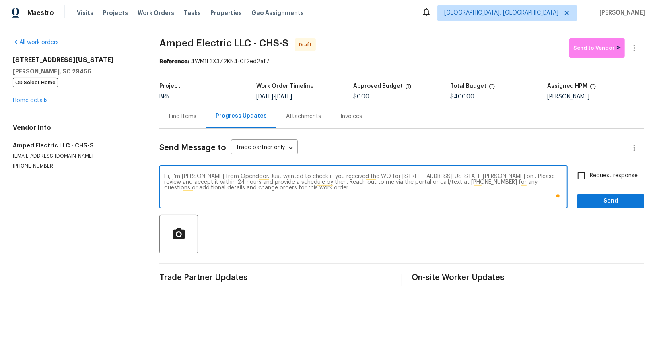
paste textarea "[DATE]"
type textarea "Hi, I'm Padmapriya from Opendoor. Just wanted to check if you received the WO f…"
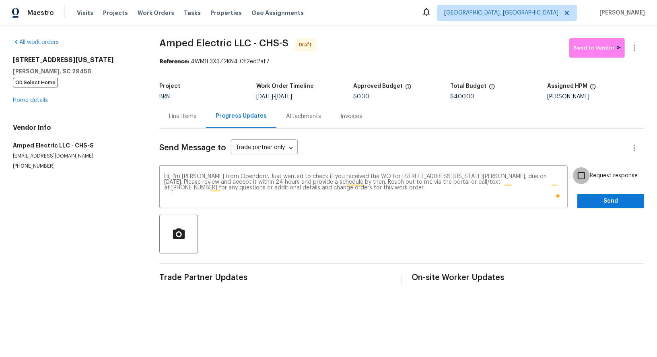
click at [584, 173] on input "Request response" at bounding box center [581, 175] width 17 height 17
checkbox input "true"
click at [591, 196] on span "Send" at bounding box center [611, 201] width 54 height 10
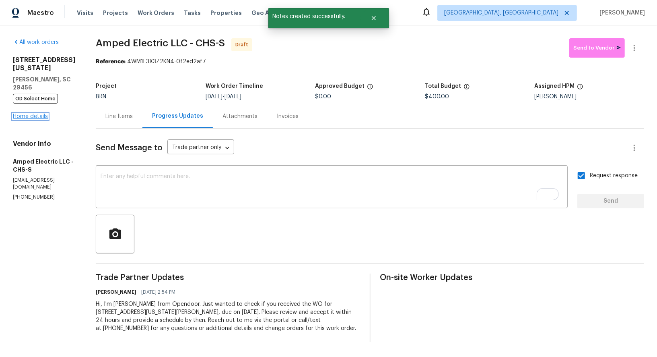
click at [33, 113] on link "Home details" at bounding box center [30, 116] width 35 height 6
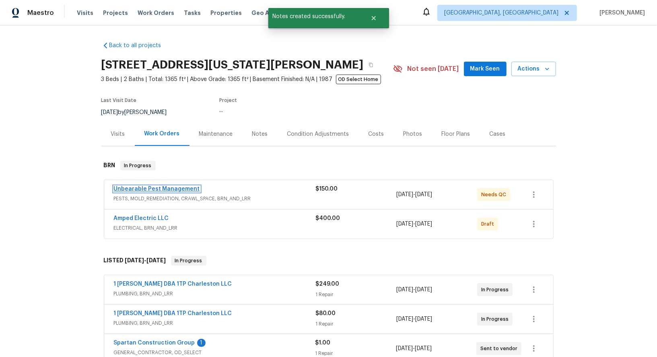
click at [175, 188] on link "Unbearable Pest Management" at bounding box center [157, 189] width 86 height 6
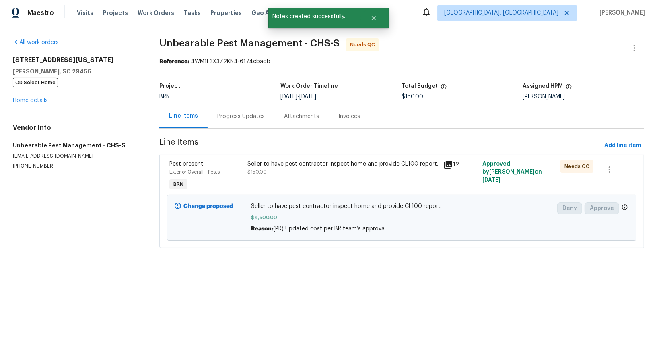
click at [232, 118] on div "Progress Updates" at bounding box center [240, 116] width 47 height 8
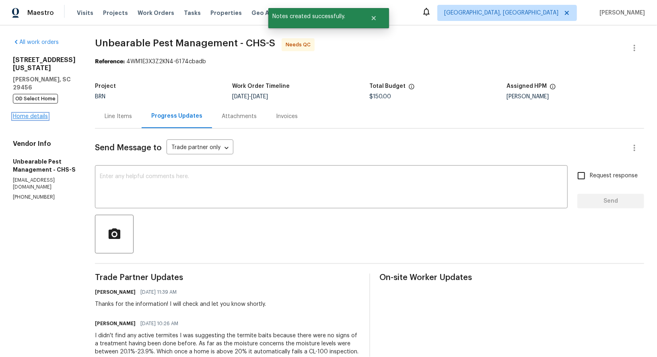
click at [22, 113] on link "Home details" at bounding box center [30, 116] width 35 height 6
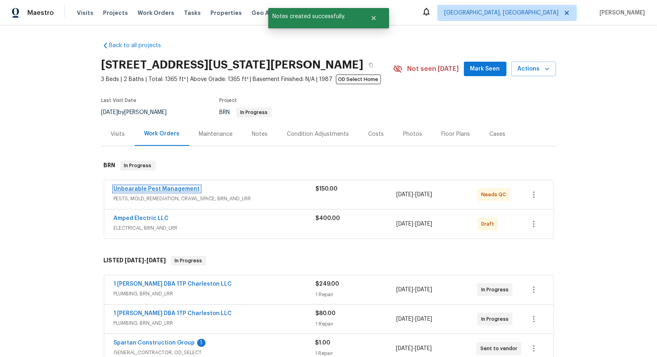
click at [171, 190] on link "Unbearable Pest Management" at bounding box center [157, 189] width 86 height 6
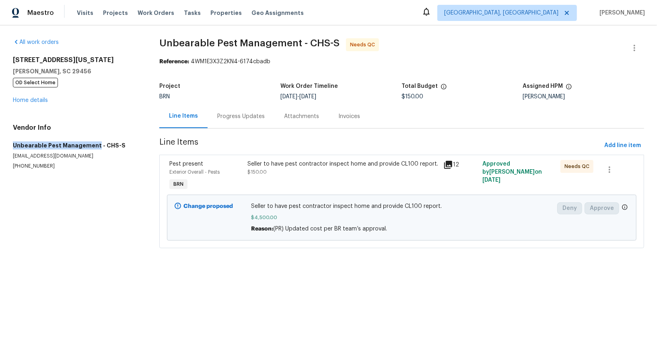
drag, startPoint x: 6, startPoint y: 145, endPoint x: 94, endPoint y: 145, distance: 88.1
click at [94, 145] on div "All work orders 109 Washington Dr Ladson, SC 29456 OD Select Home Home details …" at bounding box center [328, 147] width 657 height 245
copy h5 "Unbearable Pest Management"
click at [37, 98] on link "Home details" at bounding box center [30, 100] width 35 height 6
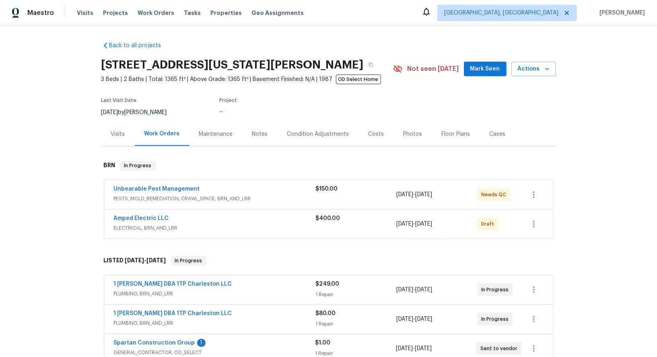
click at [158, 221] on span "Amped Electric LLC" at bounding box center [141, 218] width 55 height 8
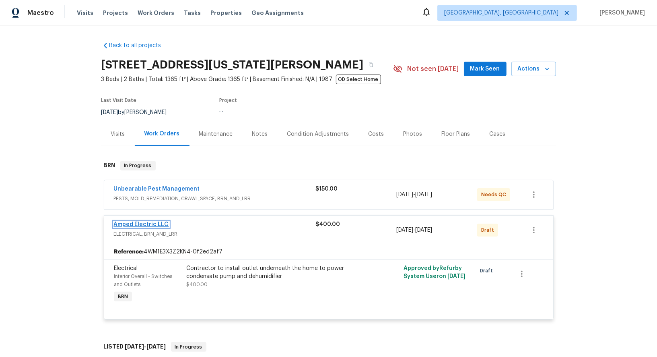
click at [151, 223] on link "Amped Electric LLC" at bounding box center [141, 224] width 55 height 6
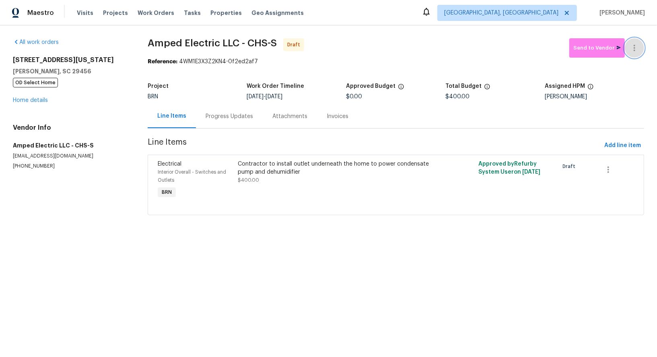
click at [635, 45] on icon "button" at bounding box center [635, 48] width 2 height 6
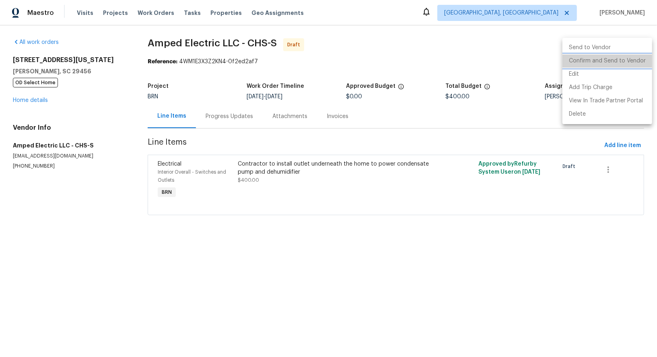
click at [626, 59] on li "Confirm and Send to Vendor" at bounding box center [608, 60] width 90 height 13
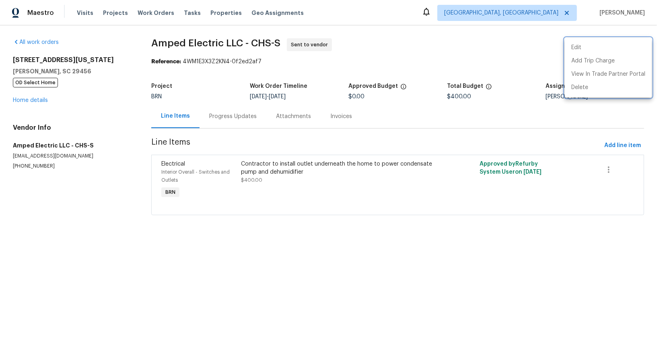
click at [5, 141] on div at bounding box center [328, 178] width 657 height 357
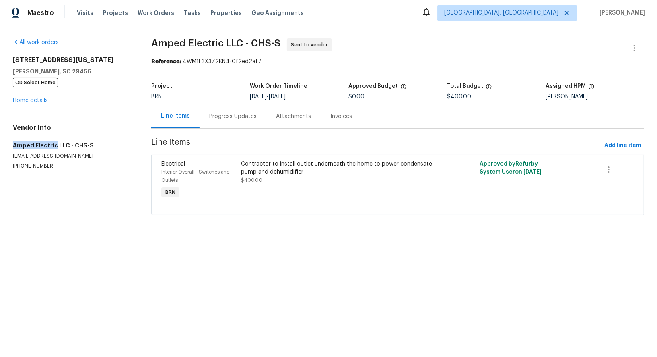
drag, startPoint x: 5, startPoint y: 145, endPoint x: 55, endPoint y: 145, distance: 49.5
click at [55, 145] on div "All work orders 109 Washington Dr Ladson, SC 29456 OD Select Home Home details …" at bounding box center [328, 131] width 657 height 212
copy h5 "Amped Electric"
click at [221, 115] on div "Progress Updates" at bounding box center [232, 116] width 47 height 8
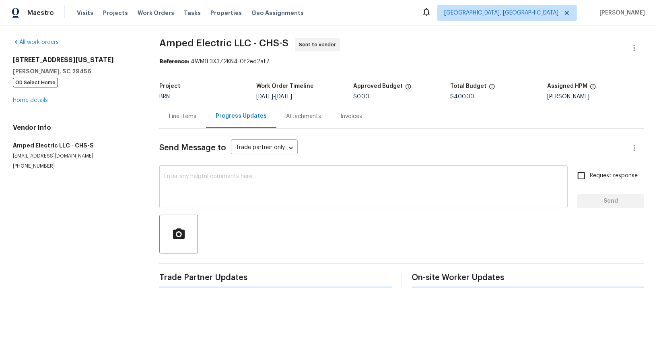
click at [207, 189] on textarea at bounding box center [363, 187] width 399 height 28
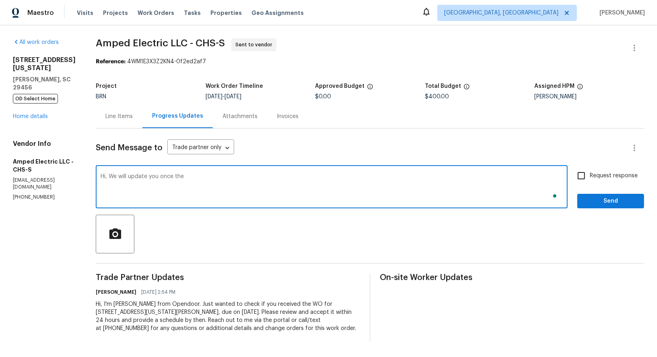
type textarea "Hi, We will update you once the"
paste textarea "dehumidifier and a condensate pump is installed"
type textarea "Hi, We will update you once the dehumidifier and a condensate pump is installed…"
click at [31, 113] on link "Home details" at bounding box center [30, 116] width 35 height 6
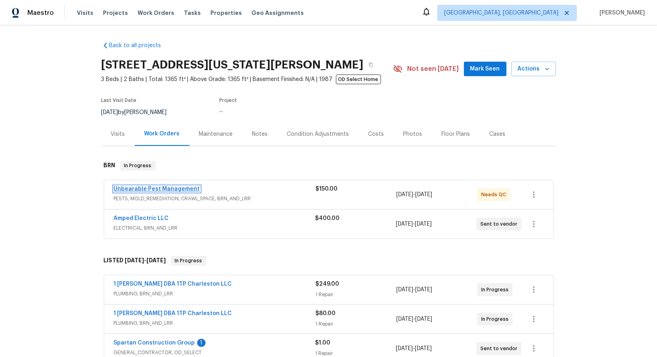
click at [174, 190] on link "Unbearable Pest Management" at bounding box center [157, 189] width 86 height 6
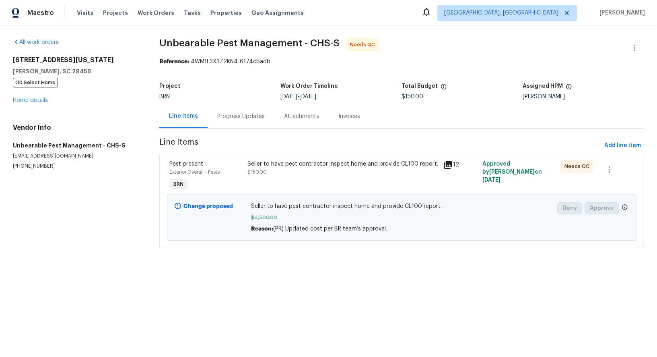
click at [254, 121] on div "Progress Updates" at bounding box center [241, 116] width 67 height 24
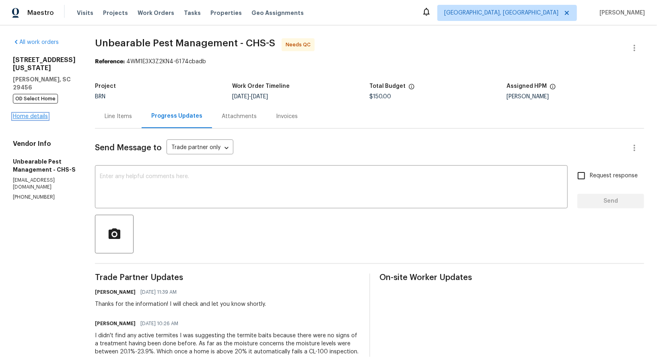
click at [39, 113] on link "Home details" at bounding box center [30, 116] width 35 height 6
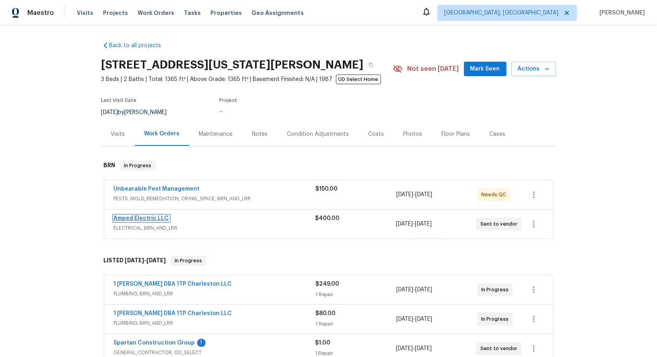
click at [134, 219] on link "Amped Electric LLC" at bounding box center [141, 218] width 55 height 6
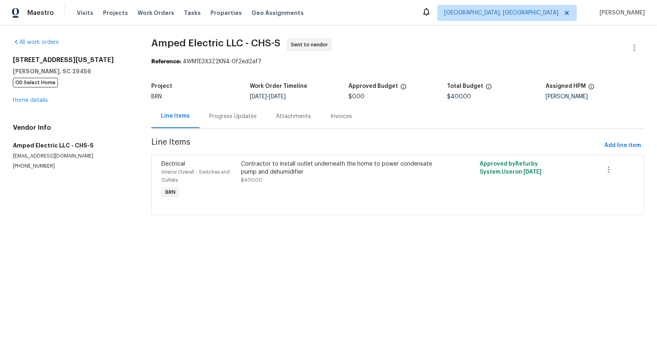
click at [195, 109] on div "Line Items Progress Updates Attachments Invoices" at bounding box center [397, 116] width 493 height 24
click at [227, 127] on div "Progress Updates" at bounding box center [233, 116] width 67 height 24
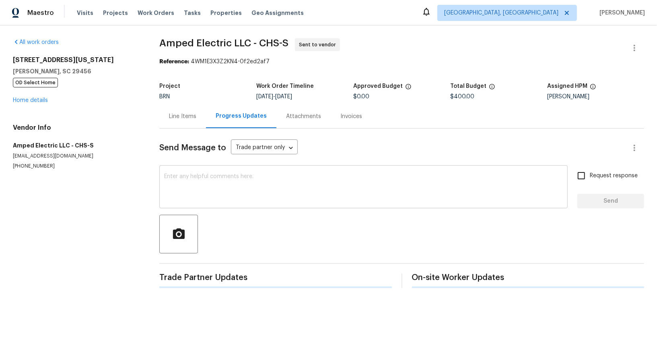
click at [224, 188] on textarea at bounding box center [363, 187] width 399 height 28
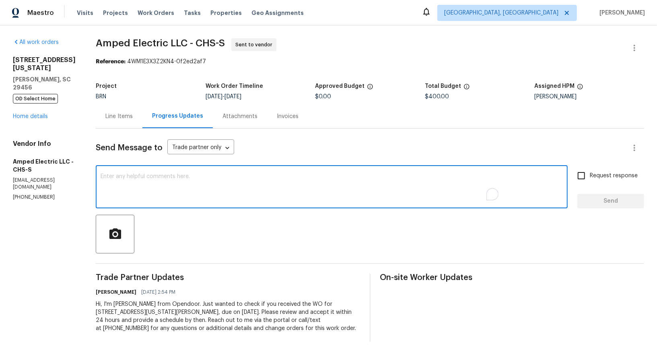
paste textarea "Hi, we will update you once the dehumidifier and condensate pump are installed.…"
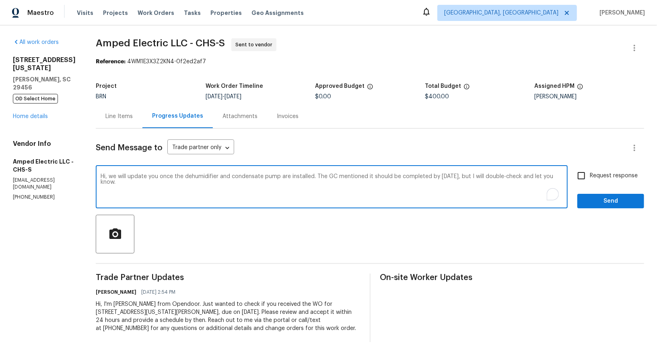
click at [120, 177] on textarea "Hi, we will update you once the dehumidifier and condensate pump are installed.…" at bounding box center [332, 187] width 462 height 28
click at [188, 188] on textarea "Hi, I will update you once the dehumidifier and condensate pump are installed. …" at bounding box center [332, 187] width 462 height 28
click at [324, 177] on textarea "Hi, I will update you once the dehumidifier and condensate pump are installed. …" at bounding box center [332, 187] width 462 height 28
click at [418, 190] on textarea "Hi, I will update you once the dehumidifier and condensate pump are installed. …" at bounding box center [332, 187] width 462 height 28
type textarea "Hi, I will update you once the dehumidifier and condensate pump are installed. …"
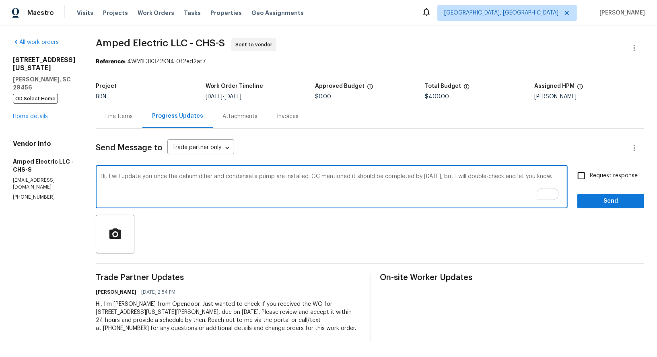
click at [586, 178] on input "Request response" at bounding box center [581, 175] width 17 height 17
checkbox input "true"
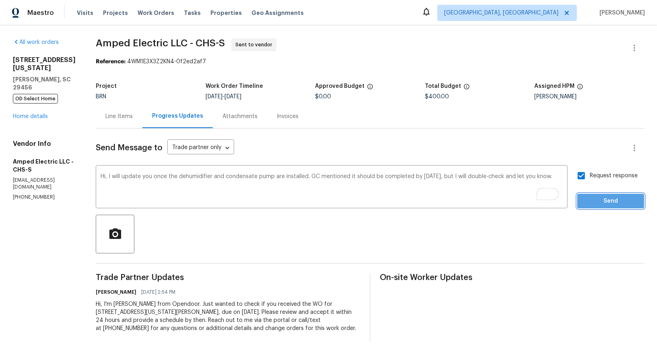
click at [591, 200] on span "Send" at bounding box center [611, 201] width 54 height 10
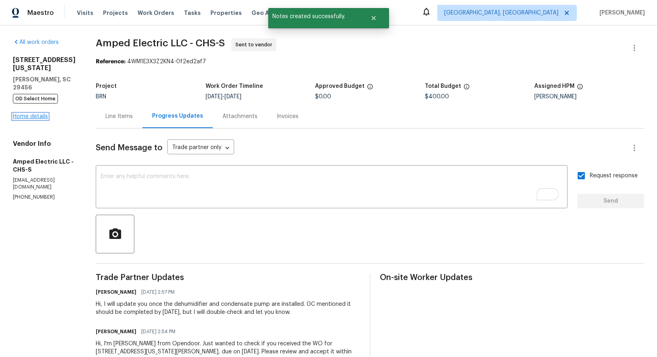
click at [39, 113] on link "Home details" at bounding box center [30, 116] width 35 height 6
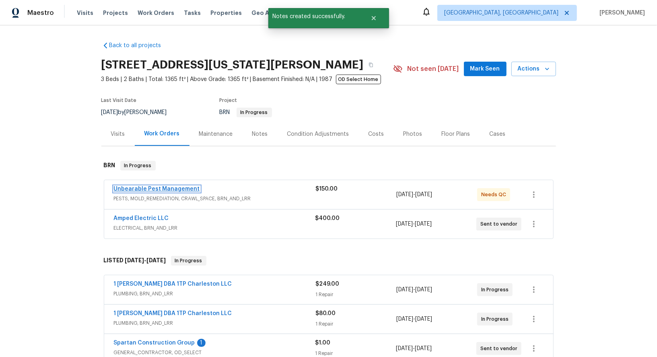
click at [146, 189] on link "Unbearable Pest Management" at bounding box center [157, 189] width 86 height 6
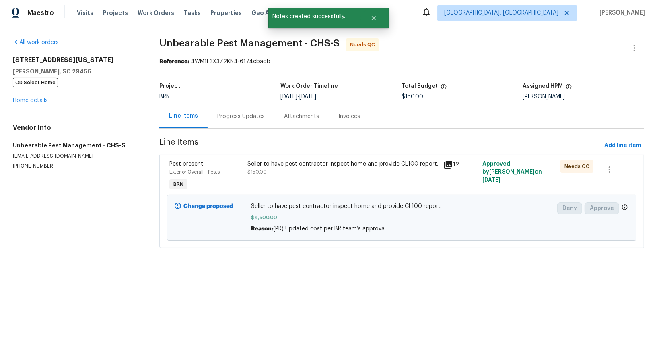
click at [221, 97] on div "BRN" at bounding box center [219, 97] width 121 height 6
click at [229, 129] on section "Unbearable Pest Management - CHS-S Needs QC Reference: 4WM1E3X3Z2KN4-6174cbadb …" at bounding box center [401, 147] width 485 height 219
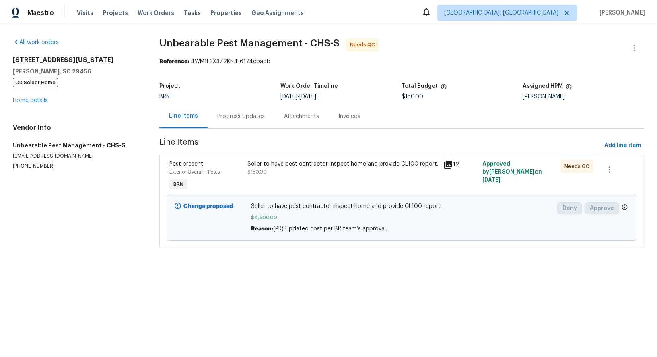
click at [229, 122] on div "Progress Updates" at bounding box center [241, 116] width 67 height 24
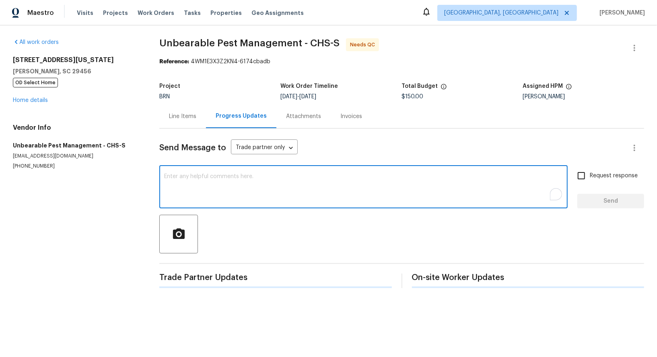
click at [231, 191] on textarea "To enrich screen reader interactions, please activate Accessibility in Grammarl…" at bounding box center [363, 187] width 399 height 28
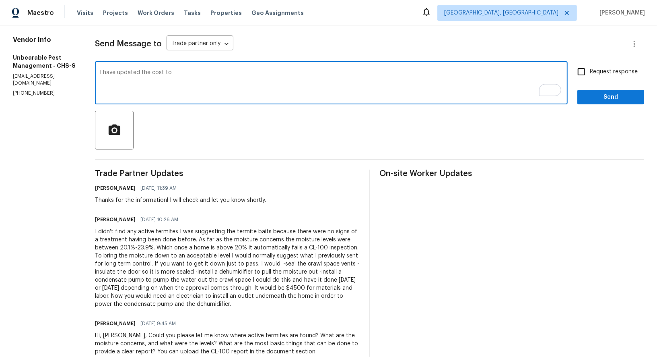
scroll to position [113, 0]
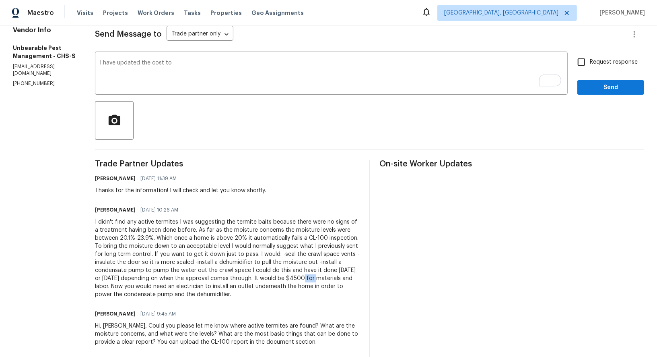
drag, startPoint x: 299, startPoint y: 277, endPoint x: 315, endPoint y: 278, distance: 16.5
click at [315, 278] on div "I didn't find any active termites I was suggesting the termite baits because th…" at bounding box center [227, 258] width 265 height 80
copy div "$4500"
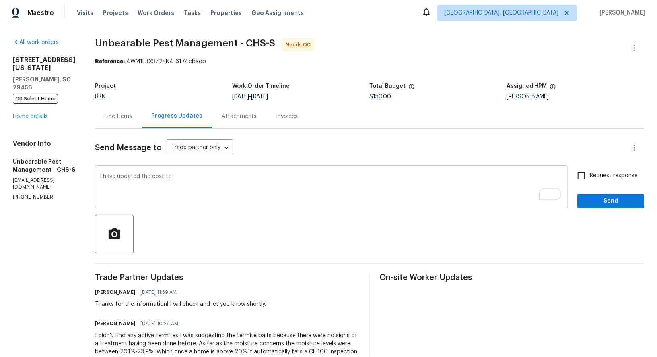
click at [204, 181] on textarea "I have updated the cost to" at bounding box center [331, 187] width 463 height 28
paste textarea "$4500"
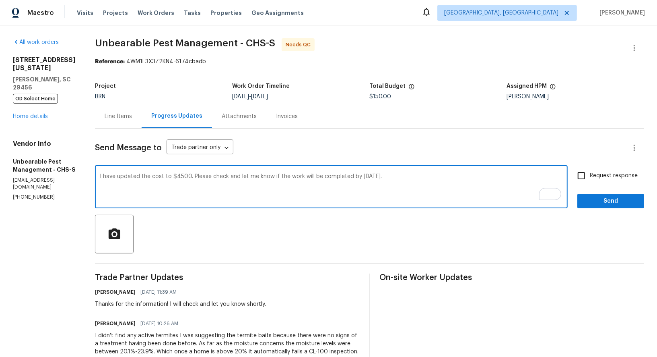
type textarea "I have updated the cost to $4500. Please check and let me know if the work will…"
click at [584, 177] on input "Request response" at bounding box center [581, 175] width 17 height 17
checkbox input "true"
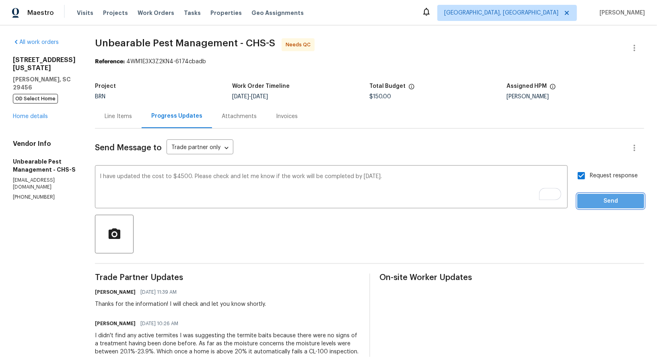
click at [600, 204] on span "Send" at bounding box center [611, 201] width 54 height 10
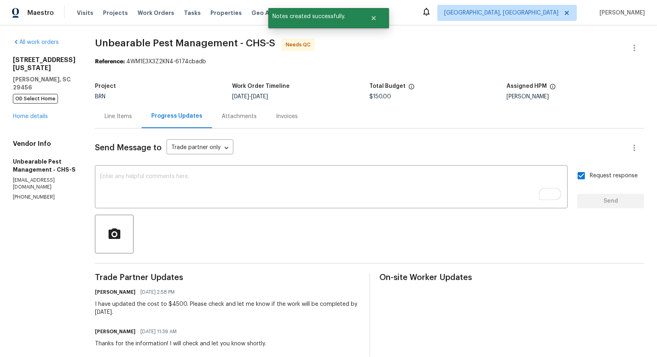
click at [114, 117] on div "Line Items" at bounding box center [118, 116] width 27 height 8
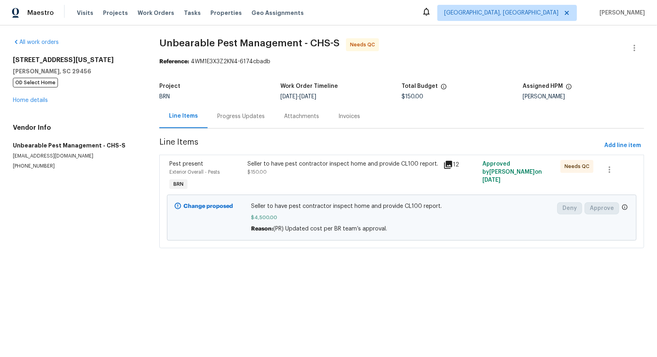
click at [249, 121] on div "Progress Updates" at bounding box center [241, 116] width 67 height 24
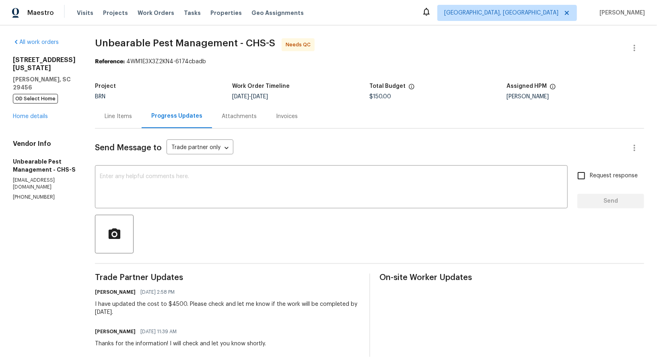
click at [126, 118] on div "Line Items" at bounding box center [118, 116] width 27 height 8
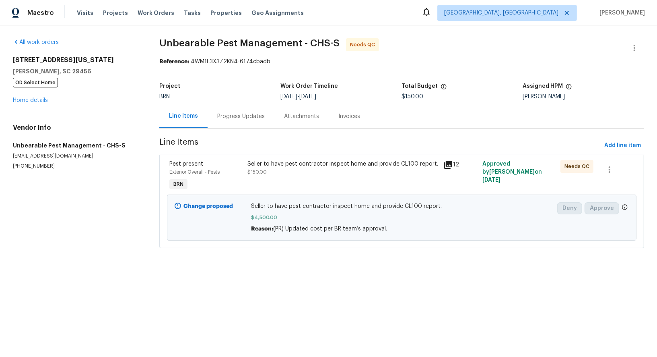
click at [243, 126] on div "Progress Updates" at bounding box center [241, 116] width 67 height 24
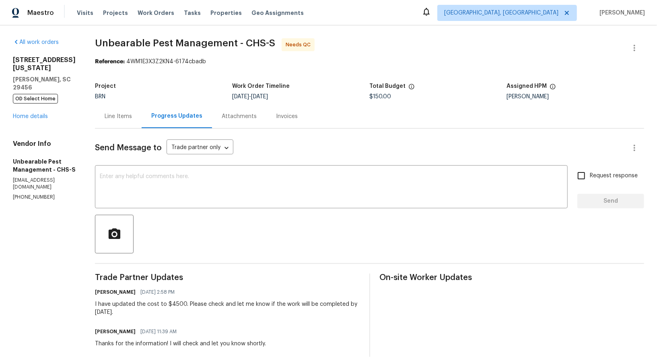
click at [125, 117] on div "Line Items" at bounding box center [118, 116] width 27 height 8
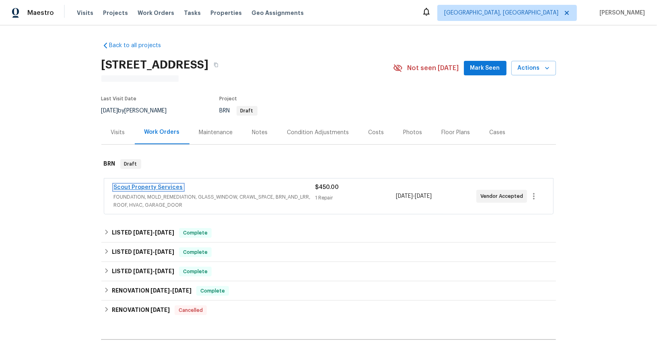
click at [153, 187] on link "Scout Property Services" at bounding box center [148, 187] width 69 height 6
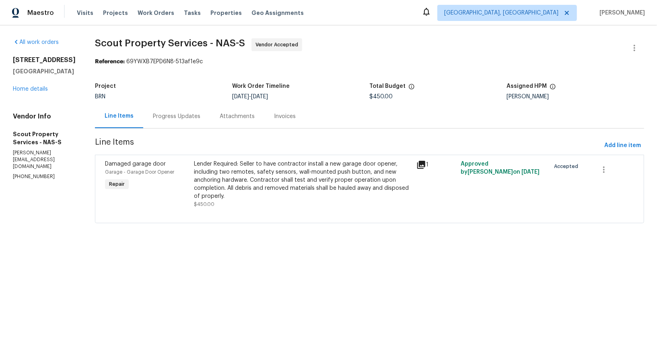
click at [199, 116] on div "Progress Updates" at bounding box center [176, 116] width 67 height 24
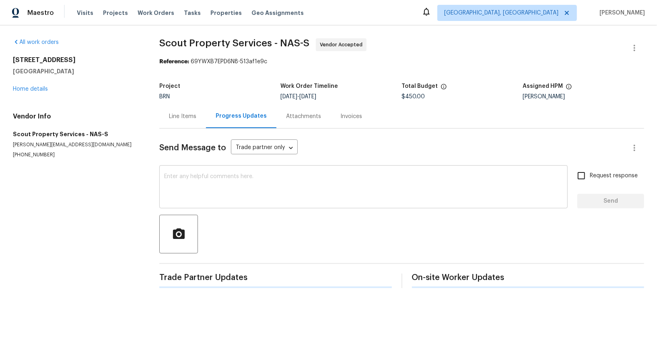
click at [223, 178] on textarea at bounding box center [363, 187] width 399 height 28
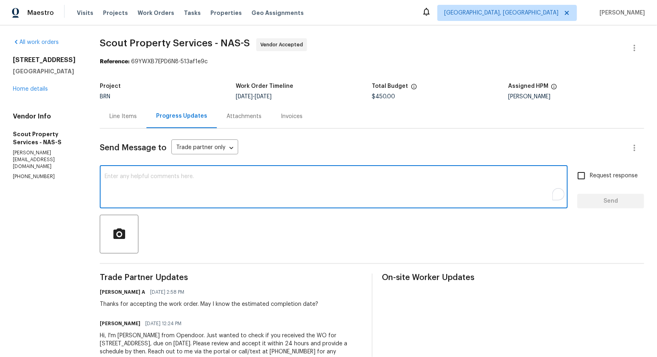
type textarea "H"
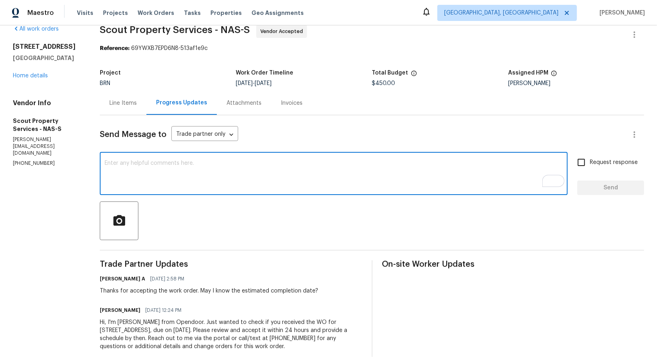
scroll to position [7, 0]
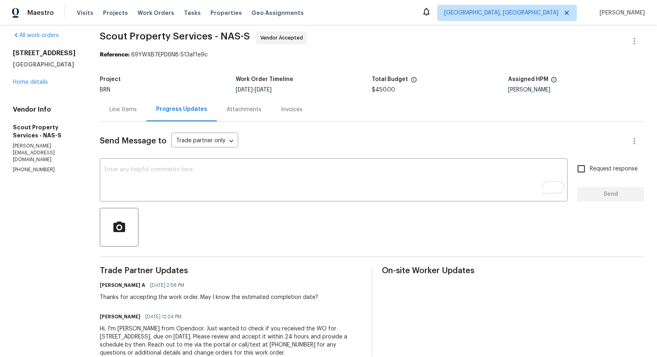
click at [131, 112] on div "Line Items" at bounding box center [122, 109] width 27 height 8
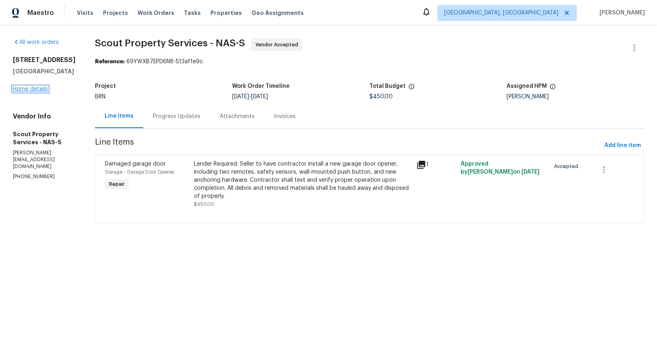
click at [38, 92] on link "Home details" at bounding box center [30, 89] width 35 height 6
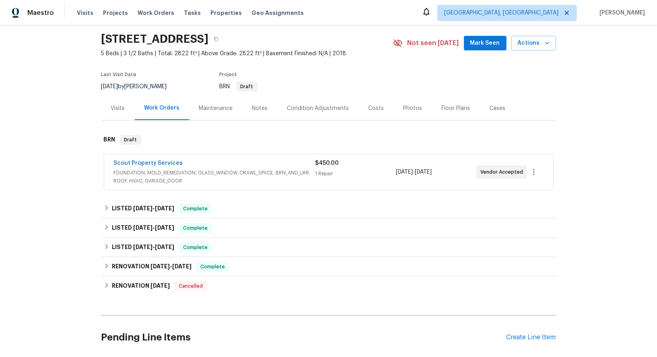
scroll to position [66, 0]
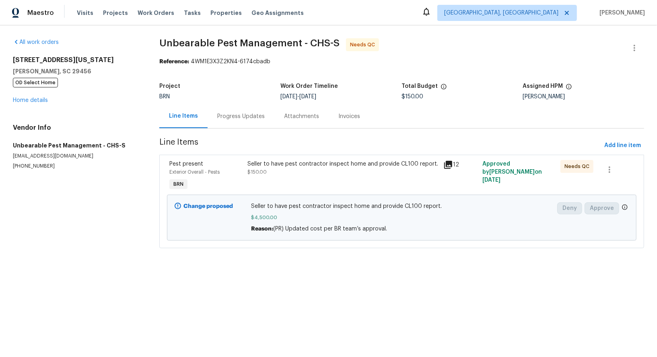
click at [236, 119] on div "Progress Updates" at bounding box center [240, 116] width 47 height 8
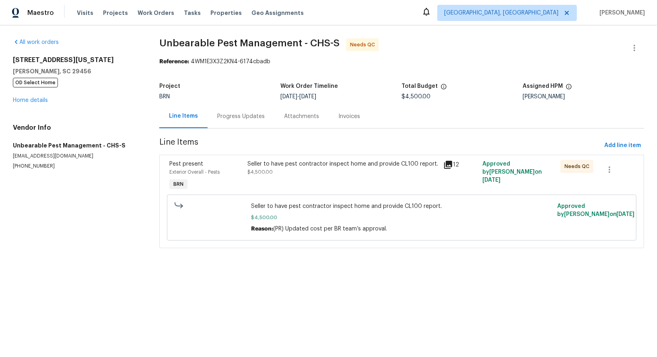
click at [241, 118] on div "Progress Updates" at bounding box center [240, 116] width 47 height 8
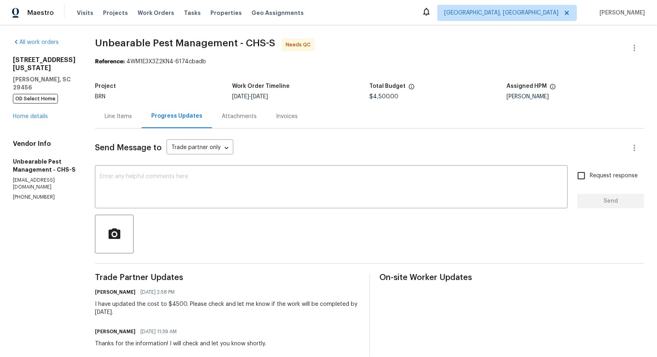
click at [139, 120] on div "Line Items" at bounding box center [118, 116] width 47 height 24
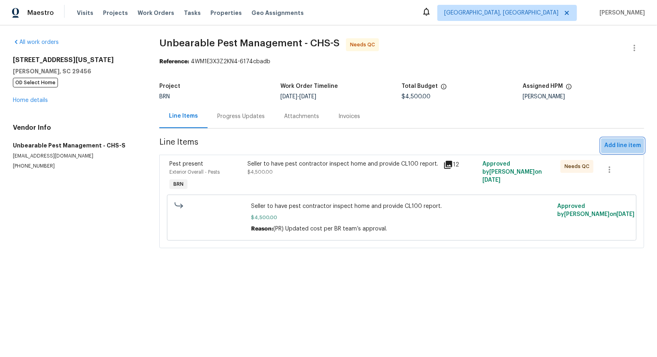
click at [627, 147] on span "Add line item" at bounding box center [622, 145] width 37 height 10
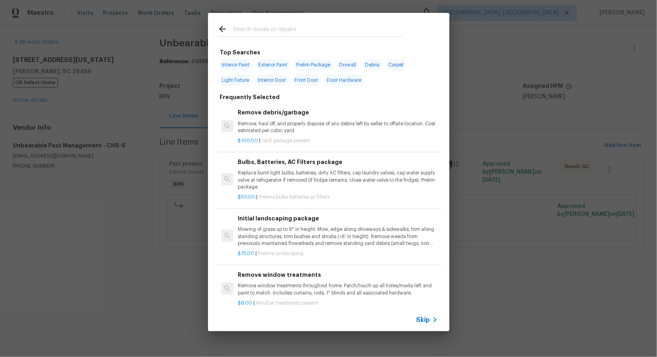
click at [428, 314] on div "Skip" at bounding box center [328, 319] width 241 height 23
click at [430, 313] on div "Skip" at bounding box center [328, 319] width 241 height 23
click at [424, 323] on span "Skip" at bounding box center [423, 319] width 14 height 8
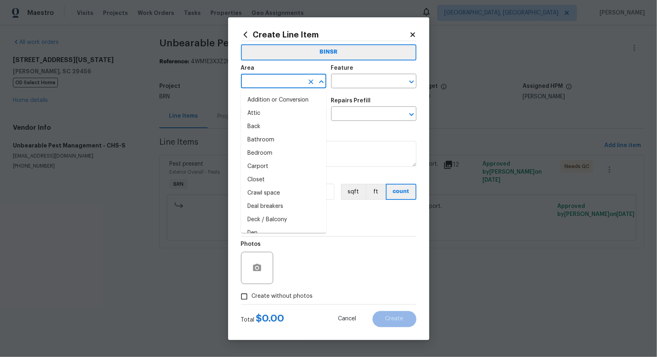
click at [288, 82] on input "text" at bounding box center [272, 82] width 63 height 12
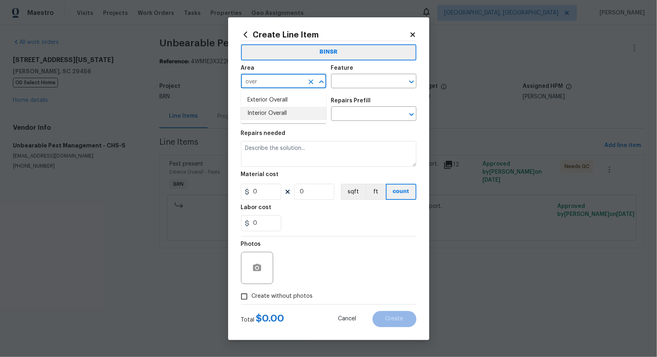
click at [283, 111] on li "Interior Overall" at bounding box center [283, 113] width 85 height 13
type input "Interior Overall"
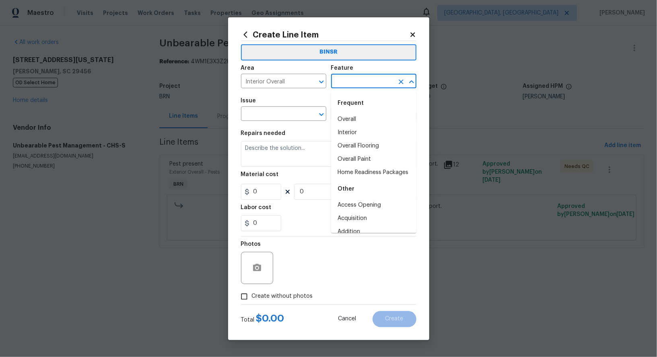
click at [346, 87] on input "text" at bounding box center [362, 82] width 63 height 12
type input "p"
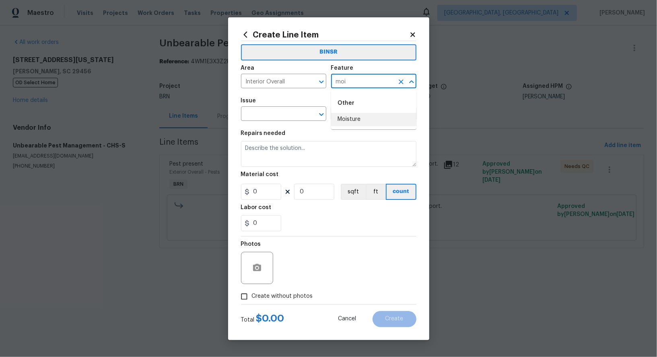
click at [348, 125] on li "Moisture" at bounding box center [373, 119] width 85 height 13
type input "Moisture"
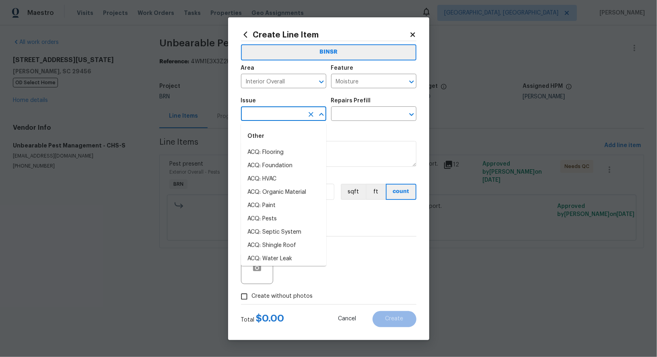
click at [270, 118] on input "text" at bounding box center [272, 114] width 63 height 12
type input "m"
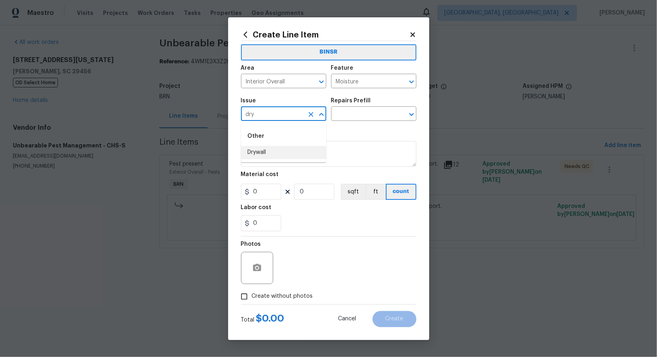
drag, startPoint x: 280, startPoint y: 154, endPoint x: 294, endPoint y: 142, distance: 18.0
click at [280, 154] on li "Drywall" at bounding box center [283, 152] width 85 height 13
type input "Drywall"
click at [358, 115] on input "text" at bounding box center [362, 114] width 63 height 12
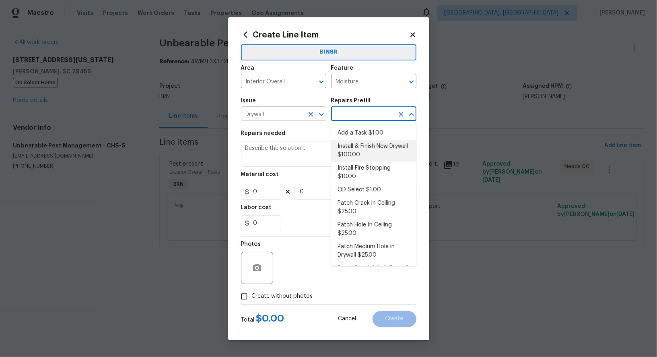
click at [313, 116] on icon "Clear" at bounding box center [311, 114] width 5 height 5
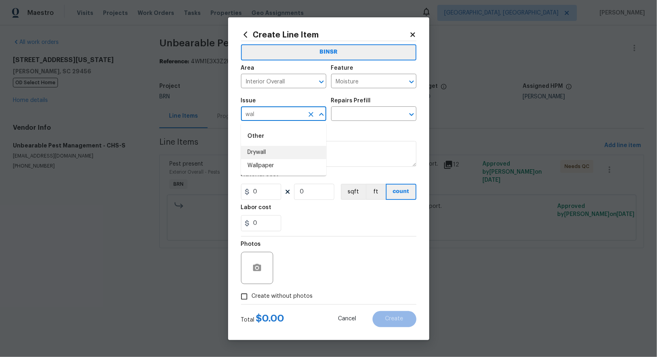
click at [289, 154] on li "Drywall" at bounding box center [283, 152] width 85 height 13
type input "Drywall"
click at [338, 116] on input "text" at bounding box center [362, 114] width 63 height 12
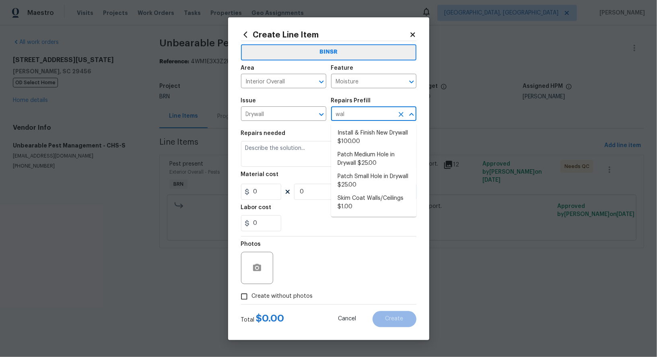
type input "wall"
click at [399, 114] on icon "Clear" at bounding box center [401, 114] width 8 height 8
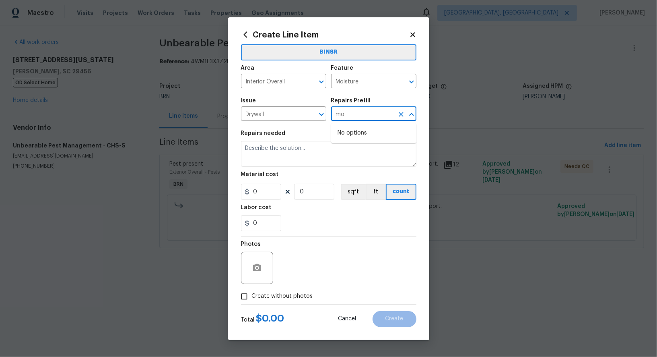
type input "m"
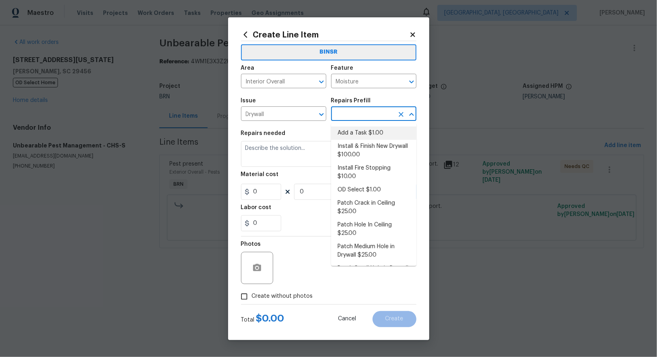
click at [368, 135] on li "Add a Task $1.00" at bounding box center [373, 132] width 85 height 13
type input "Walls and Ceiling"
type input "Add a Task $1.00"
type textarea "HPM to detail"
type input "1"
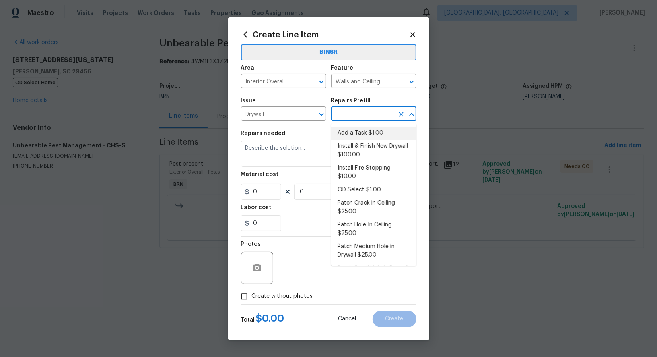
type input "1"
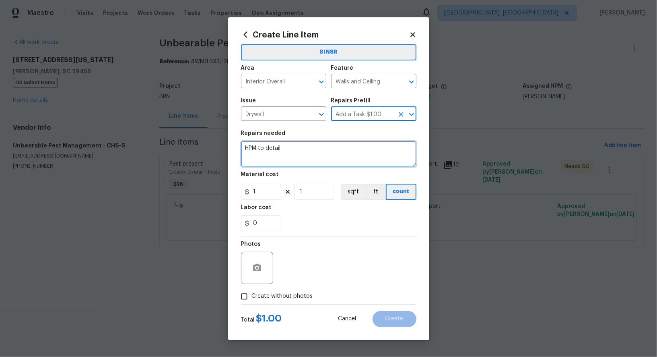
click at [308, 154] on textarea "HPM to detail" at bounding box center [328, 154] width 175 height 26
click at [402, 83] on icon "Clear" at bounding box center [401, 81] width 5 height 5
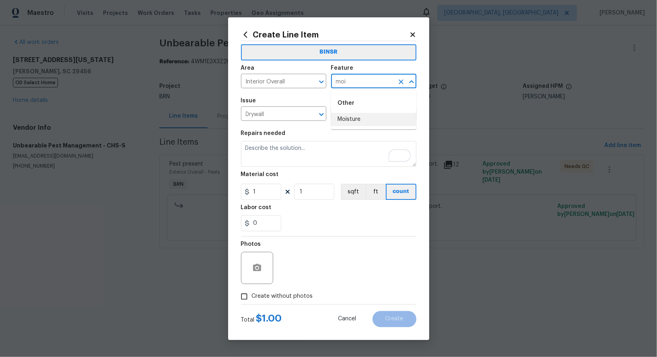
click at [381, 122] on li "Moisture" at bounding box center [373, 119] width 85 height 13
type input "Moisture"
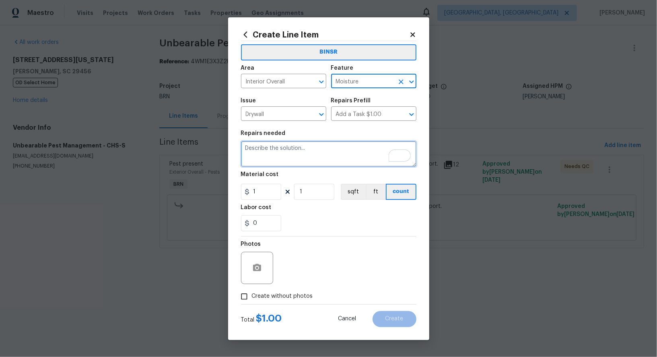
click at [297, 151] on textarea "To enrich screen reader interactions, please activate Accessibility in Grammarl…" at bounding box center [328, 154] width 175 height 26
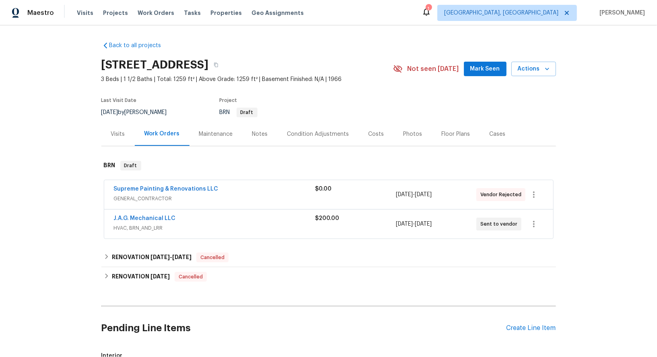
click at [182, 185] on span "Supreme Painting & Renovations LLC" at bounding box center [166, 189] width 105 height 8
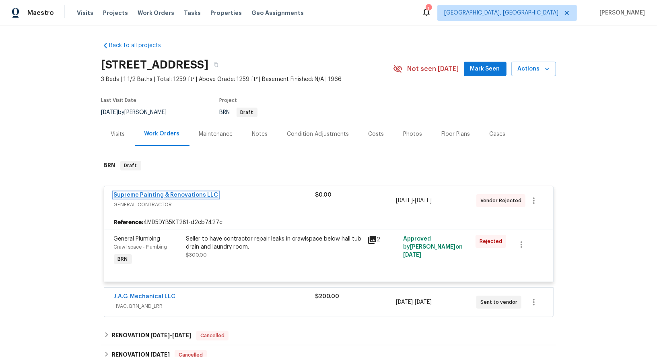
click at [203, 196] on link "Supreme Painting & Renovations LLC" at bounding box center [166, 195] width 105 height 6
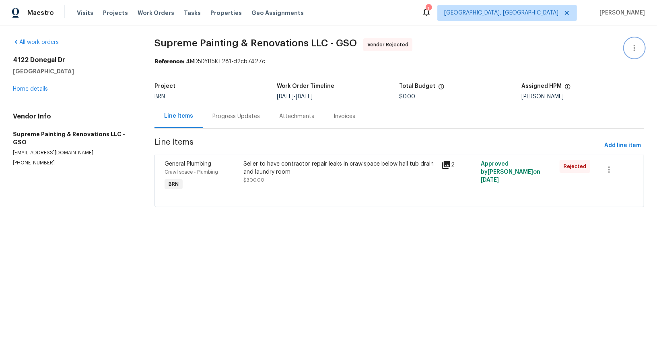
click at [636, 48] on icon "button" at bounding box center [635, 48] width 10 height 10
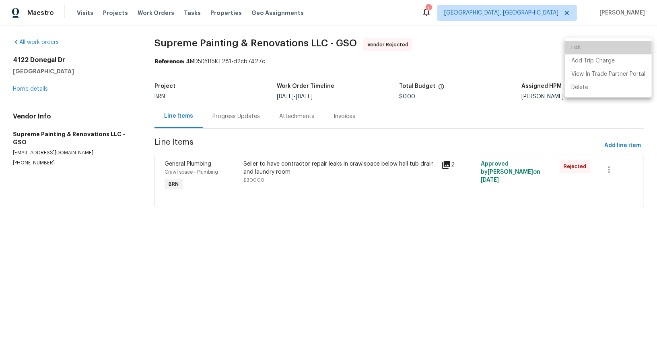
click at [610, 47] on li "Edit" at bounding box center [608, 47] width 87 height 13
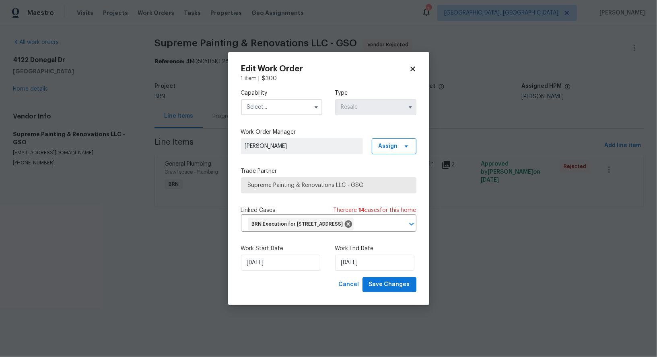
click at [288, 103] on input "text" at bounding box center [281, 107] width 81 height 16
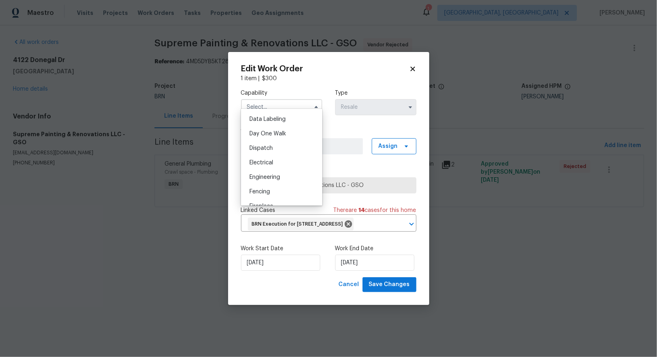
scroll to position [361, 0]
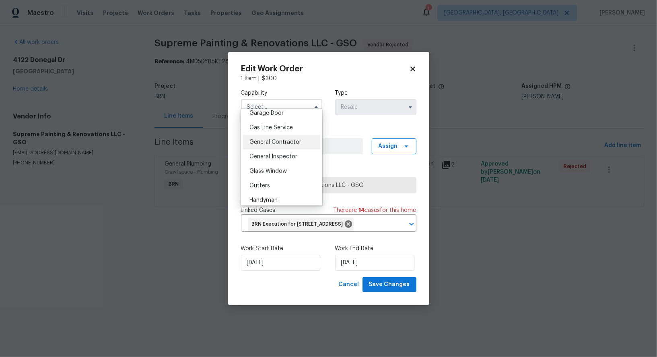
click at [277, 140] on span "General Contractor" at bounding box center [275, 142] width 52 height 6
type input "General Contractor"
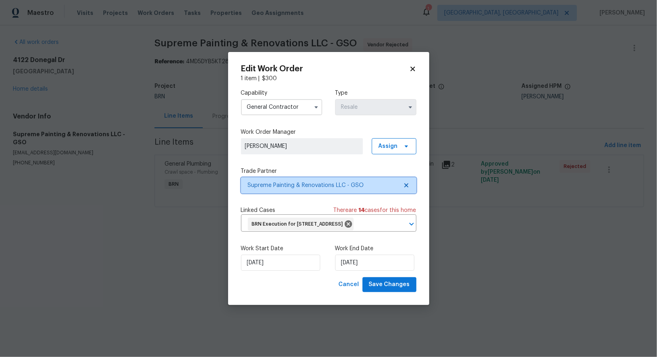
click at [408, 183] on icon at bounding box center [406, 185] width 4 height 4
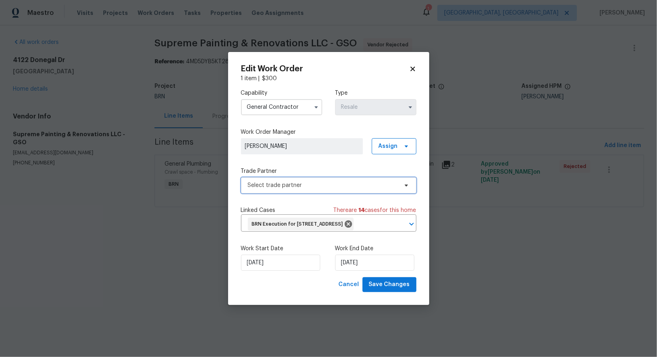
click at [379, 181] on span "Select trade partner" at bounding box center [323, 185] width 150 height 8
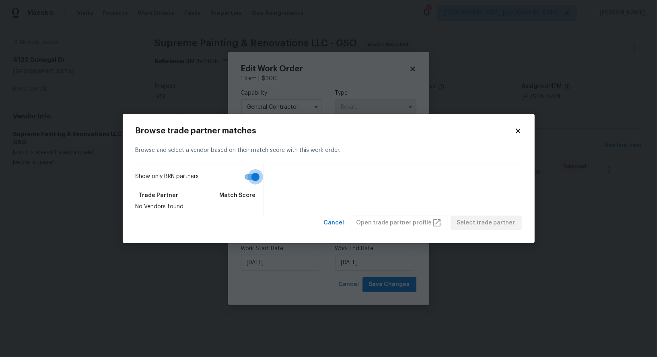
click at [252, 173] on input "Show only BRN partners" at bounding box center [256, 176] width 46 height 15
checkbox input "false"
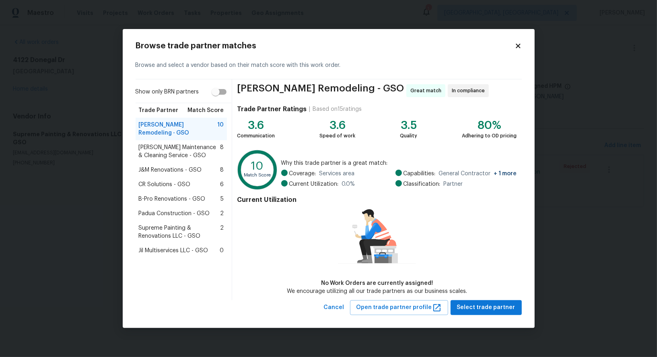
click at [179, 166] on div "J&M Renovations - GSO 8" at bounding box center [182, 170] width 92 height 14
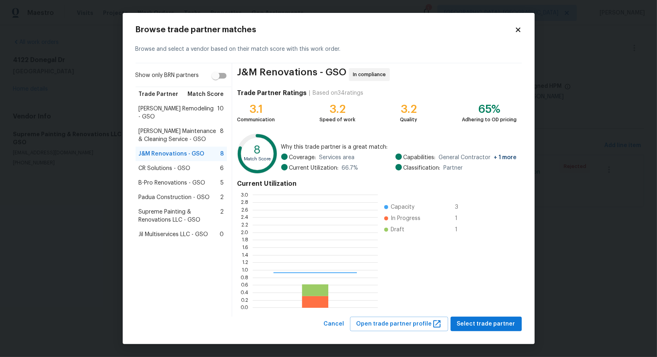
scroll to position [113, 125]
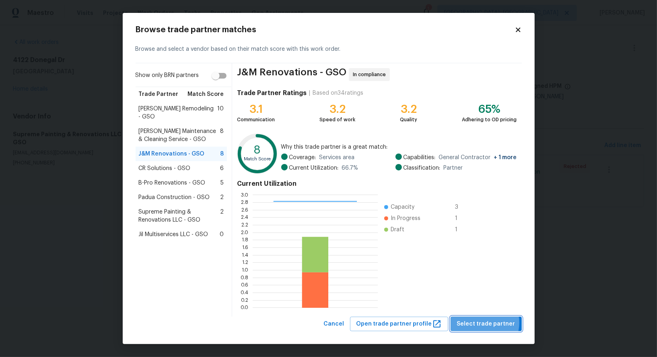
click at [489, 322] on span "Select trade partner" at bounding box center [486, 324] width 58 height 10
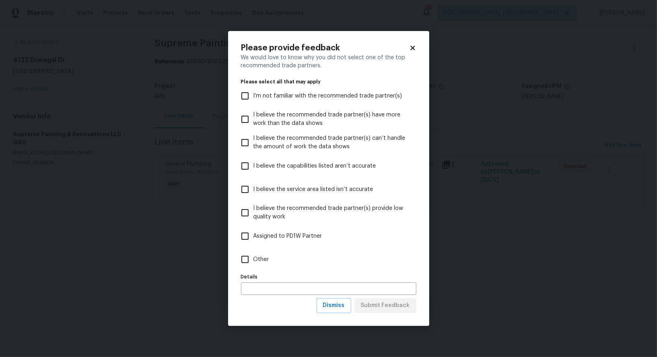
click at [248, 262] on input "Other" at bounding box center [245, 259] width 17 height 17
checkbox input "true"
click at [390, 303] on span "Submit Feedback" at bounding box center [385, 305] width 49 height 10
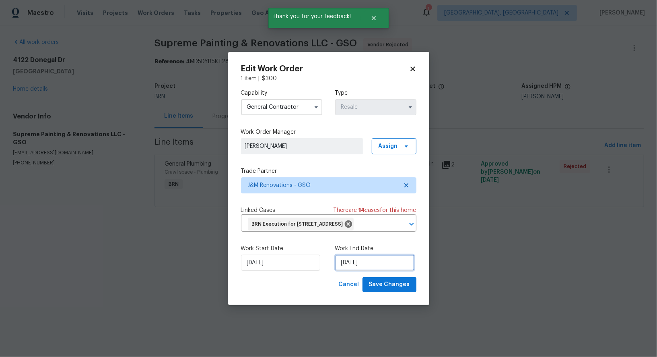
click at [366, 270] on input "17/09/2025" at bounding box center [374, 262] width 79 height 16
click at [265, 260] on div "Work Start Date 15/09/2025" at bounding box center [281, 257] width 81 height 26
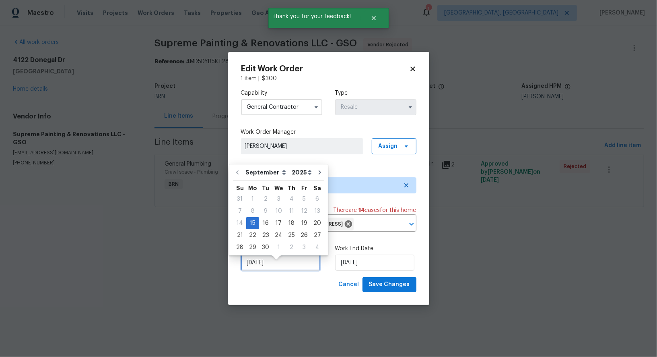
click at [265, 268] on input "15/09/2025" at bounding box center [280, 262] width 79 height 16
click at [266, 221] on div "16" at bounding box center [265, 222] width 13 height 11
type input "16/09/2025"
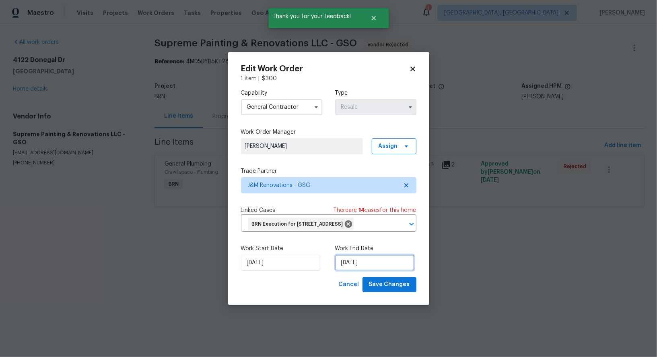
click at [358, 270] on input "17/09/2025" at bounding box center [374, 262] width 79 height 16
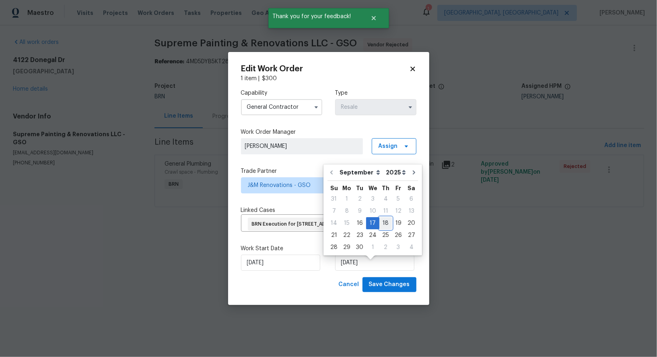
click at [379, 226] on div "18" at bounding box center [385, 222] width 12 height 11
type input "18/09/2025"
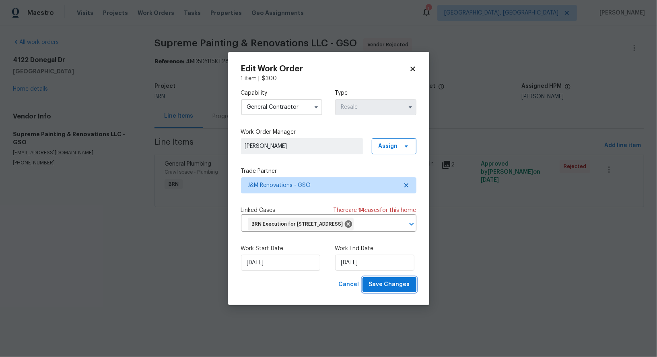
click at [395, 289] on span "Save Changes" at bounding box center [389, 284] width 41 height 10
click at [216, 119] on body "Maestro Visits Projects Work Orders Tasks Properties Geo Assignments 1 Albuquer…" at bounding box center [328, 95] width 657 height 190
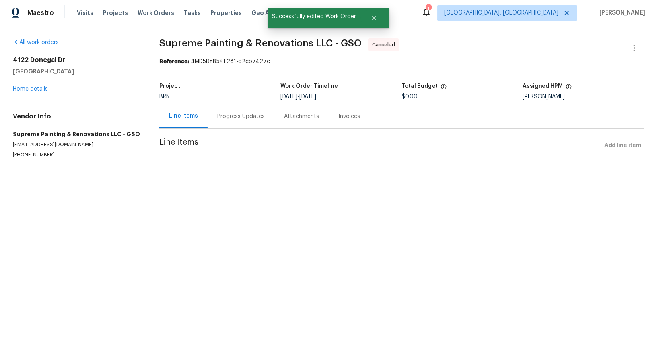
click at [216, 119] on div "Progress Updates" at bounding box center [241, 116] width 67 height 24
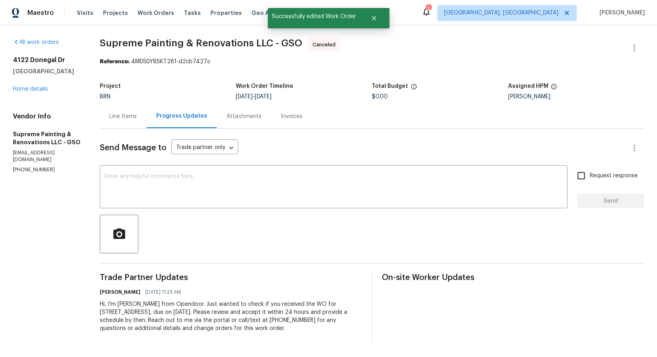
drag, startPoint x: 122, startPoint y: 305, endPoint x: 361, endPoint y: 332, distance: 241.0
click at [361, 332] on div "All work orders 4122 Donegal Dr Greensboro, NC 27406 Home details Vendor Info S…" at bounding box center [328, 189] width 657 height 329
copy div "Hi, I'm Padmapriya from Opendoor. Just wanted to check if you received the WO f…"
click at [47, 89] on link "Home details" at bounding box center [30, 89] width 35 height 6
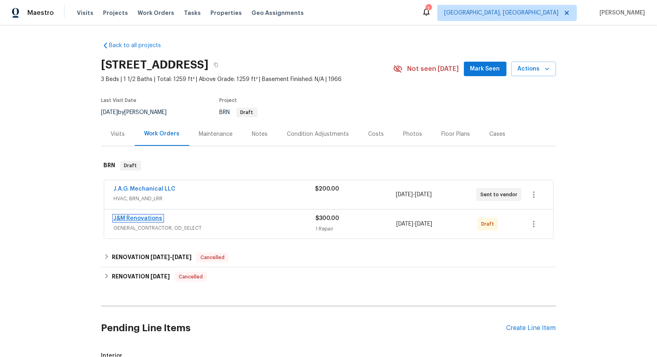
click at [145, 219] on link "J&M Renovations" at bounding box center [138, 218] width 49 height 6
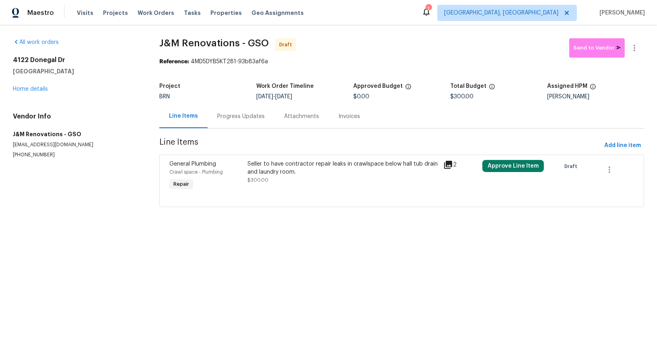
click at [216, 117] on div "Progress Updates" at bounding box center [241, 116] width 67 height 24
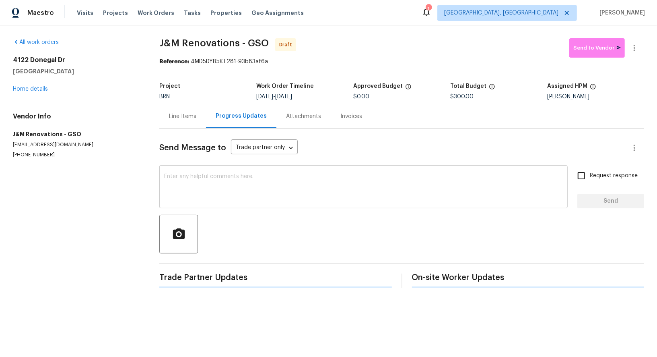
click at [255, 196] on textarea at bounding box center [363, 187] width 399 height 28
paste textarea "Hi, I'm Padmapriya from Opendoor. Just wanted to check if you received the WO f…"
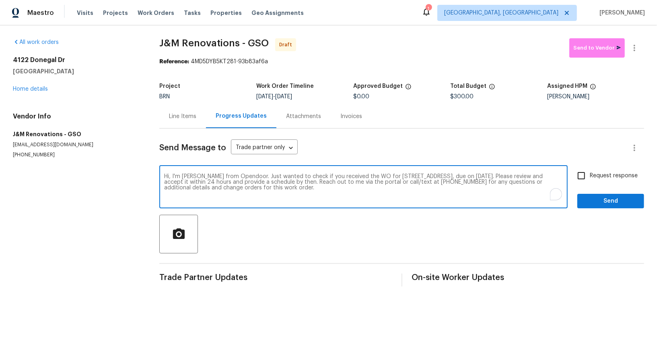
click at [525, 177] on textarea "Hi, I'm Padmapriya from Opendoor. Just wanted to check if you received the WO f…" at bounding box center [363, 187] width 399 height 28
type textarea "Hi, I'm Padmapriya from Opendoor. Just wanted to check if you received the WO f…"
click at [584, 181] on input "Request response" at bounding box center [581, 175] width 17 height 17
checkbox input "true"
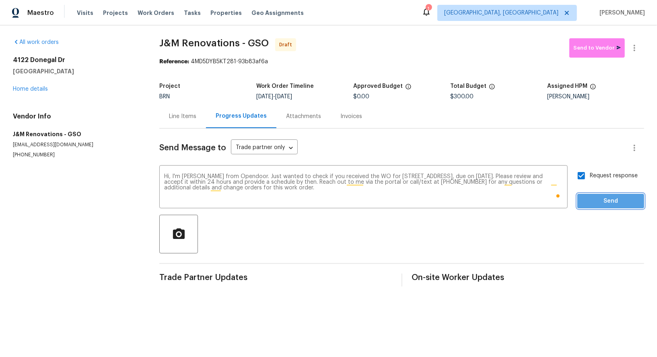
click at [603, 196] on span "Send" at bounding box center [611, 201] width 54 height 10
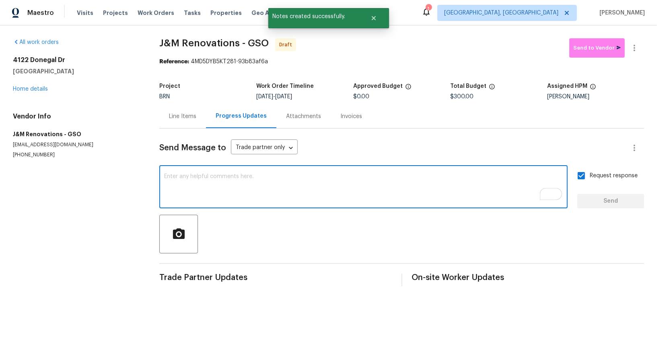
click at [222, 185] on textarea "To enrich screen reader interactions, please activate Accessibility in Grammarl…" at bounding box center [363, 187] width 399 height 28
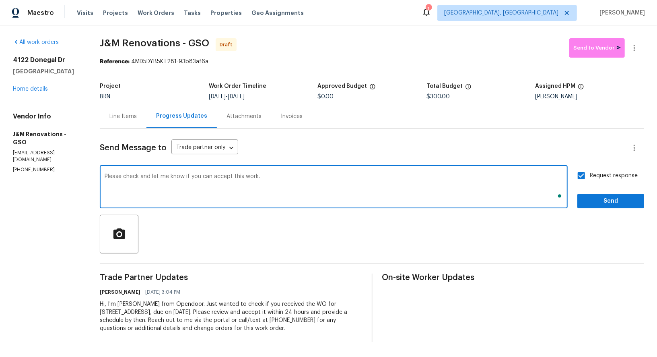
type textarea "Please check and let me know if you can accept this work."
click at [594, 198] on span "Send" at bounding box center [611, 201] width 54 height 10
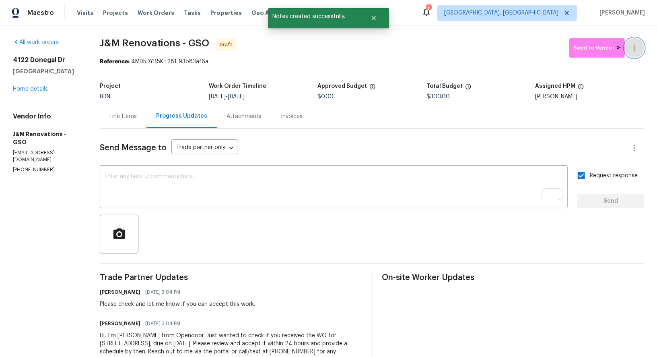
click at [638, 41] on button "button" at bounding box center [634, 47] width 19 height 19
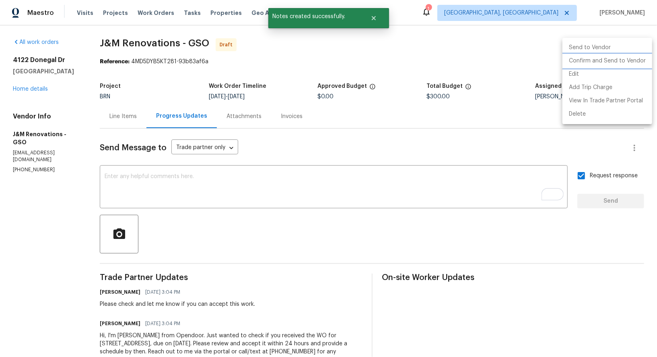
click at [617, 57] on li "Confirm and Send to Vendor" at bounding box center [608, 60] width 90 height 13
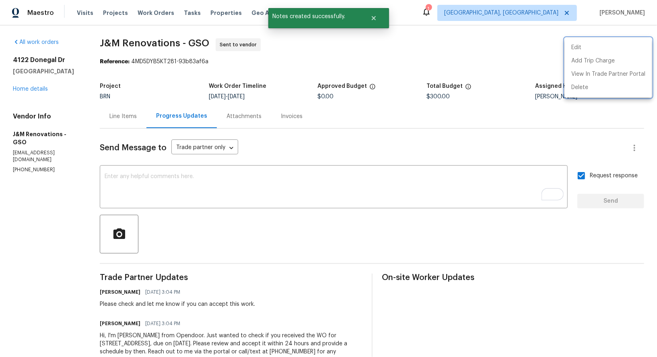
click at [133, 138] on div at bounding box center [328, 178] width 657 height 357
click at [119, 121] on div "Line Items" at bounding box center [123, 116] width 47 height 24
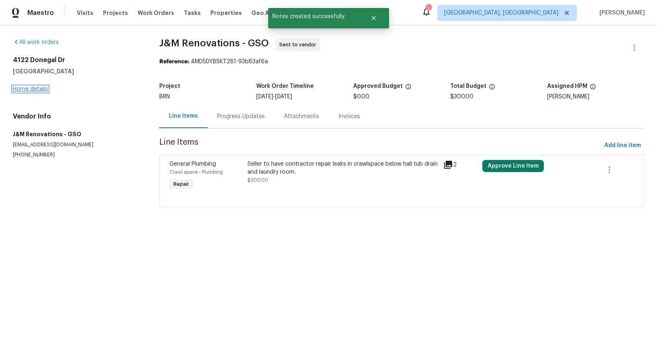
click at [35, 86] on link "Home details" at bounding box center [30, 89] width 35 height 6
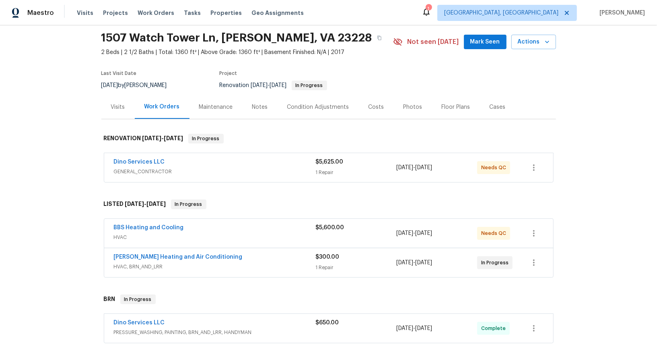
scroll to position [50, 0]
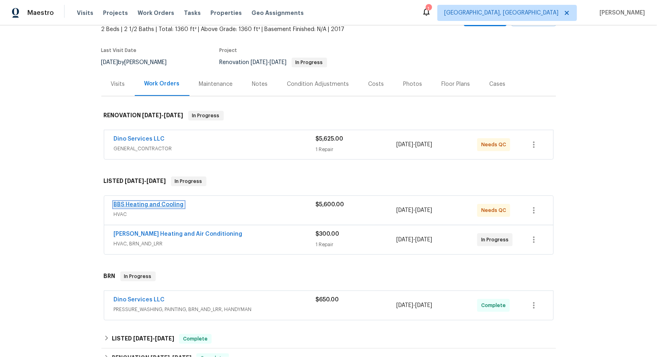
click at [160, 202] on link "BBS Heating and Cooling" at bounding box center [149, 205] width 70 height 6
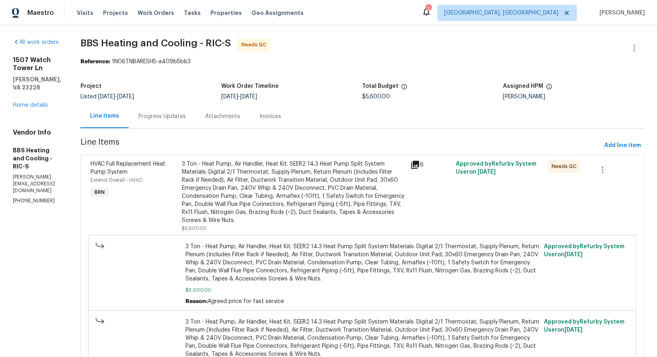
click at [186, 113] on div "Progress Updates" at bounding box center [161, 116] width 47 height 8
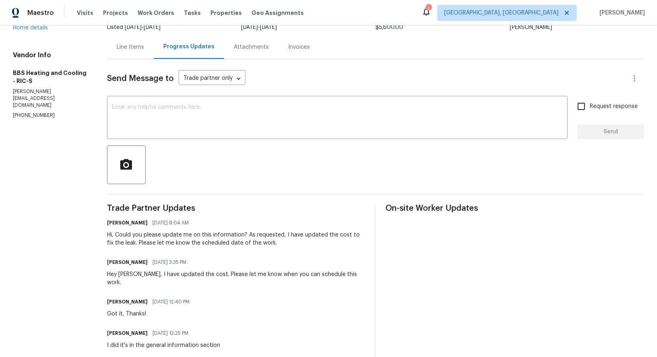
scroll to position [62, 0]
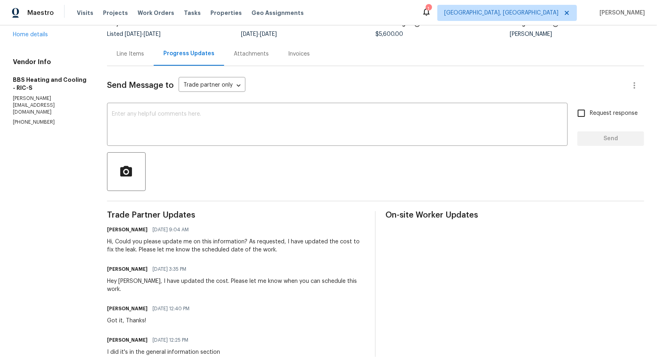
click at [180, 167] on div at bounding box center [375, 171] width 537 height 39
click at [180, 158] on div at bounding box center [375, 171] width 537 height 39
click at [185, 122] on textarea at bounding box center [337, 125] width 451 height 28
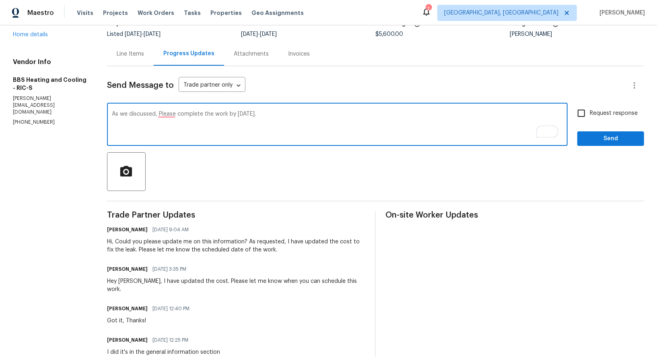
click at [171, 119] on textarea "As we discussed, Please complete the work by [DATE]." at bounding box center [337, 125] width 451 height 28
click at [169, 117] on textarea "As we discussed, Please complete the work by [DATE]." at bounding box center [337, 125] width 451 height 28
click at [169, 116] on textarea "As we discussed, Please complete the work by [DATE]." at bounding box center [337, 125] width 451 height 28
type textarea "As we discussed, please complete the work by [DATE]."
click at [583, 109] on input "Request response" at bounding box center [581, 113] width 17 height 17
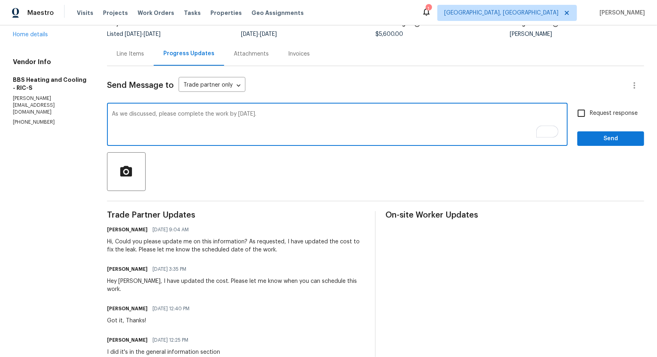
checkbox input "true"
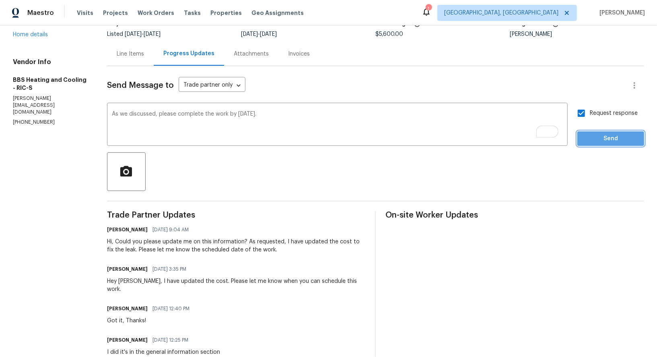
click at [600, 137] on span "Send" at bounding box center [611, 139] width 54 height 10
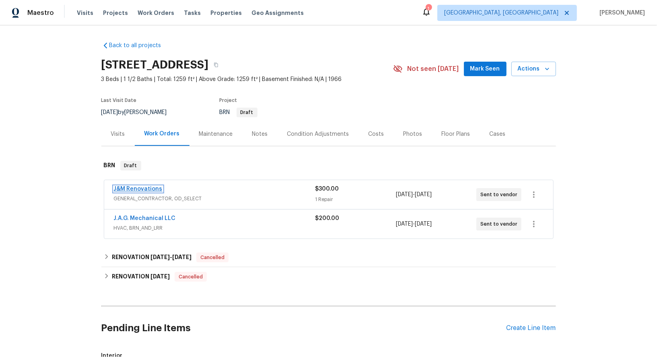
click at [135, 187] on link "J&M Renovations" at bounding box center [138, 189] width 49 height 6
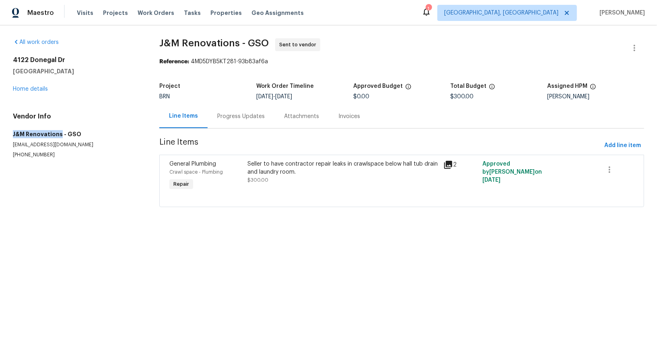
drag, startPoint x: 3, startPoint y: 134, endPoint x: 59, endPoint y: 134, distance: 56.3
click at [59, 134] on div "All work orders [STREET_ADDRESS] Home details Vendor Info J&M Renovations - GSO…" at bounding box center [328, 127] width 657 height 204
copy h5 "J&M Renovations"
click at [5, 137] on div "All work orders [STREET_ADDRESS] Home details Vendor Info J&M Renovations - GSO…" at bounding box center [328, 127] width 657 height 204
drag, startPoint x: 5, startPoint y: 134, endPoint x: 58, endPoint y: 134, distance: 53.1
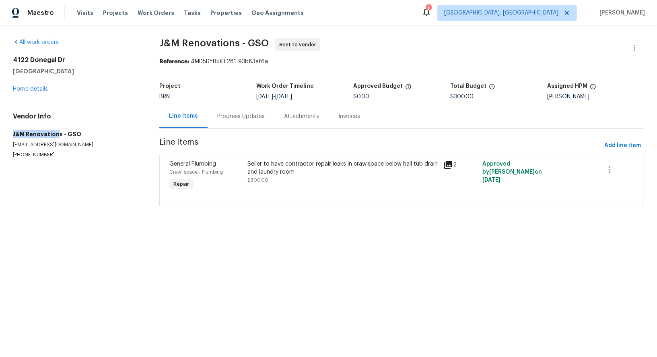
click at [58, 134] on div "All work orders [STREET_ADDRESS] Home details Vendor Info J&M Renovations - GSO…" at bounding box center [328, 127] width 657 height 204
copy h5 "J&M Renovation"
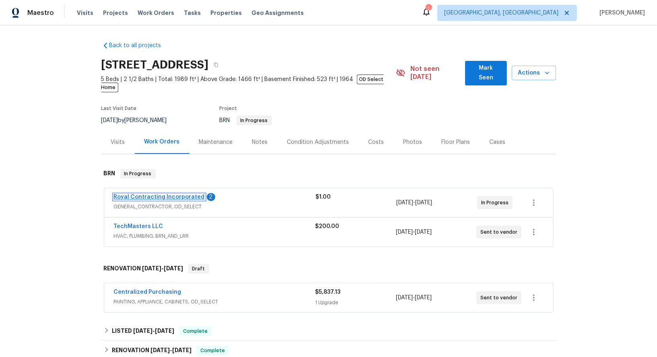
click at [172, 194] on link "Royal Contracting Incorporated" at bounding box center [159, 197] width 91 height 6
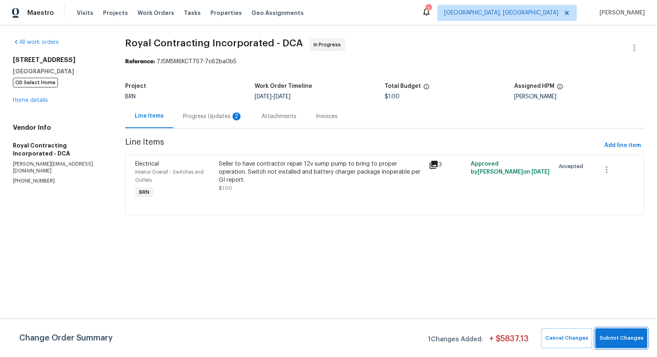
click at [600, 338] on button "Submit Changes" at bounding box center [622, 338] width 52 height 20
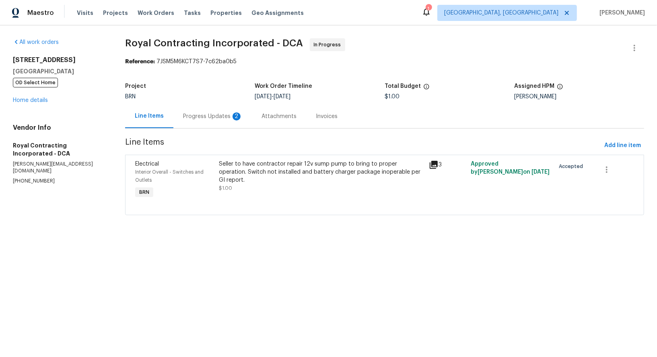
click at [227, 122] on div "Progress Updates 2" at bounding box center [212, 116] width 79 height 24
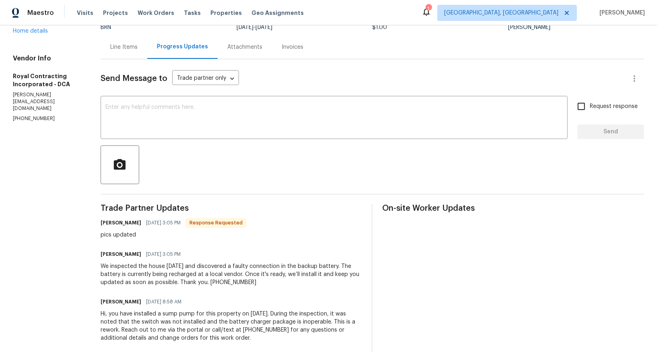
scroll to position [63, 0]
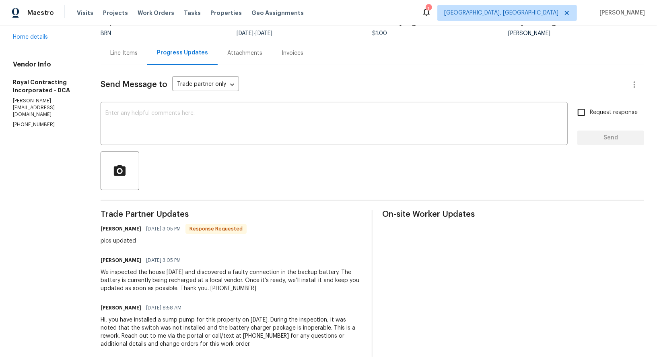
click at [130, 56] on div "Line Items" at bounding box center [123, 53] width 27 height 8
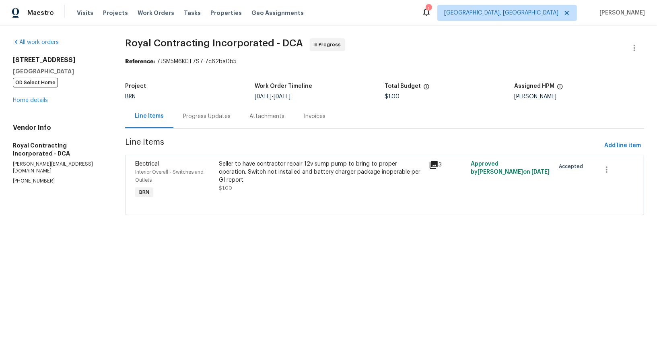
click at [281, 149] on span "Line Items" at bounding box center [363, 145] width 476 height 15
click at [278, 171] on div "Seller to have contractor repair 12v sump pump to bring to proper operation. Sw…" at bounding box center [321, 172] width 205 height 24
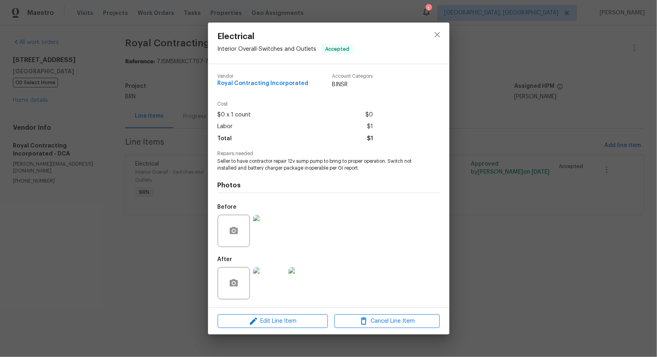
click at [269, 237] on img at bounding box center [269, 230] width 32 height 32
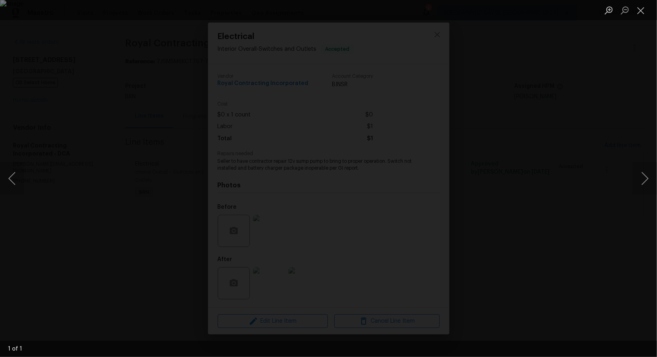
click at [594, 249] on div "Lightbox" at bounding box center [328, 178] width 657 height 357
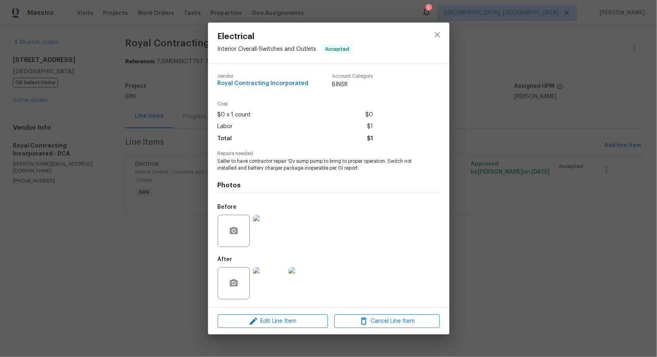
click at [261, 284] on img at bounding box center [269, 283] width 32 height 32
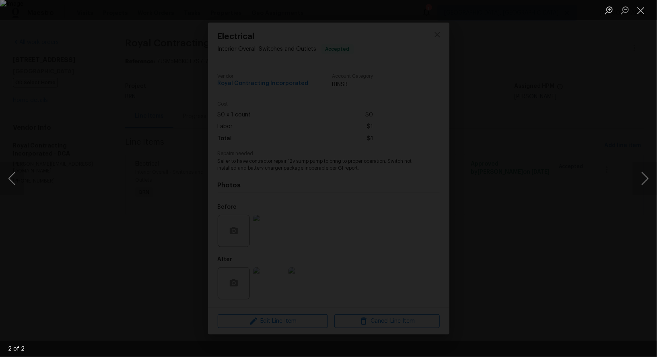
click at [571, 332] on div "Lightbox" at bounding box center [328, 178] width 657 height 357
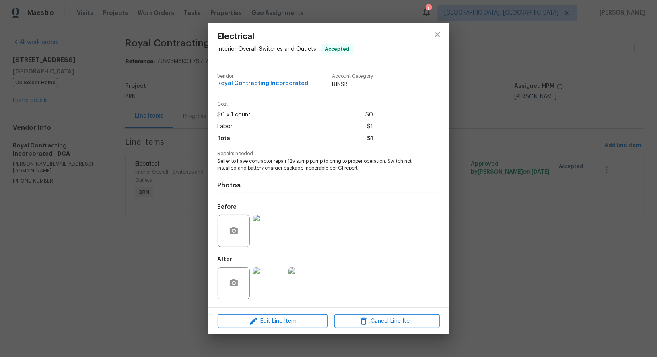
click at [177, 129] on div "Electrical Interior Overall - Switches and Outlets Accepted Vendor Royal Contra…" at bounding box center [328, 178] width 657 height 357
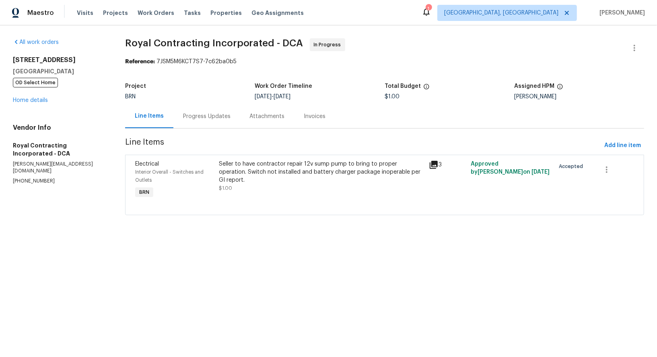
click at [189, 124] on div "Progress Updates" at bounding box center [206, 116] width 67 height 24
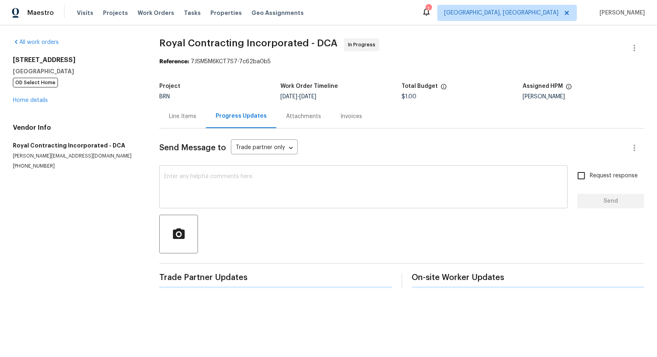
click at [203, 192] on textarea at bounding box center [363, 187] width 399 height 28
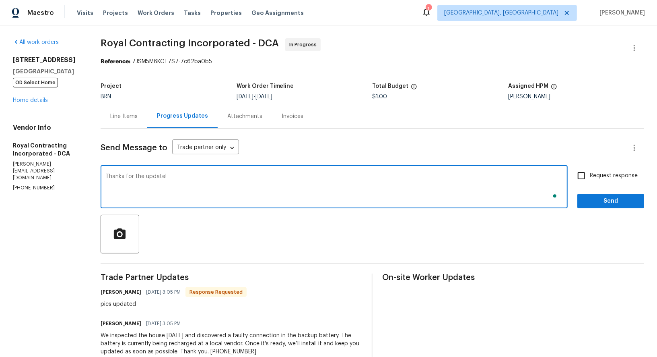
type textarea "Thanks for the update!"
click at [577, 180] on input "Request response" at bounding box center [581, 175] width 17 height 17
checkbox input "true"
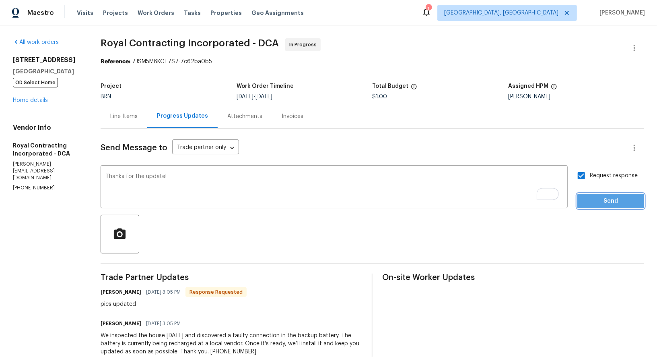
click at [600, 207] on button "Send" at bounding box center [610, 201] width 67 height 15
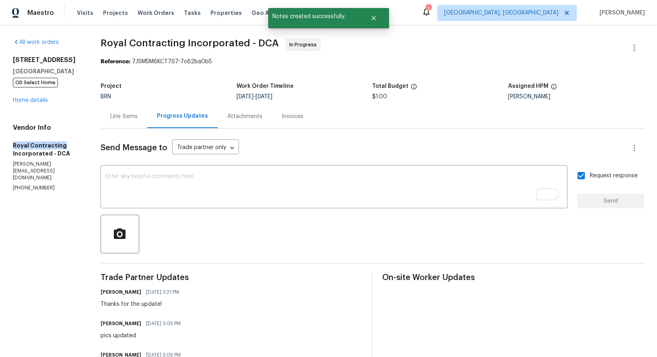
drag, startPoint x: 2, startPoint y: 141, endPoint x: 66, endPoint y: 140, distance: 64.0
click at [66, 141] on div "All work orders [STREET_ADDRESS] OD Select Home Home details Vendor Info Royal …" at bounding box center [328, 244] width 657 height 439
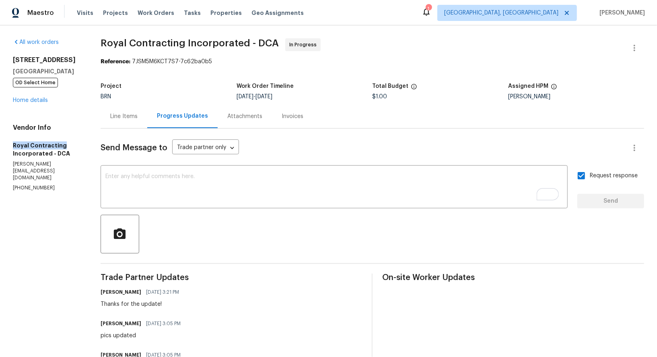
drag, startPoint x: 11, startPoint y: 145, endPoint x: 74, endPoint y: 145, distance: 62.4
click at [74, 145] on div "All work orders [STREET_ADDRESS] OD Select Home Home details Vendor Info Royal …" at bounding box center [328, 244] width 657 height 439
copy h5 "Royal Contracting"
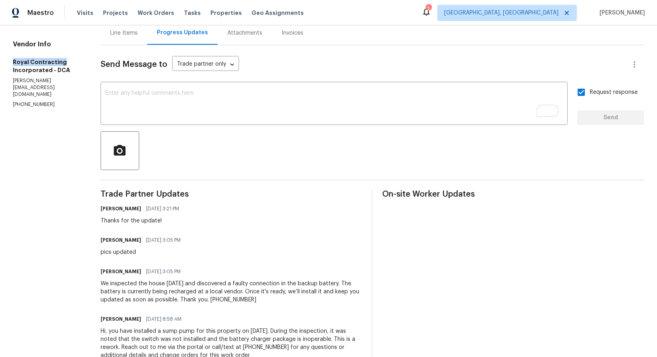
scroll to position [108, 0]
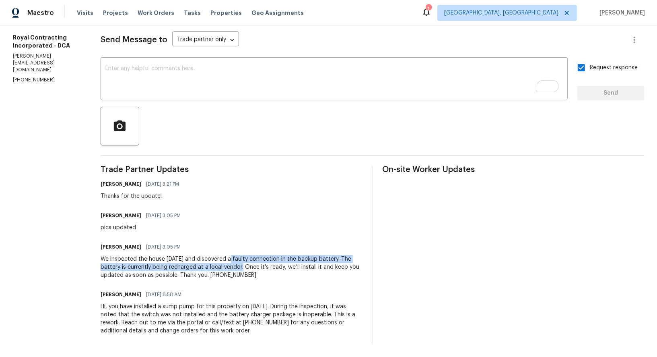
drag, startPoint x: 232, startPoint y: 258, endPoint x: 246, endPoint y: 267, distance: 17.2
click at [246, 267] on div "We inspected the house [DATE] and discovered a faulty connection in the backup …" at bounding box center [232, 267] width 262 height 24
copy div "faulty connection in the backup battery. The battery is currently being recharg…"
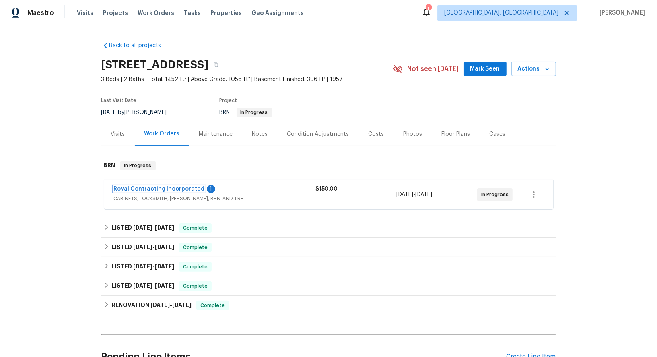
click at [180, 189] on link "Royal Contracting Incorporated" at bounding box center [159, 189] width 91 height 6
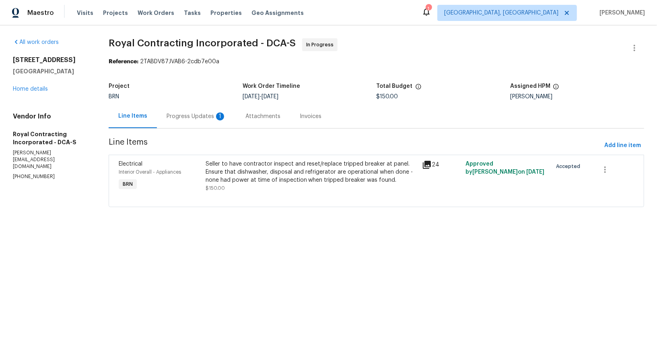
click at [225, 119] on div "Progress Updates 1" at bounding box center [196, 116] width 79 height 24
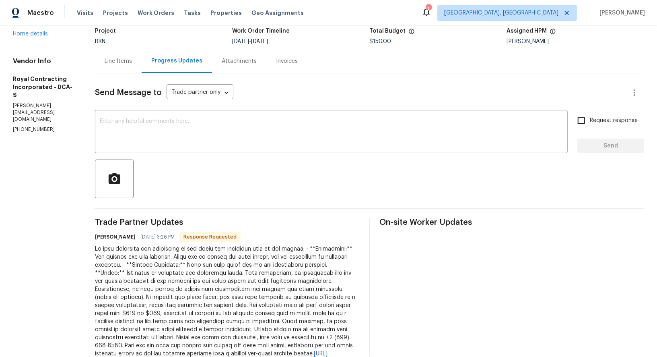
scroll to position [33, 0]
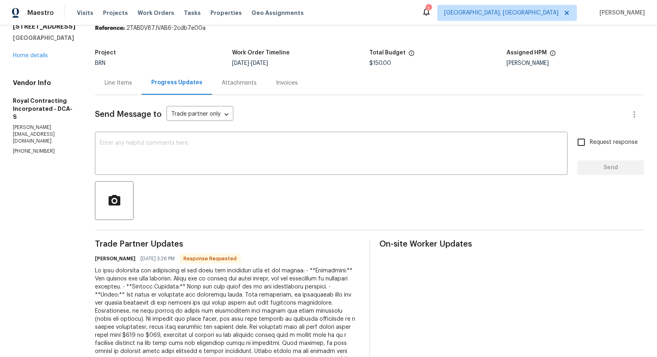
click at [125, 77] on div "Line Items" at bounding box center [118, 83] width 47 height 24
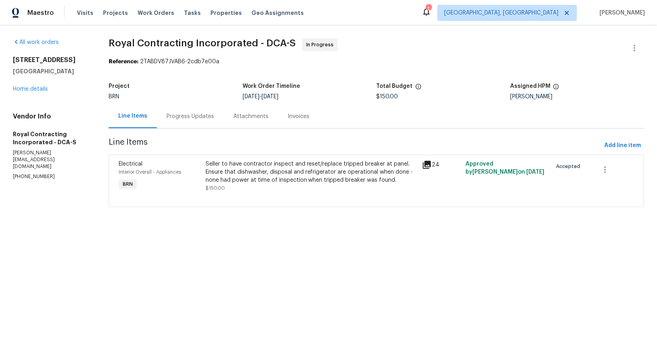
click at [240, 161] on div "Seller to have contractor inspect and reset/replace tripped breaker at panel. E…" at bounding box center [312, 172] width 212 height 24
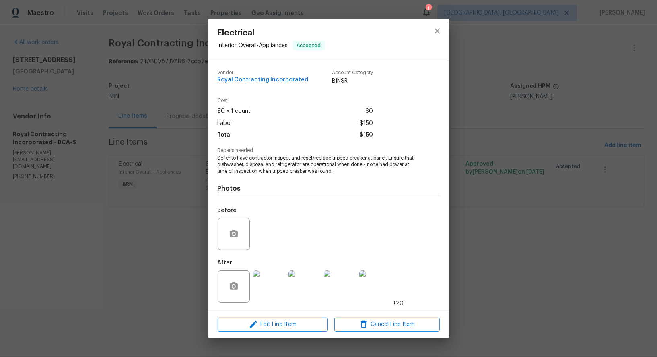
click at [278, 283] on img at bounding box center [269, 286] width 32 height 32
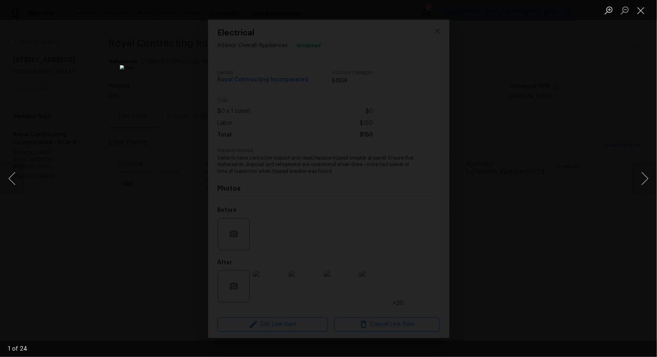
click at [528, 248] on div "Lightbox" at bounding box center [328, 178] width 657 height 357
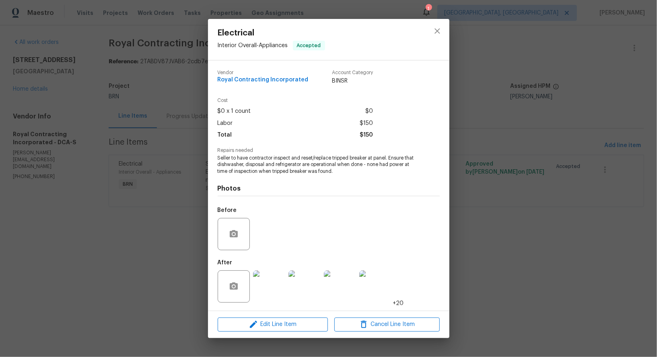
click at [184, 129] on div "Electrical Interior Overall - Appliances Accepted Vendor Royal Contracting Inco…" at bounding box center [328, 178] width 657 height 357
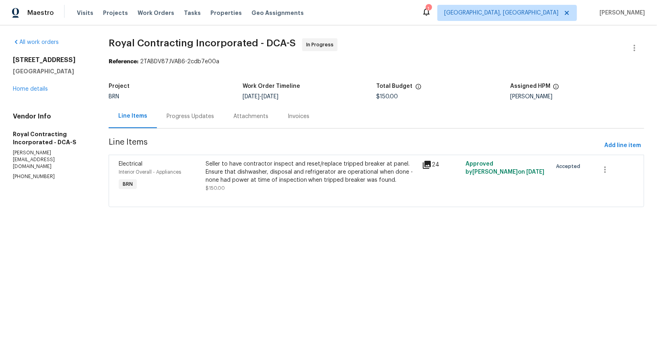
click at [196, 118] on div "Progress Updates" at bounding box center [190, 116] width 47 height 8
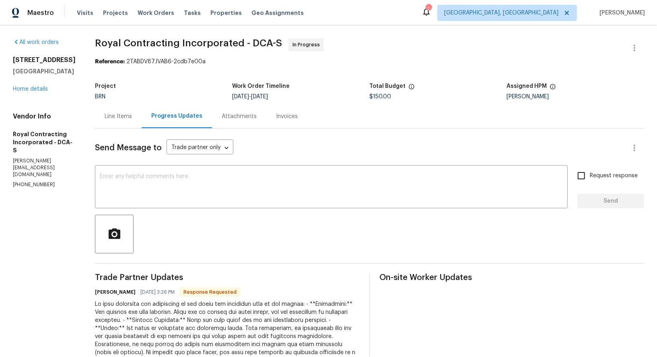
click at [126, 115] on div "Line Items" at bounding box center [118, 116] width 27 height 8
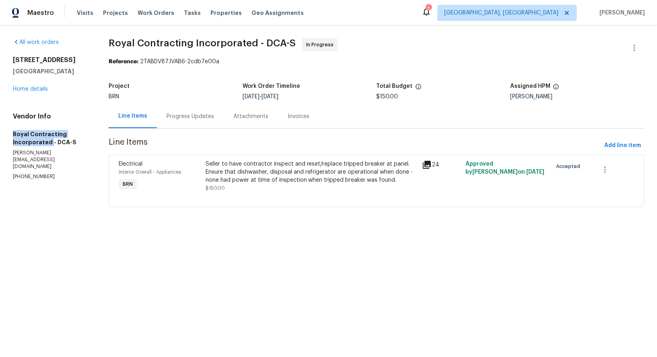
drag, startPoint x: 10, startPoint y: 133, endPoint x: 49, endPoint y: 139, distance: 39.0
click at [49, 139] on div "All work orders [STREET_ADDRESS] Home details Vendor Info Royal Contracting Inc…" at bounding box center [328, 127] width 657 height 204
copy h5 "Royal Contracting Incorporated"
click at [226, 181] on div "Seller to have contractor inspect and reset/replace tripped breaker at panel. E…" at bounding box center [312, 172] width 212 height 24
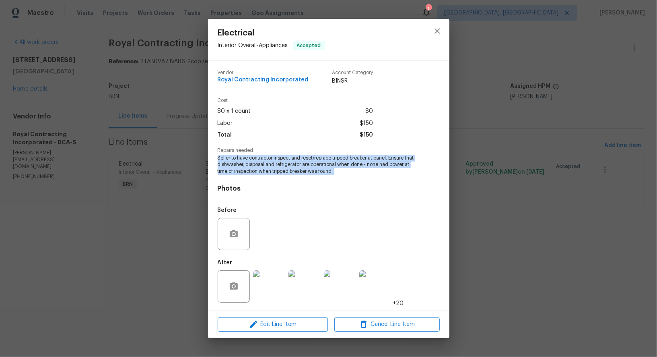
drag, startPoint x: 216, startPoint y: 157, endPoint x: 327, endPoint y: 181, distance: 113.0
click at [327, 181] on div "Vendor Royal Contracting Incorporated Account Category BINSR Cost $0 x 1 count …" at bounding box center [328, 185] width 241 height 250
copy span "Seller to have contractor inspect and reset/replace tripped breaker at panel. E…"
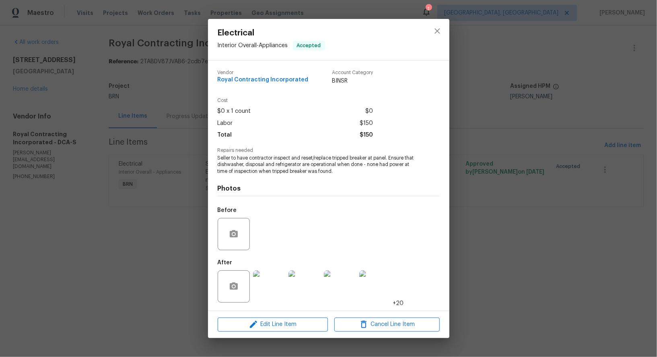
click at [158, 138] on div "Electrical Interior Overall - Appliances Accepted Vendor Royal Contracting Inco…" at bounding box center [328, 178] width 657 height 357
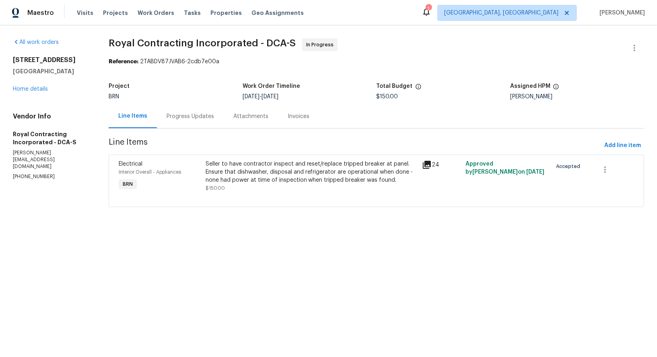
click at [183, 111] on div "Progress Updates" at bounding box center [190, 116] width 67 height 24
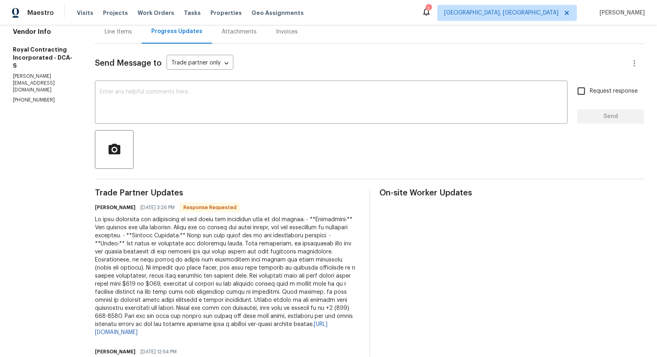
scroll to position [99, 0]
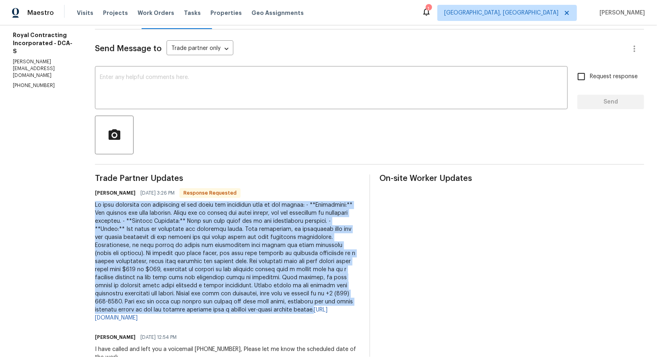
drag, startPoint x: 104, startPoint y: 204, endPoint x: 295, endPoint y: 307, distance: 216.4
click at [295, 307] on div "[URL][DOMAIN_NAME]" at bounding box center [227, 261] width 265 height 121
copy div "We have completed the inspection of the house and addressed some of the issues:…"
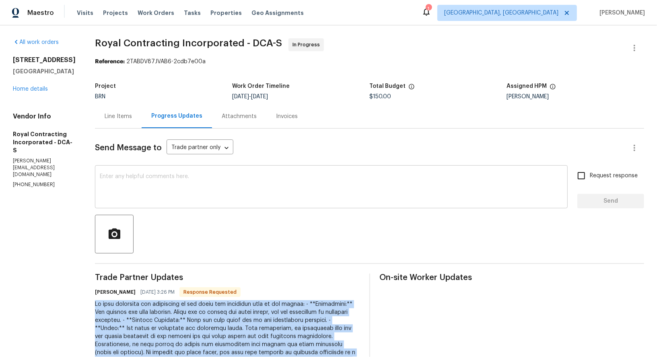
click at [144, 191] on textarea at bounding box center [331, 187] width 463 height 28
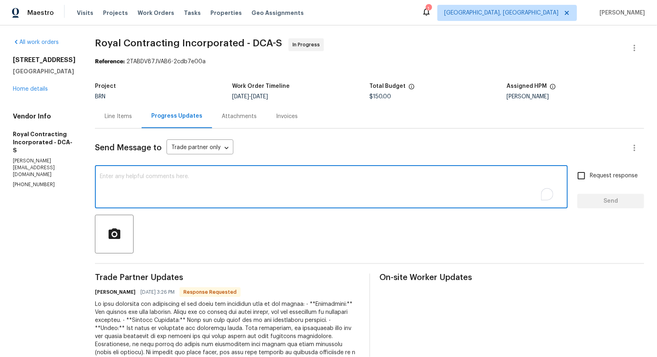
type textarea "h"
type textarea "Hey Robin, I will check and update you on this shortly."
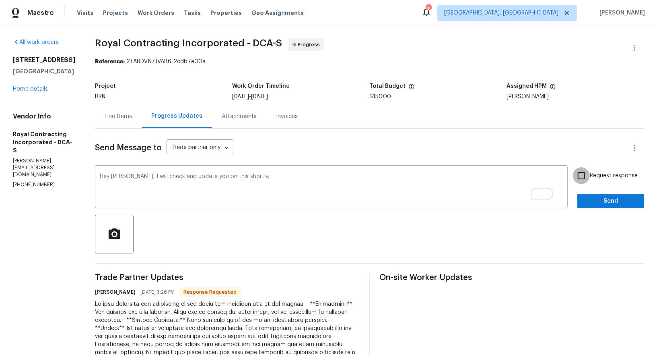
click at [585, 178] on input "Request response" at bounding box center [581, 175] width 17 height 17
checkbox input "true"
click at [600, 208] on div "Send Message to Trade partner only Trade partner only ​ Hey Robin, I will check…" at bounding box center [369, 362] width 549 height 468
click at [596, 206] on button "Send" at bounding box center [610, 201] width 67 height 15
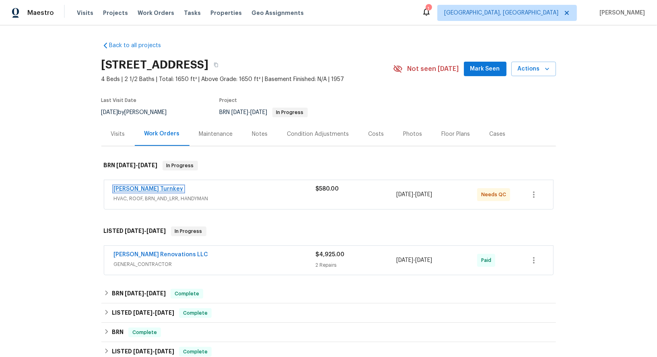
click at [133, 188] on link "Davis Turnkey" at bounding box center [149, 189] width 70 height 6
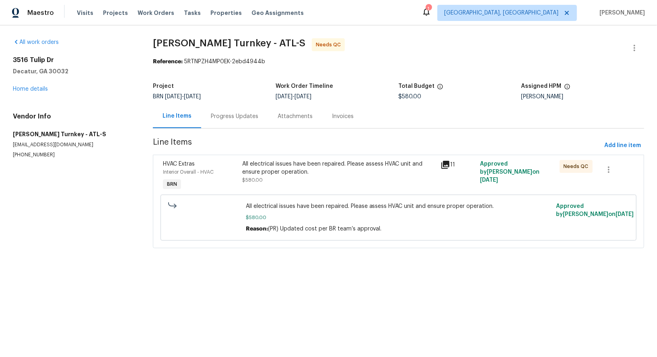
click at [262, 192] on div "All electrical issues have been repaired. Please assess HVAC unit and ensure pr…" at bounding box center [398, 217] width 471 height 51
click at [262, 184] on div "All electrical issues have been repaired. Please assess HVAC unit and ensure pr…" at bounding box center [339, 175] width 198 height 37
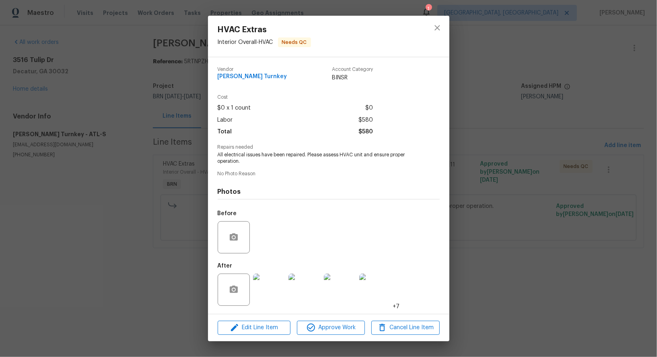
click at [271, 279] on img at bounding box center [269, 289] width 32 height 32
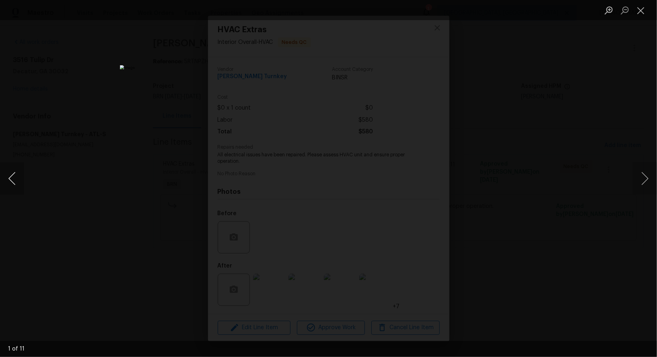
click at [19, 180] on button "Previous image" at bounding box center [12, 178] width 24 height 32
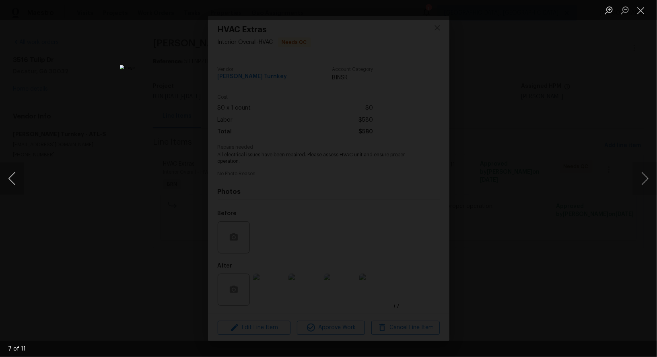
click at [19, 180] on button "Previous image" at bounding box center [12, 178] width 24 height 32
click at [14, 181] on button "Previous image" at bounding box center [12, 178] width 24 height 32
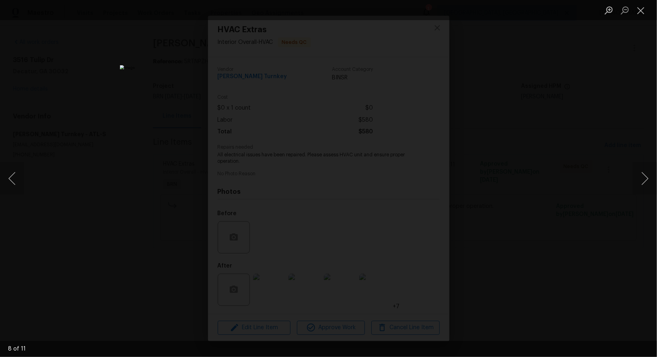
click at [483, 199] on div "Lightbox" at bounding box center [328, 178] width 657 height 357
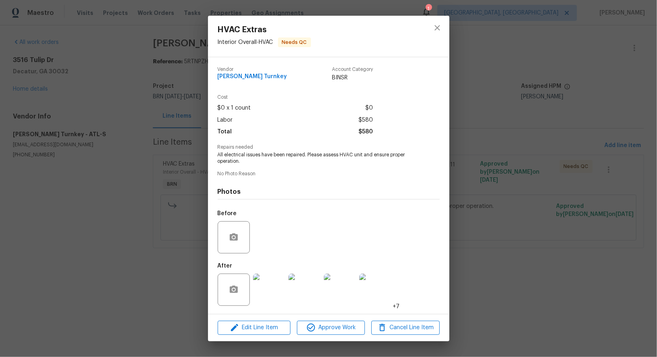
click at [483, 199] on div "HVAC Extras Interior Overall - HVAC Needs QC Vendor Davis Turnkey Account Categ…" at bounding box center [328, 178] width 657 height 357
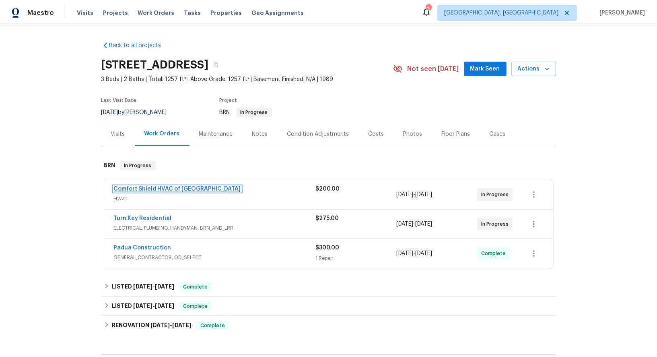
click at [143, 188] on link "Comfort Shield HVAC of [GEOGRAPHIC_DATA]" at bounding box center [177, 189] width 127 height 6
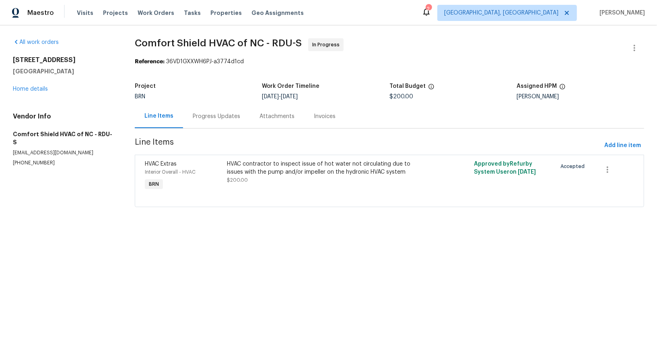
click at [206, 92] on div "Project" at bounding box center [199, 88] width 128 height 10
click at [208, 106] on div "Progress Updates" at bounding box center [216, 116] width 67 height 24
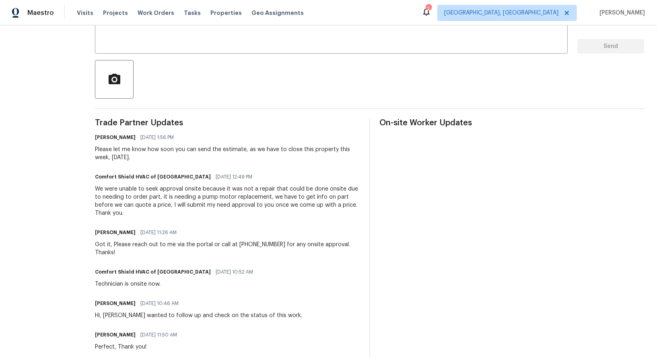
scroll to position [176, 0]
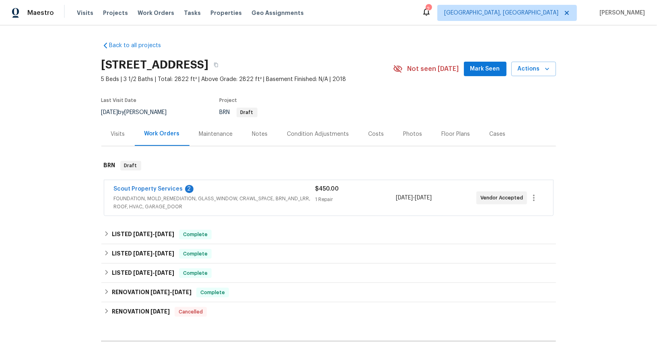
click at [158, 184] on div "Scout Property Services 2 FOUNDATION, MOLD_REMEDIATION, GLASS_WINDOW, CRAWL_SPA…" at bounding box center [328, 197] width 449 height 35
click at [159, 187] on link "Scout Property Services" at bounding box center [148, 189] width 69 height 6
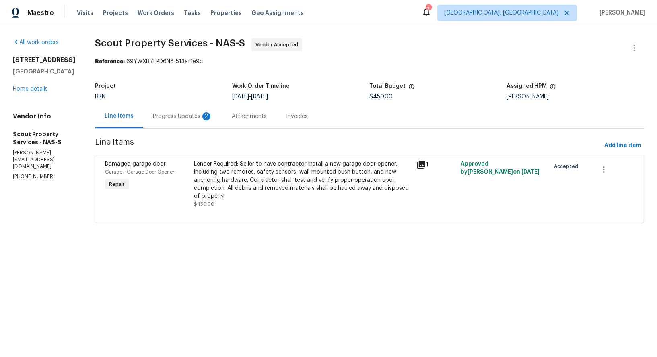
click at [200, 135] on section "Scout Property Services - NAS-S Vendor Accepted Reference: 69YWXB7EPD6N8-513af1…" at bounding box center [369, 135] width 549 height 194
click at [194, 116] on div "Progress Updates 2" at bounding box center [183, 116] width 60 height 8
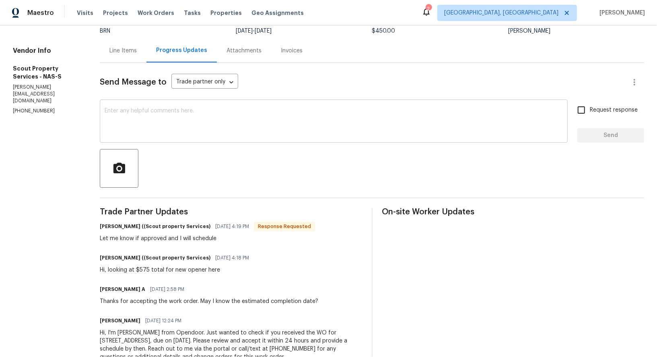
scroll to position [87, 0]
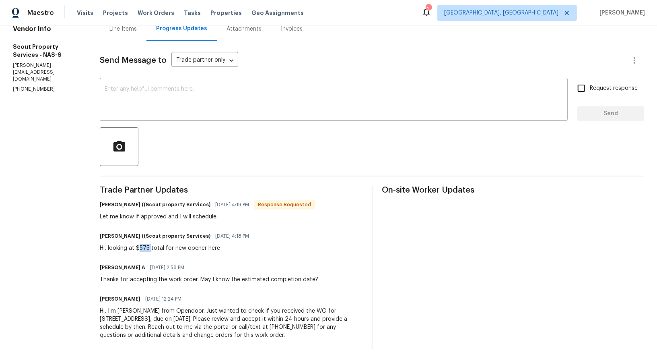
drag, startPoint x: 136, startPoint y: 245, endPoint x: 147, endPoint y: 247, distance: 11.3
click at [147, 247] on div "Hi, looking at $575 total for new opener here" at bounding box center [177, 248] width 154 height 8
copy div "575"
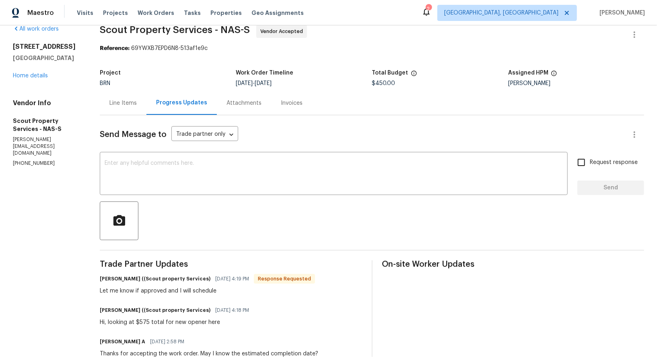
click at [129, 99] on div "Line Items" at bounding box center [122, 103] width 27 height 8
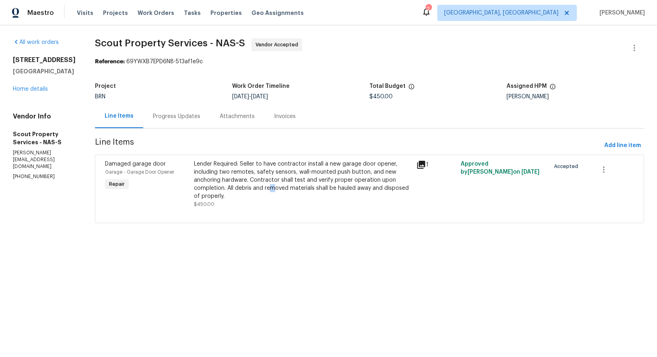
click at [272, 188] on div "Lender Required: Seller to have contractor install a new garage door opener, in…" at bounding box center [303, 180] width 218 height 40
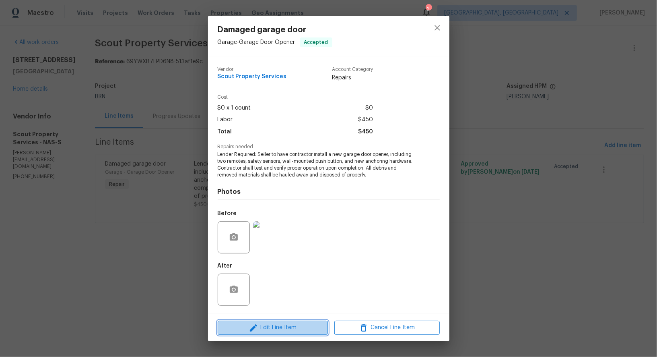
click at [264, 330] on span "Edit Line Item" at bounding box center [272, 327] width 105 height 10
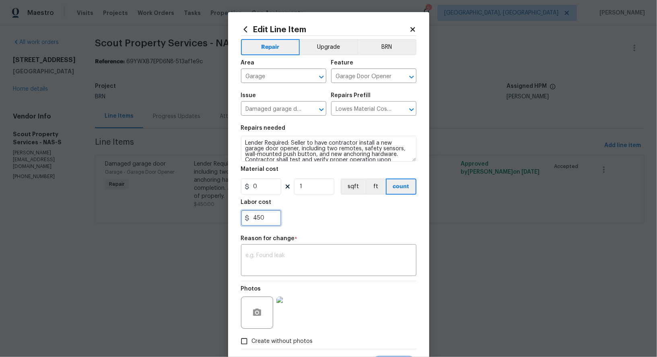
click at [274, 220] on input "450" at bounding box center [261, 218] width 40 height 16
paste input "575"
type input "575"
click at [377, 39] on button "BRN" at bounding box center [386, 47] width 59 height 16
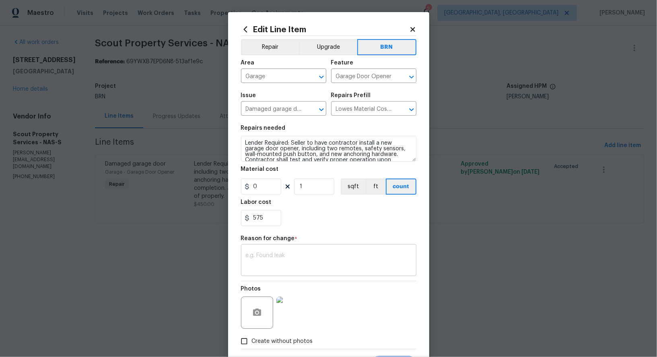
click at [281, 258] on textarea at bounding box center [329, 260] width 166 height 17
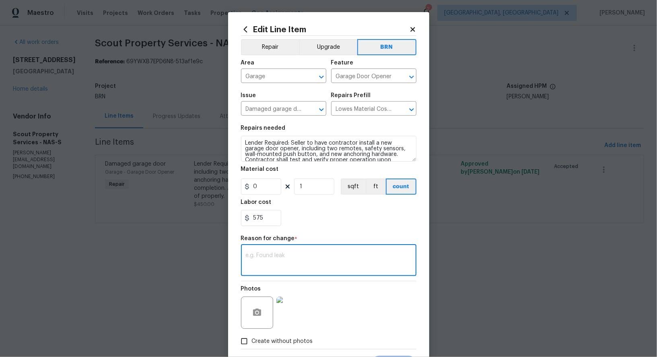
paste textarea "(PR) Updated per vendors final cost."
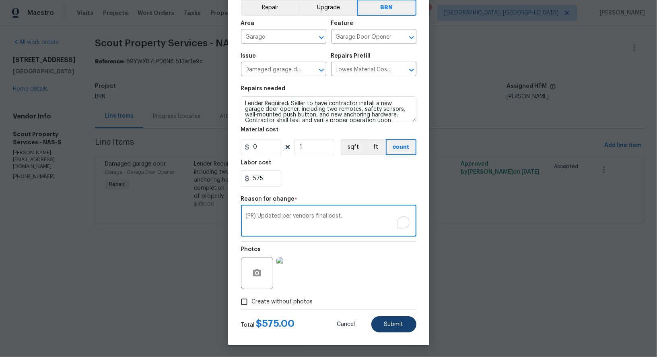
type textarea "(PR) Updated per vendors final cost."
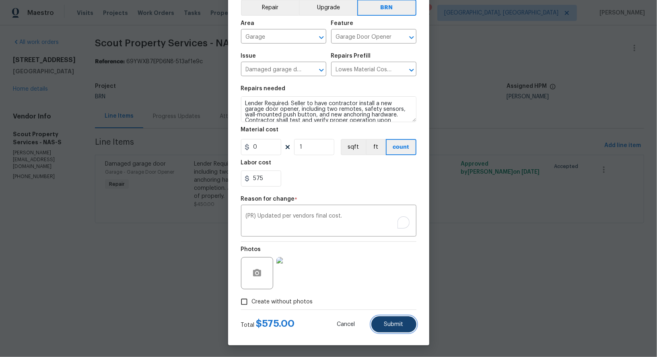
click at [397, 324] on span "Submit" at bounding box center [393, 324] width 19 height 6
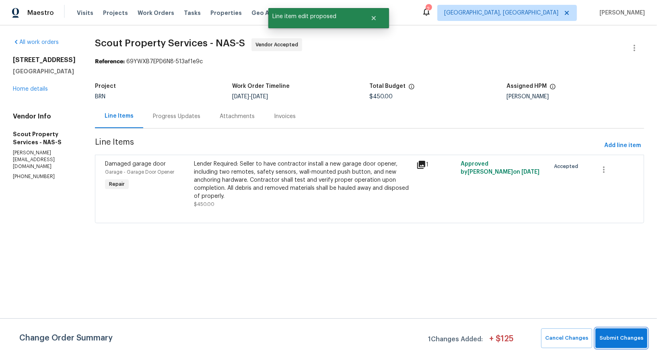
click at [625, 338] on span "Submit Changes" at bounding box center [622, 337] width 44 height 9
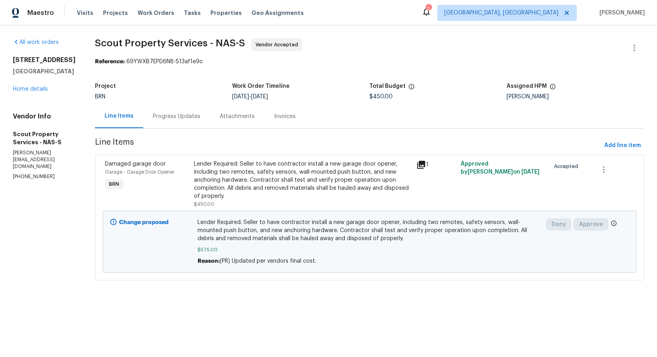
click at [187, 103] on div "Project BRN Work Order Timeline [DATE] - [DATE] Total Budget $450.00 Assigned H…" at bounding box center [369, 91] width 549 height 26
click at [173, 117] on div "Progress Updates" at bounding box center [176, 116] width 47 height 8
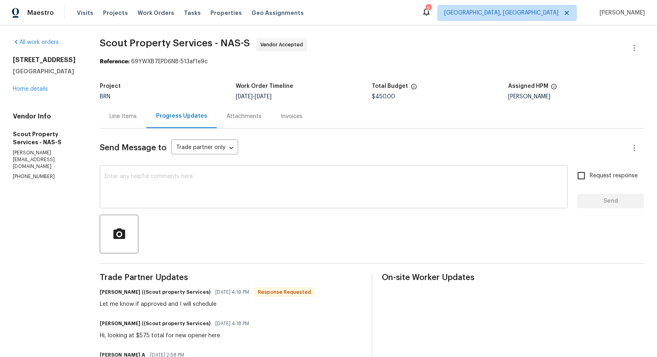
click at [218, 202] on div "x ​" at bounding box center [334, 187] width 468 height 41
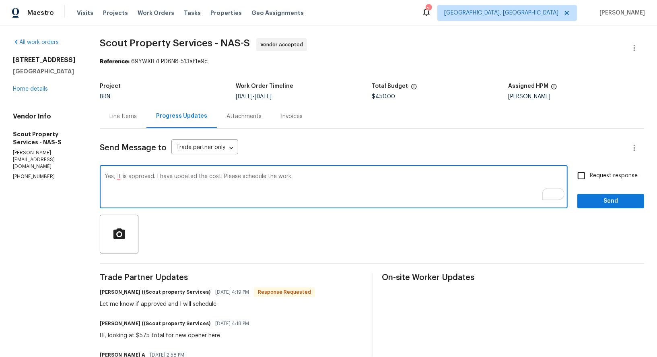
type textarea "Yes, It is approved. I have updated the cost. Please schedule the work."
click at [585, 176] on input "Request response" at bounding box center [581, 175] width 17 height 17
checkbox input "true"
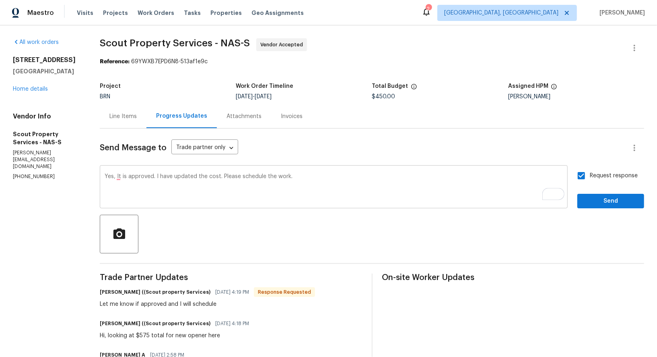
click at [117, 175] on textarea "Yes, It is approved. I have updated the cost. Please schedule the work." at bounding box center [334, 187] width 458 height 28
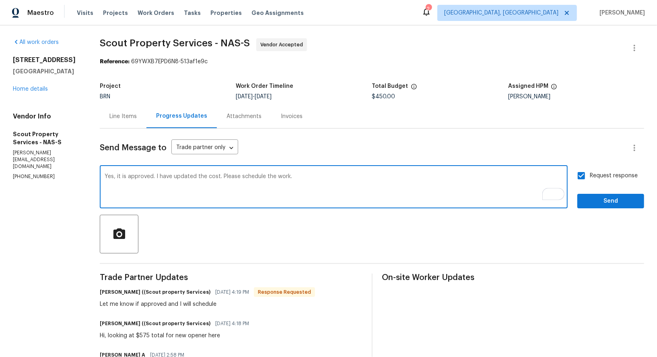
type textarea "Yes, it is approved. I have updated the cost. Please schedule the work."
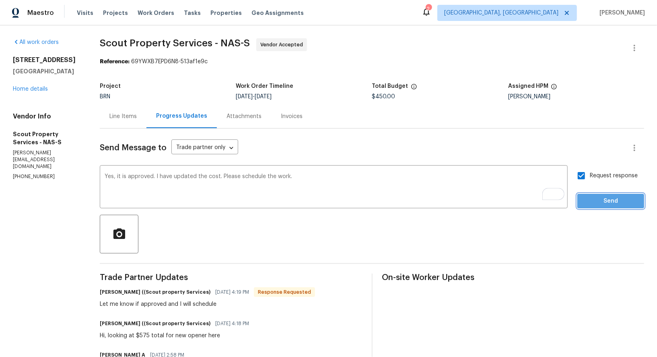
click at [605, 201] on span "Send" at bounding box center [611, 201] width 54 height 10
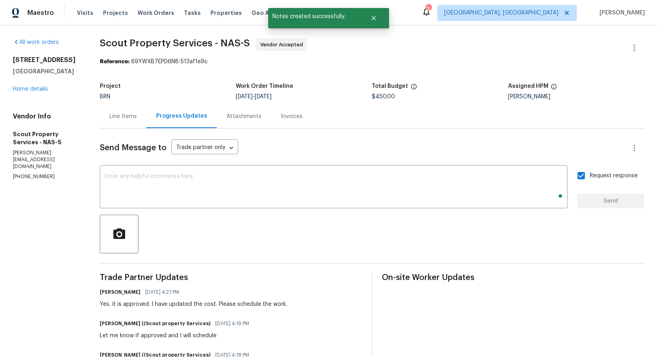
click at [121, 120] on div "Line Items" at bounding box center [122, 116] width 27 height 8
